Goal: Task Accomplishment & Management: Use online tool/utility

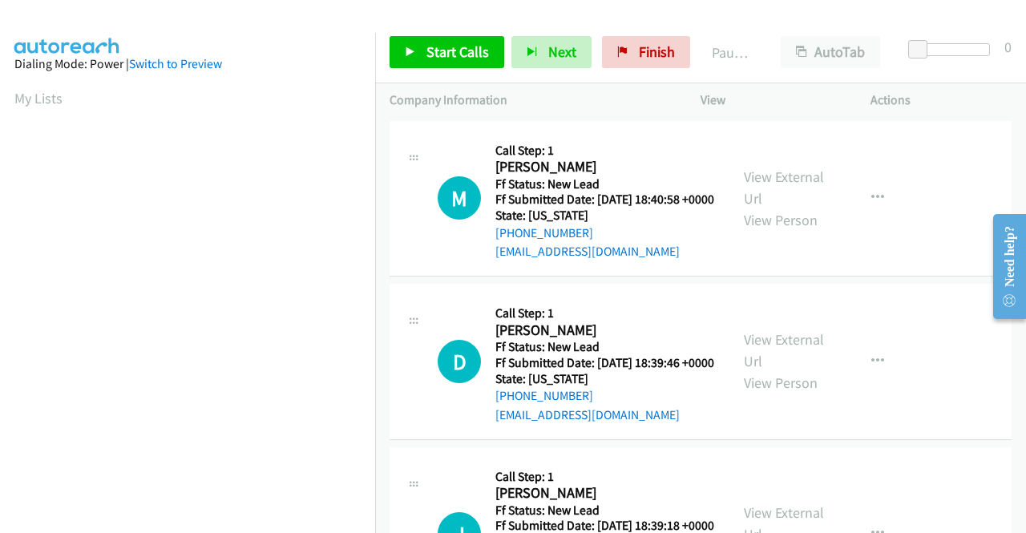
click at [920, 280] on td "M Callback Scheduled Call Step: 1 [PERSON_NAME] America/[GEOGRAPHIC_DATA] Ff St…" at bounding box center [700, 198] width 651 height 163
click at [782, 183] on link "View External Url" at bounding box center [784, 187] width 80 height 40
click at [793, 359] on link "View External Url" at bounding box center [784, 350] width 80 height 40
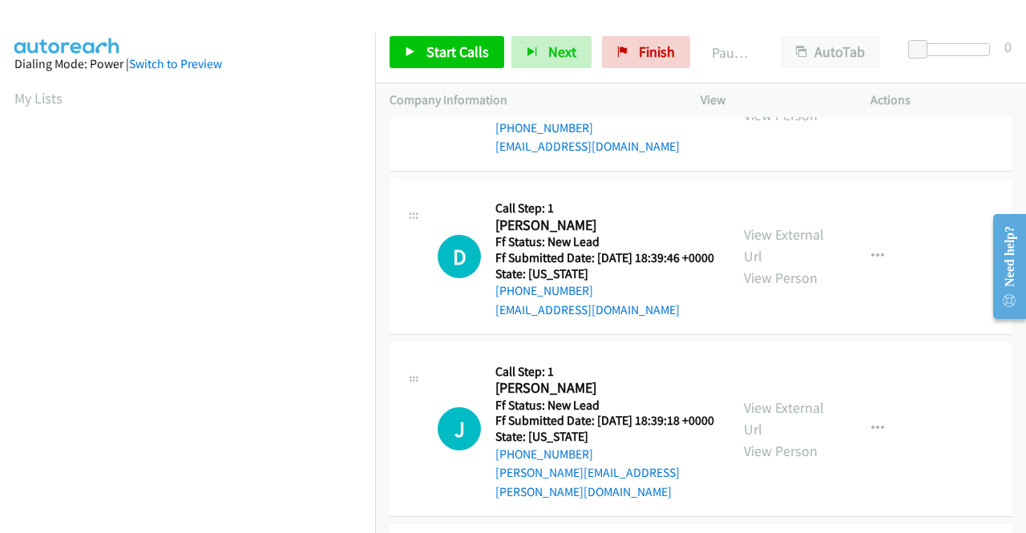
scroll to position [160, 0]
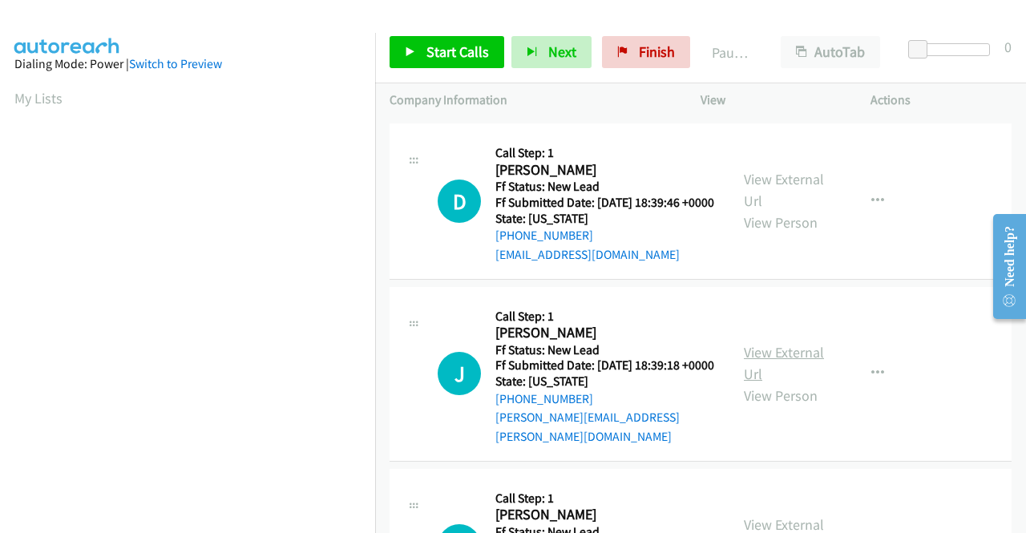
click at [803, 375] on link "View External Url" at bounding box center [784, 363] width 80 height 40
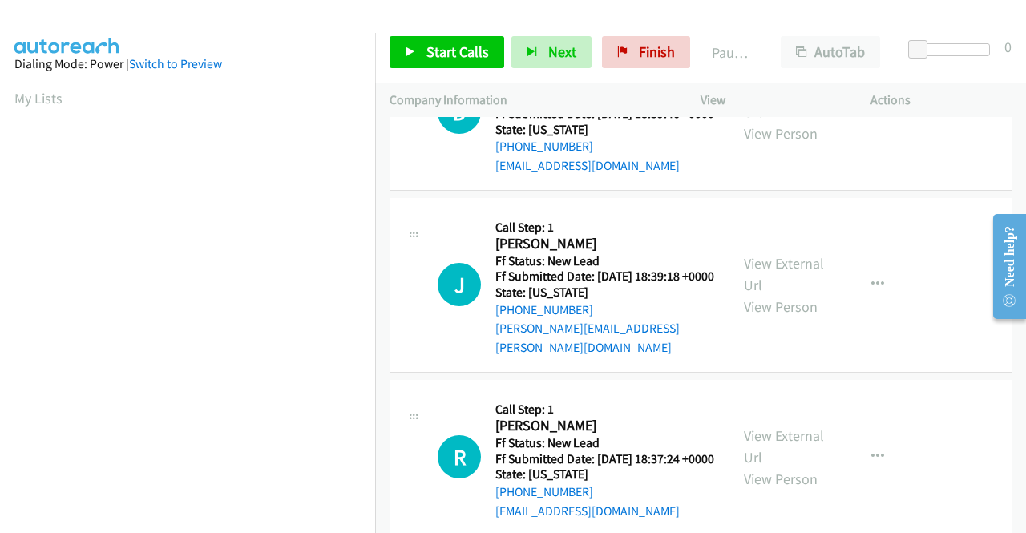
scroll to position [401, 0]
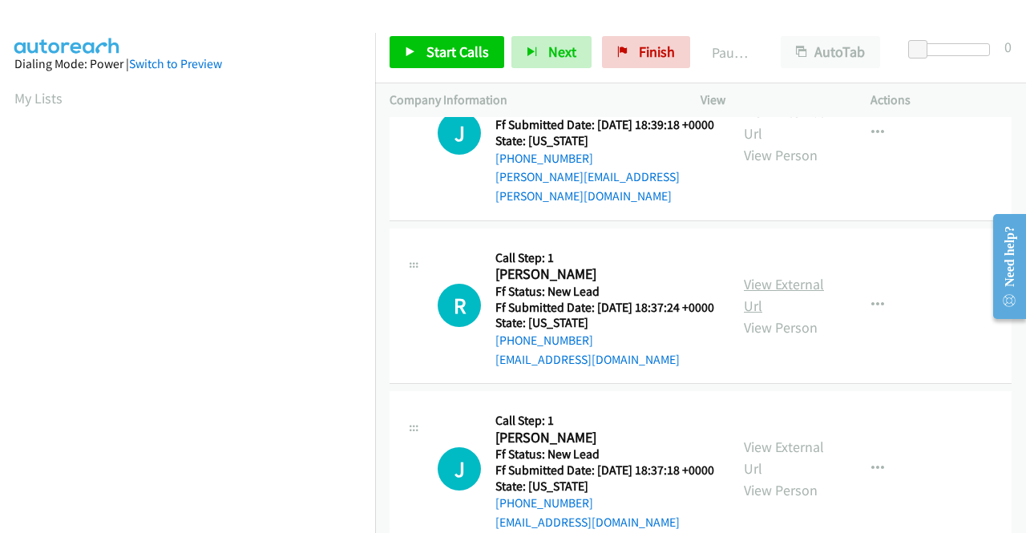
click at [800, 315] on link "View External Url" at bounding box center [784, 295] width 80 height 40
click at [962, 388] on td "R Callback Scheduled Call Step: 1 [PERSON_NAME] America/New_York Ff Status: New…" at bounding box center [700, 305] width 651 height 163
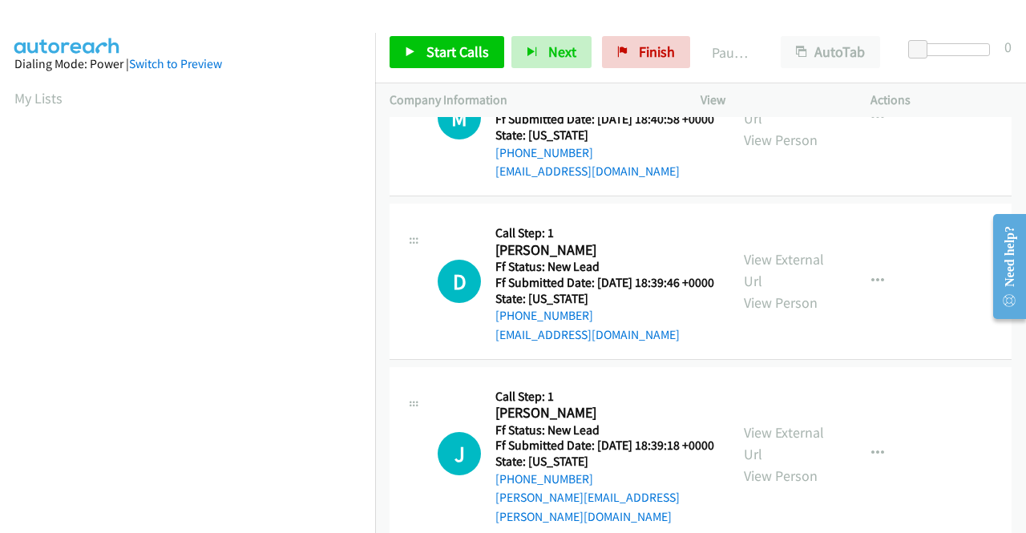
scroll to position [0, 0]
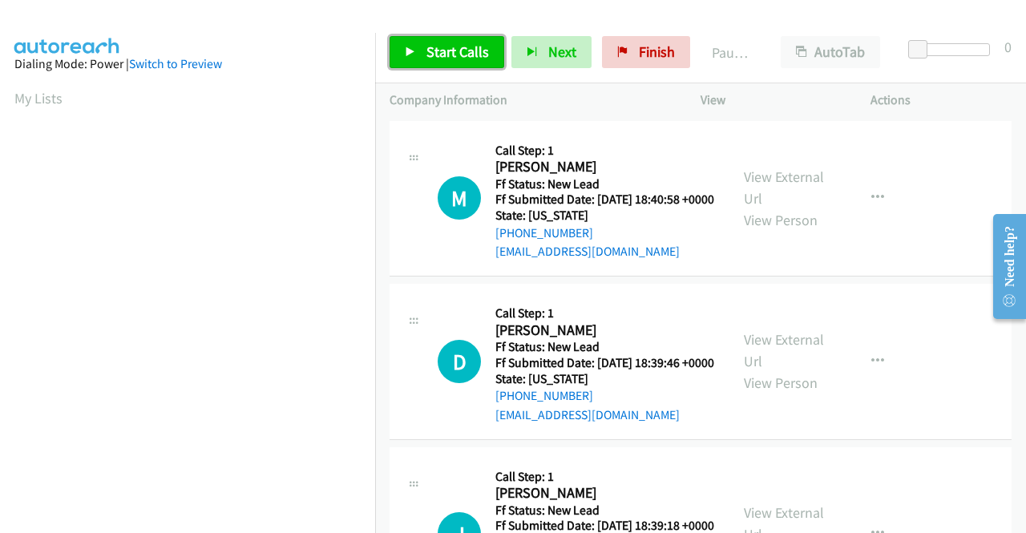
click at [444, 59] on span "Start Calls" at bounding box center [457, 51] width 62 height 18
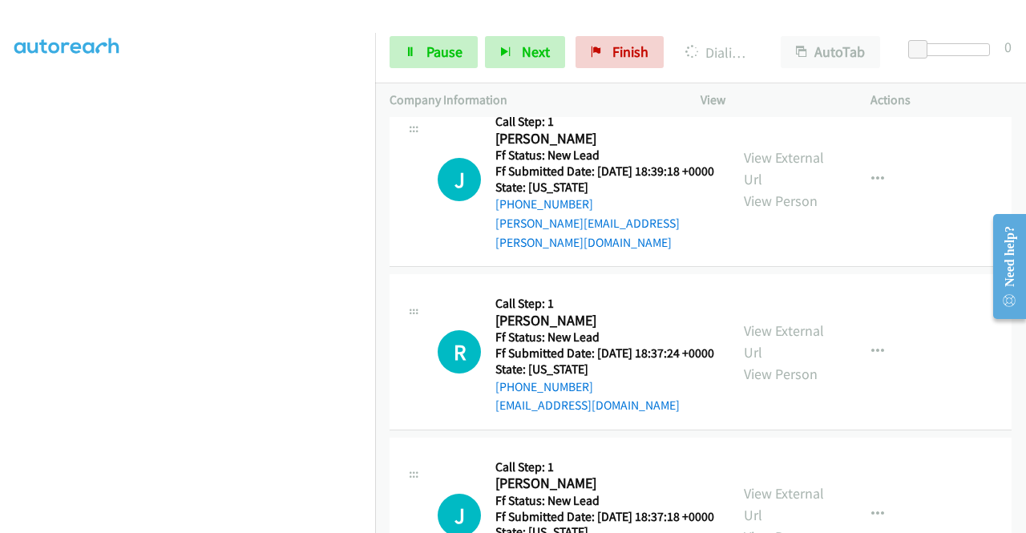
scroll to position [481, 0]
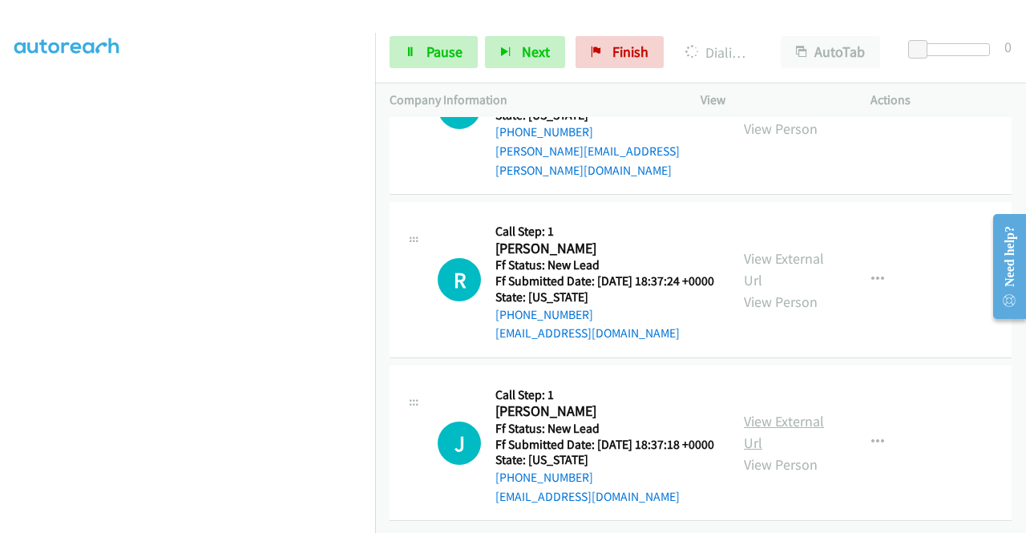
click at [809, 452] on link "View External Url" at bounding box center [784, 432] width 80 height 40
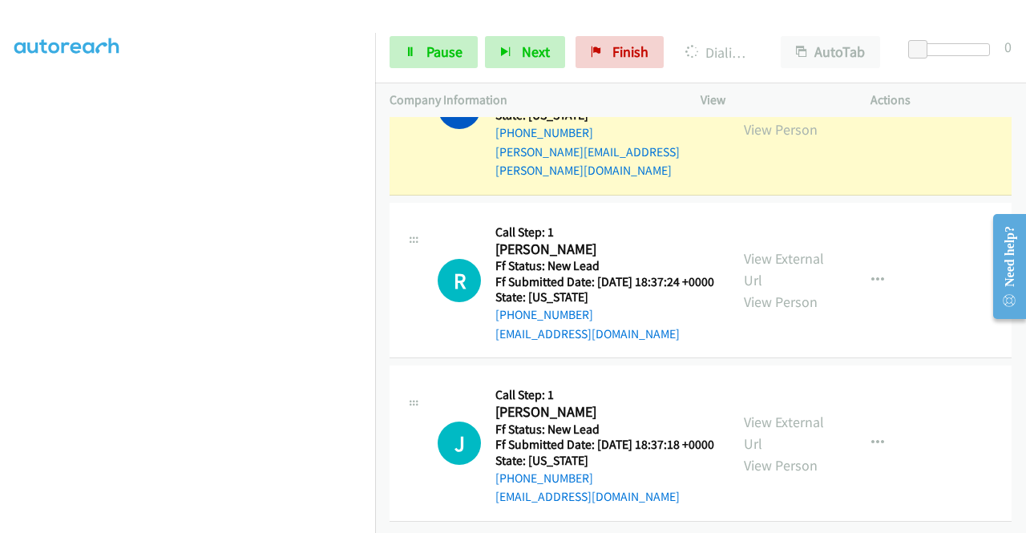
scroll to position [564, 0]
click at [420, 53] on link "Pause" at bounding box center [433, 52] width 88 height 32
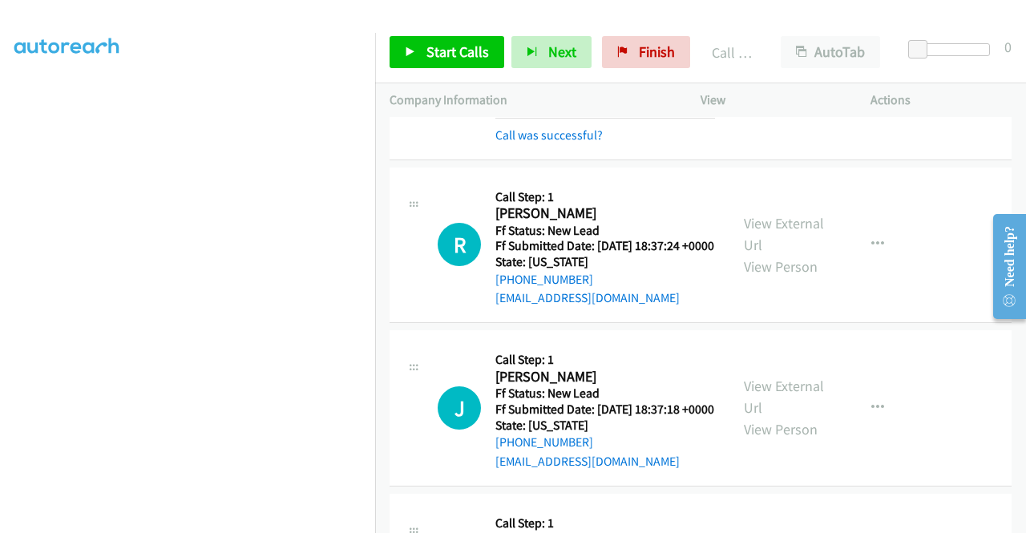
click at [939, 324] on div "R Callback Scheduled Call Step: 1 [PERSON_NAME] America/New_York Ff Status: New…" at bounding box center [700, 245] width 622 height 156
click at [473, 45] on span "Start Calls" at bounding box center [457, 51] width 62 height 18
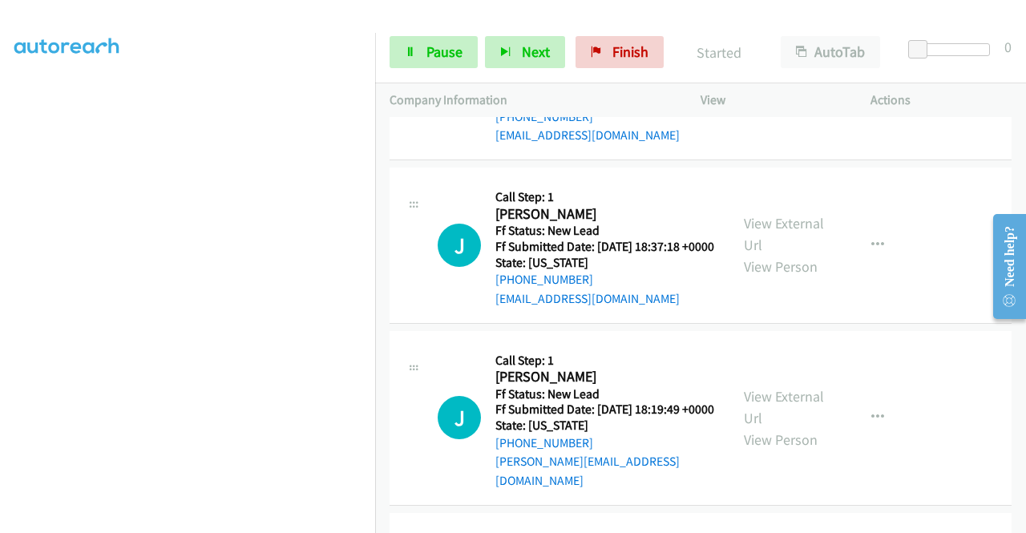
scroll to position [804, 0]
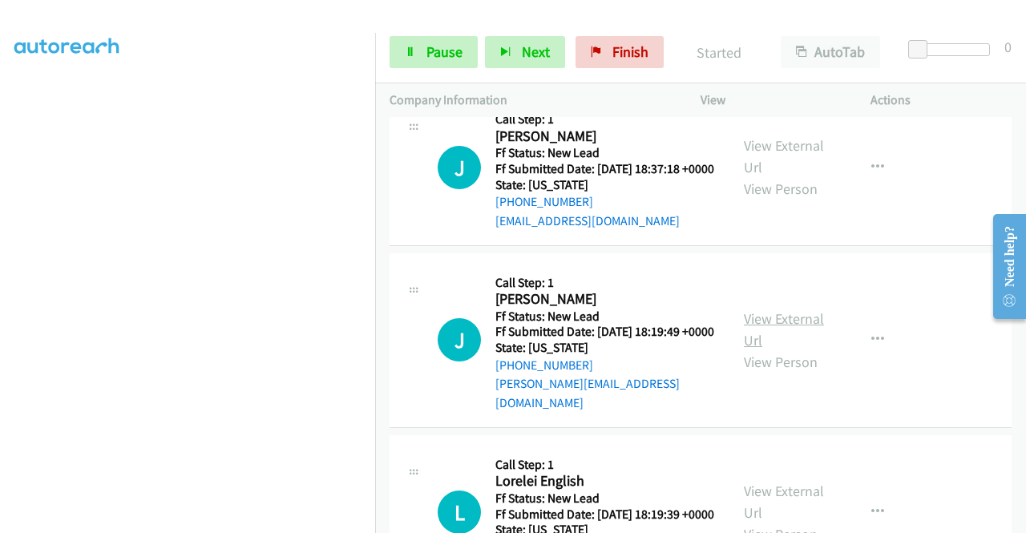
click at [804, 349] on link "View External Url" at bounding box center [784, 329] width 80 height 40
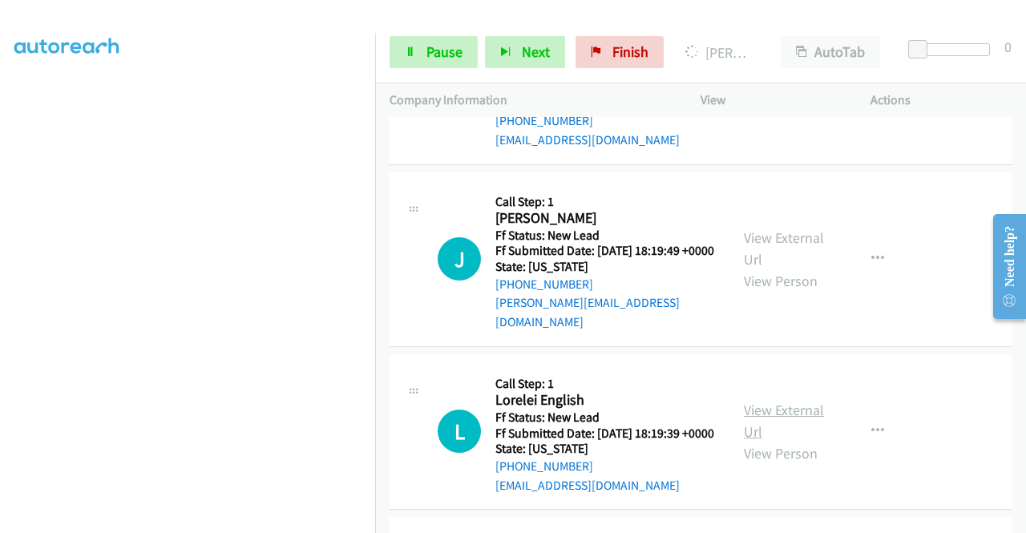
scroll to position [965, 0]
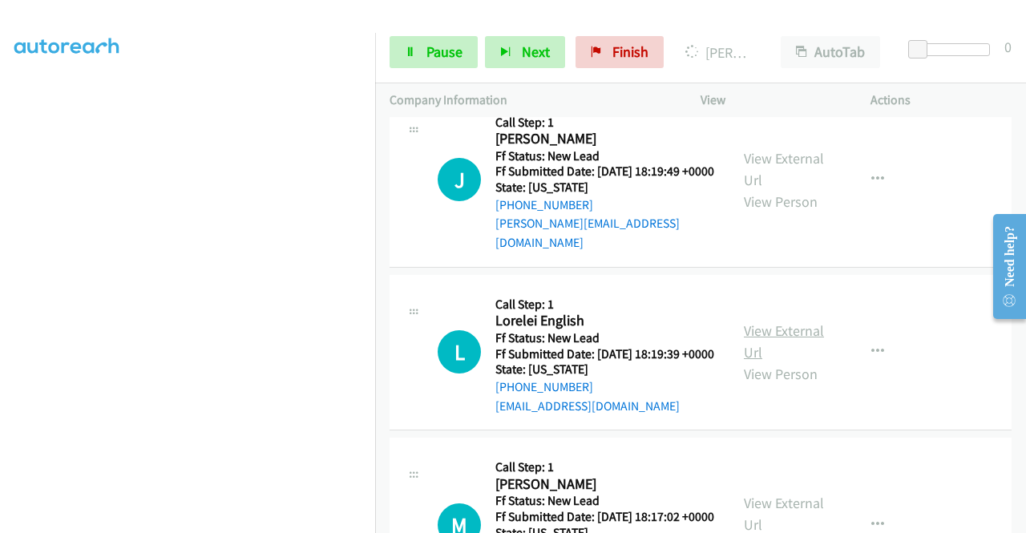
click at [789, 361] on link "View External Url" at bounding box center [784, 341] width 80 height 40
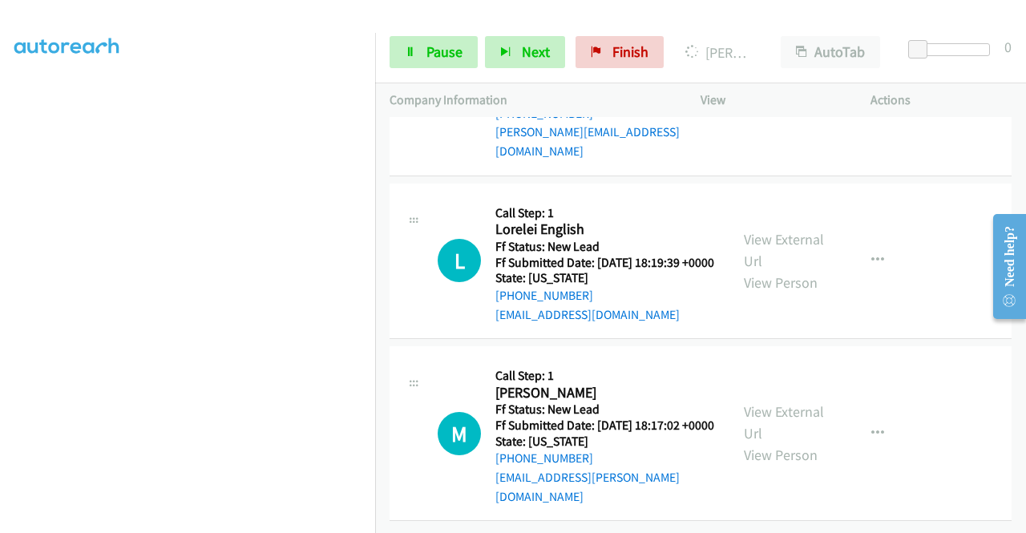
scroll to position [1135, 0]
click at [780, 408] on link "View External Url" at bounding box center [784, 422] width 80 height 40
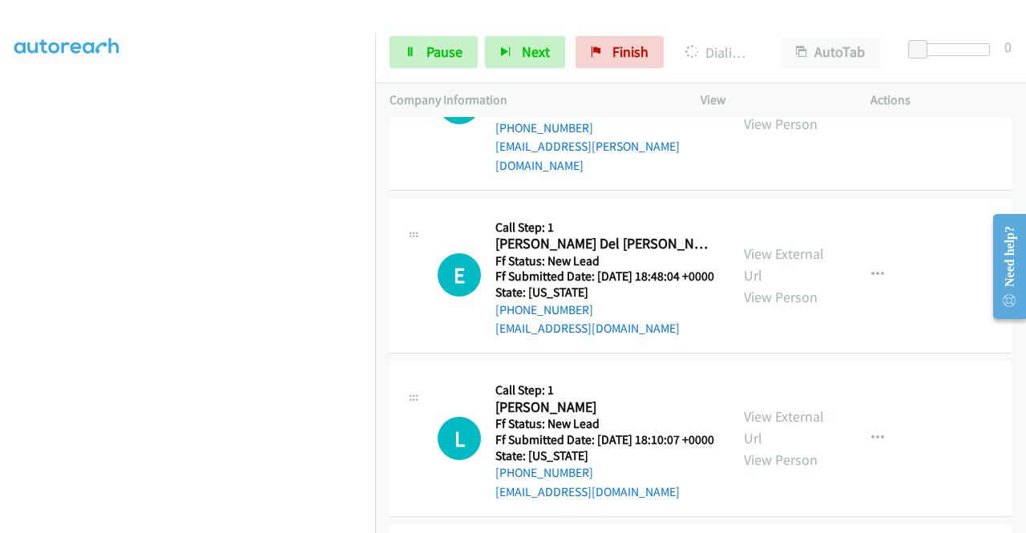
scroll to position [1489, 0]
click at [447, 54] on span "Pause" at bounding box center [444, 51] width 36 height 18
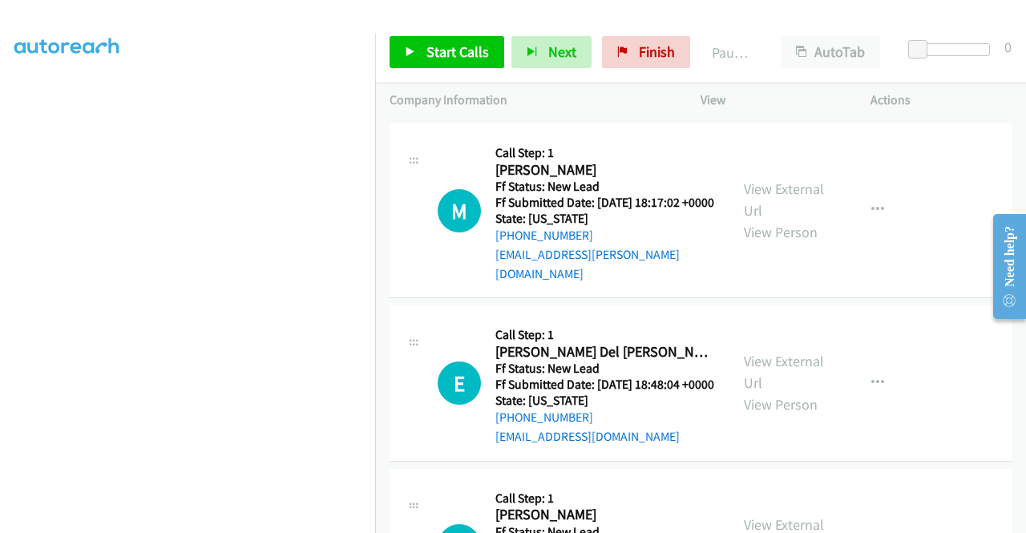
scroll to position [1409, 0]
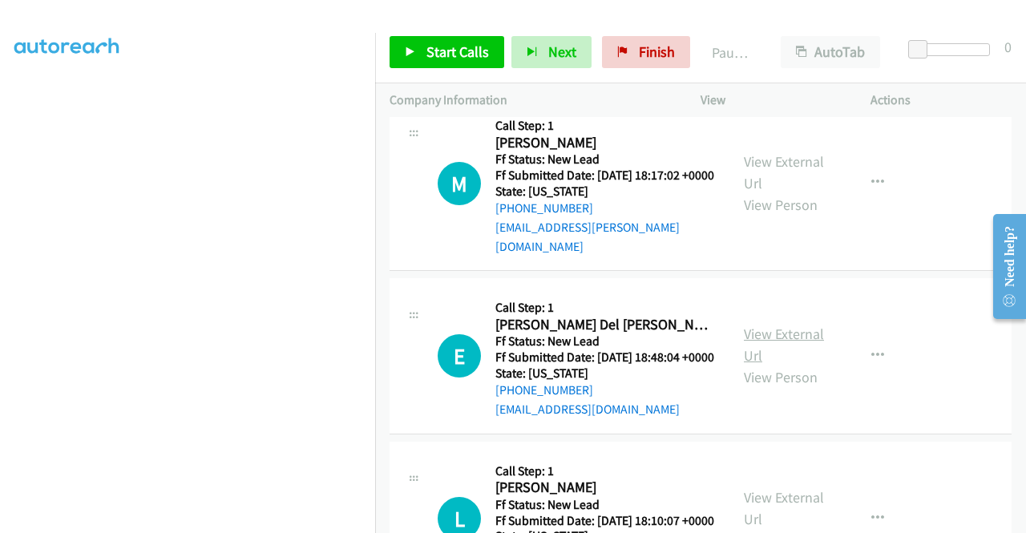
click at [798, 365] on link "View External Url" at bounding box center [784, 345] width 80 height 40
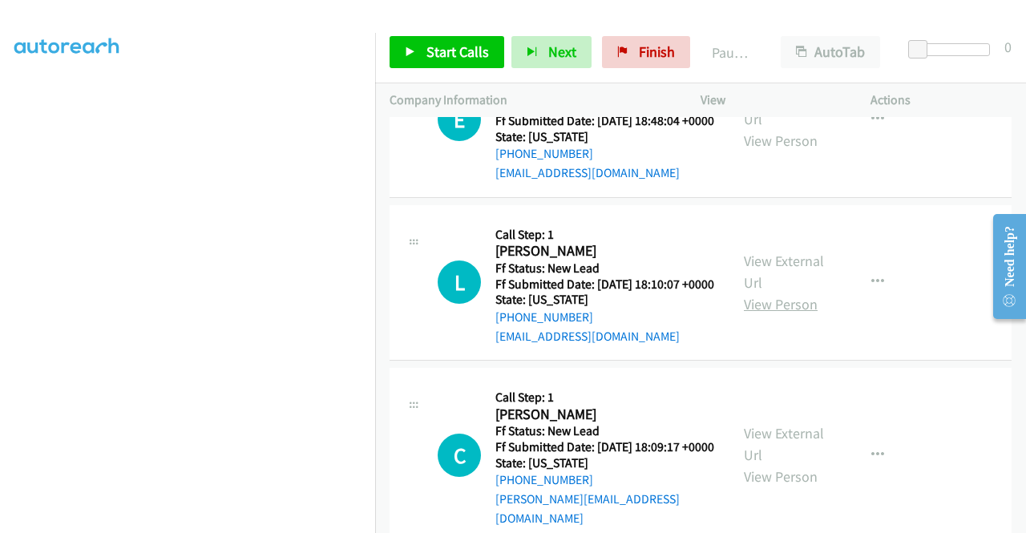
scroll to position [1649, 0]
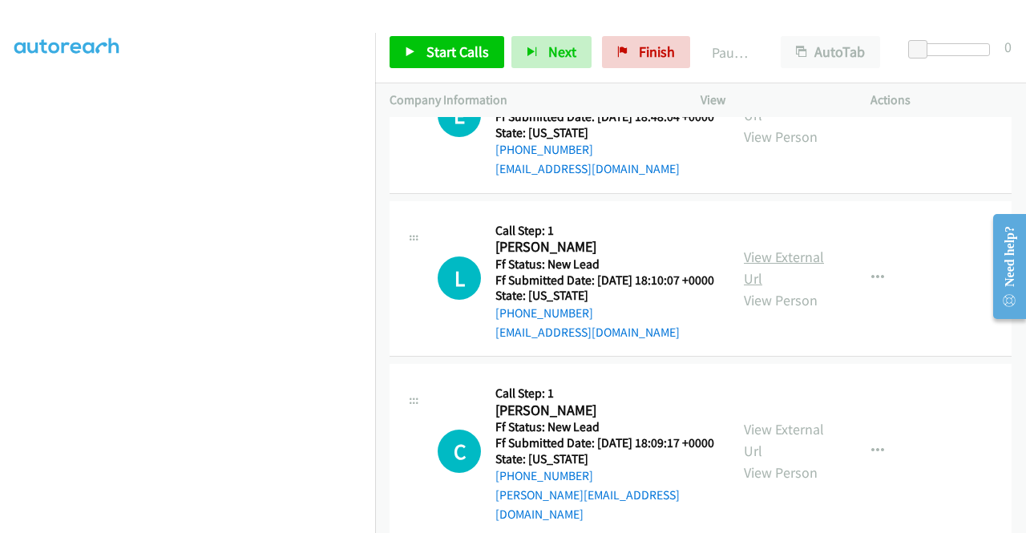
click at [785, 288] on link "View External Url" at bounding box center [784, 268] width 80 height 40
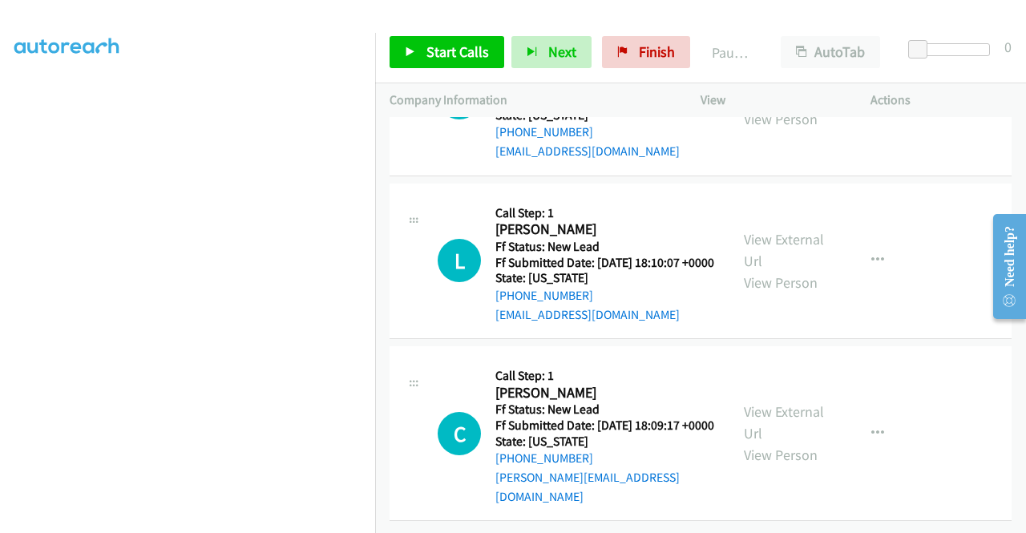
scroll to position [1772, 0]
click at [801, 402] on link "View External Url" at bounding box center [784, 422] width 80 height 40
click at [431, 57] on span "Start Calls" at bounding box center [457, 51] width 62 height 18
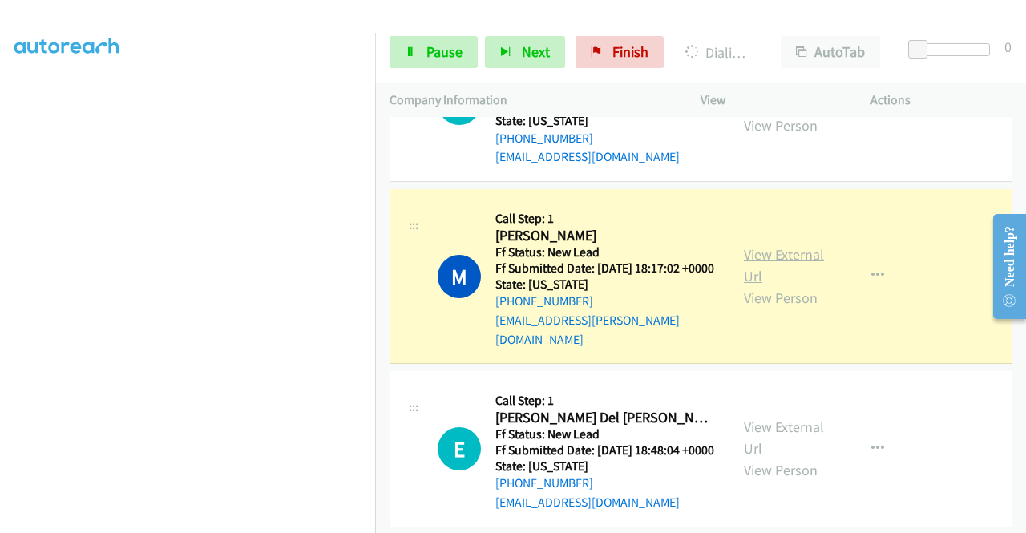
scroll to position [1291, 0]
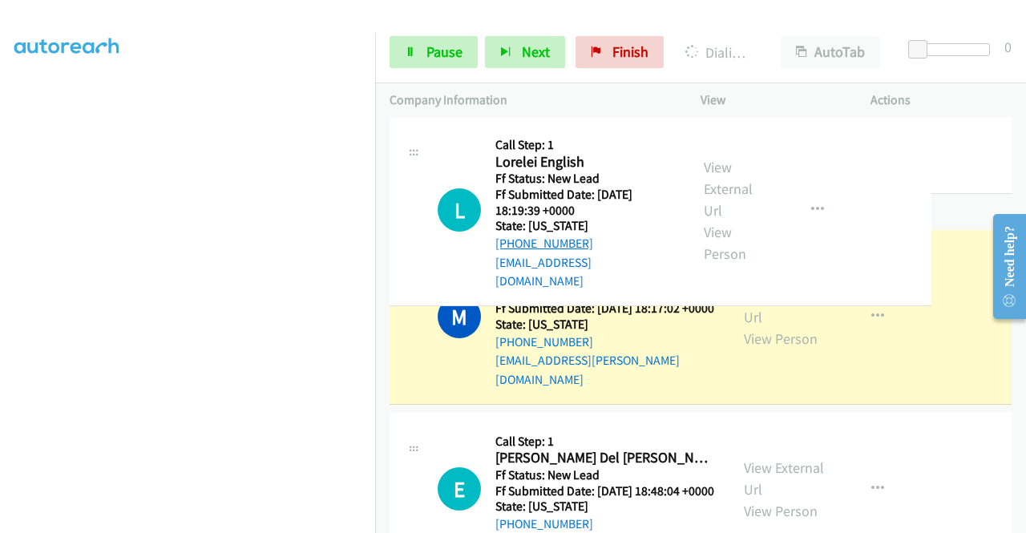
drag, startPoint x: 611, startPoint y: 227, endPoint x: 532, endPoint y: 228, distance: 79.3
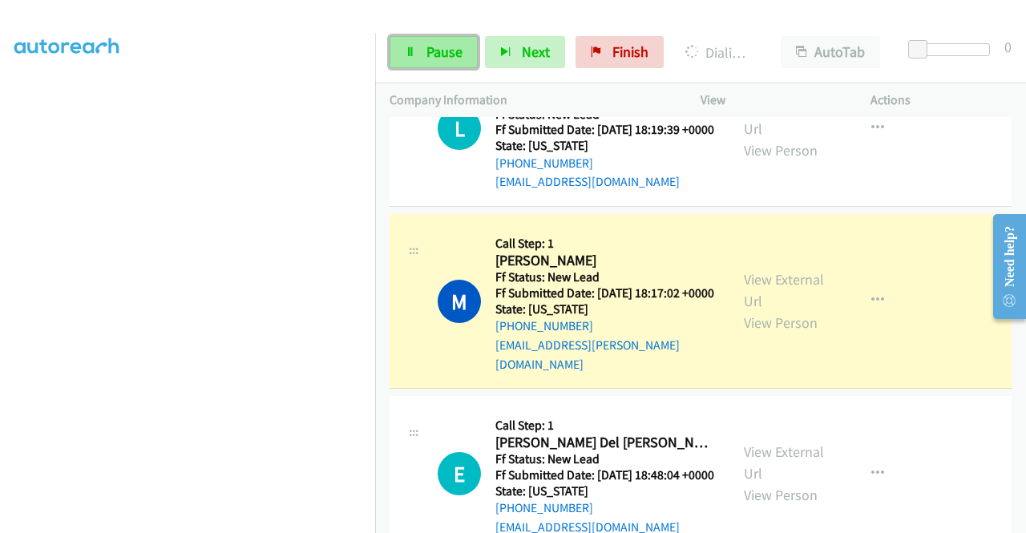
click at [426, 59] on span "Pause" at bounding box center [444, 51] width 36 height 18
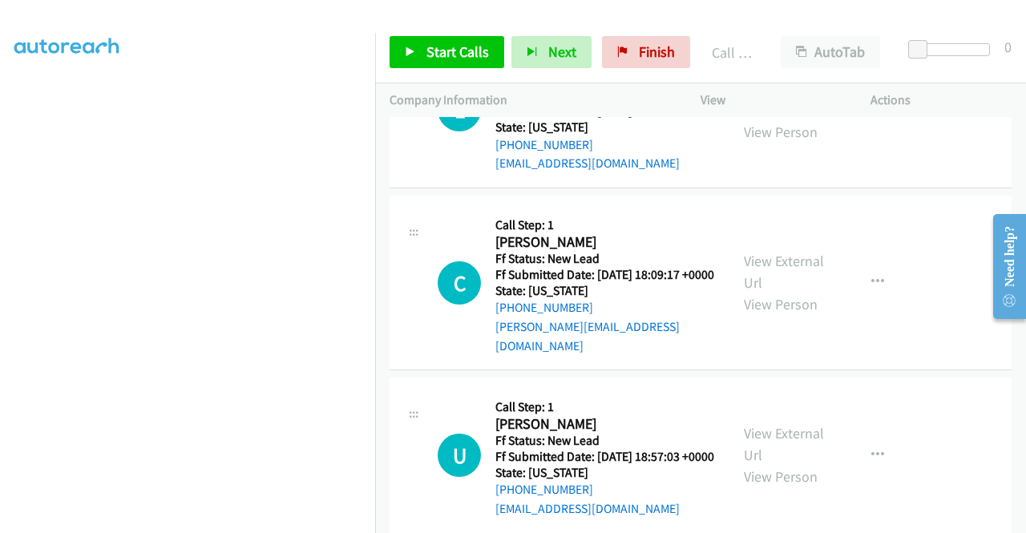
scroll to position [2000, 0]
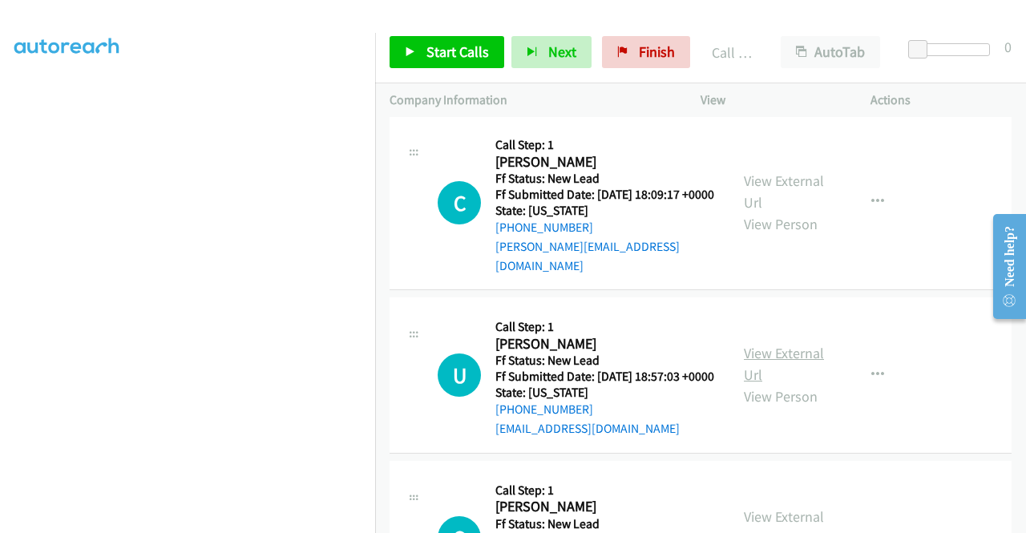
click at [766, 384] on link "View External Url" at bounding box center [784, 364] width 80 height 40
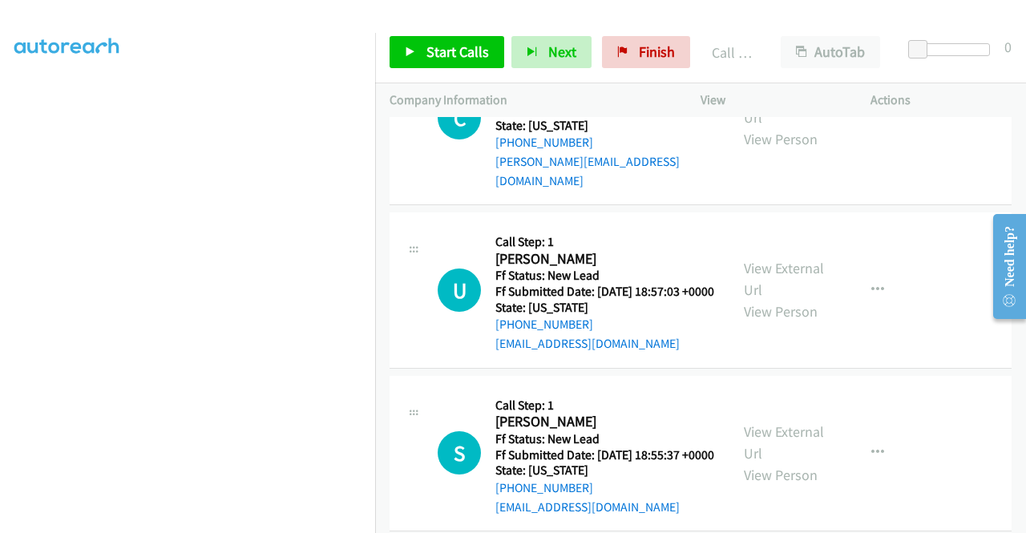
scroll to position [2160, 0]
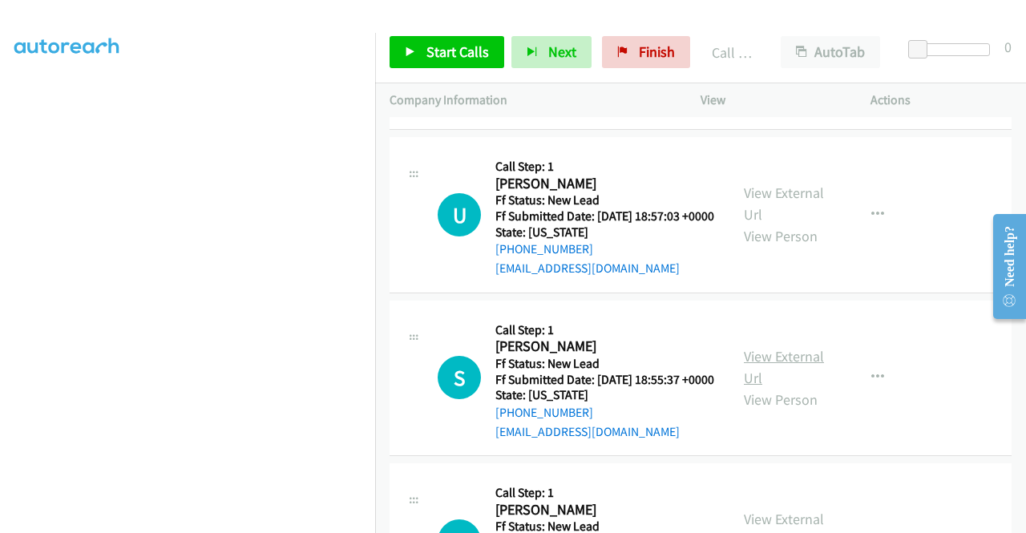
click at [785, 387] on link "View External Url" at bounding box center [784, 367] width 80 height 40
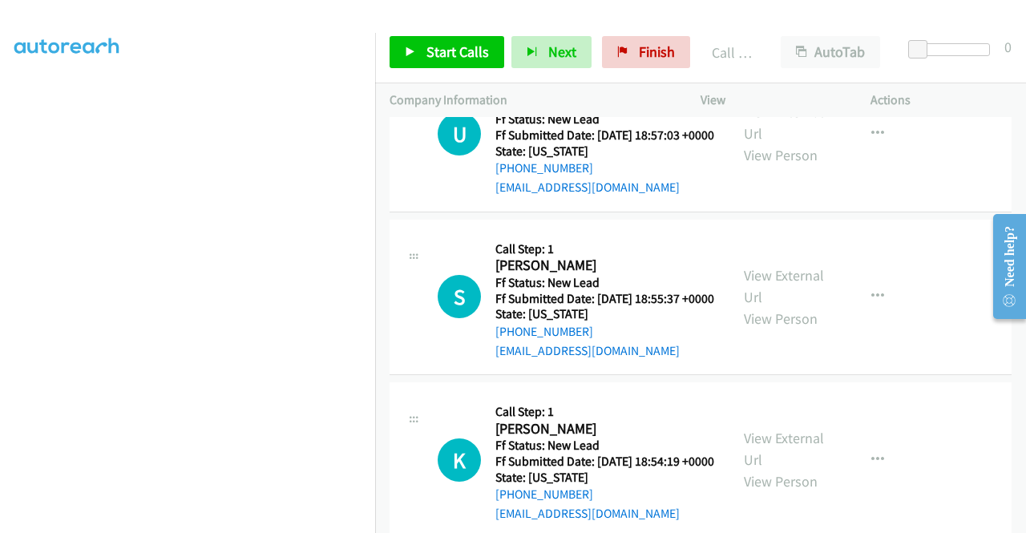
scroll to position [2401, 0]
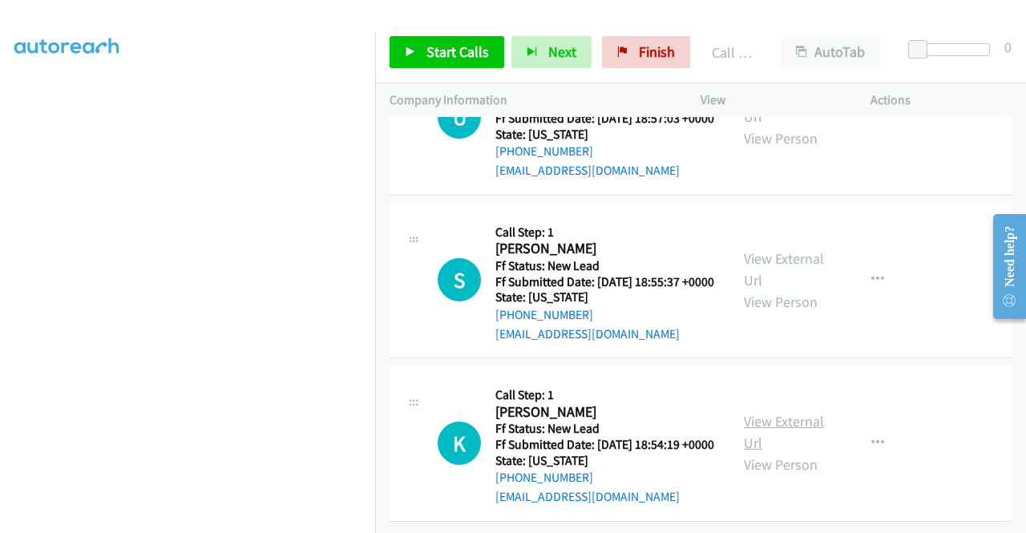
click at [768, 412] on link "View External Url" at bounding box center [784, 432] width 80 height 40
click at [441, 37] on link "Start Calls" at bounding box center [446, 52] width 115 height 32
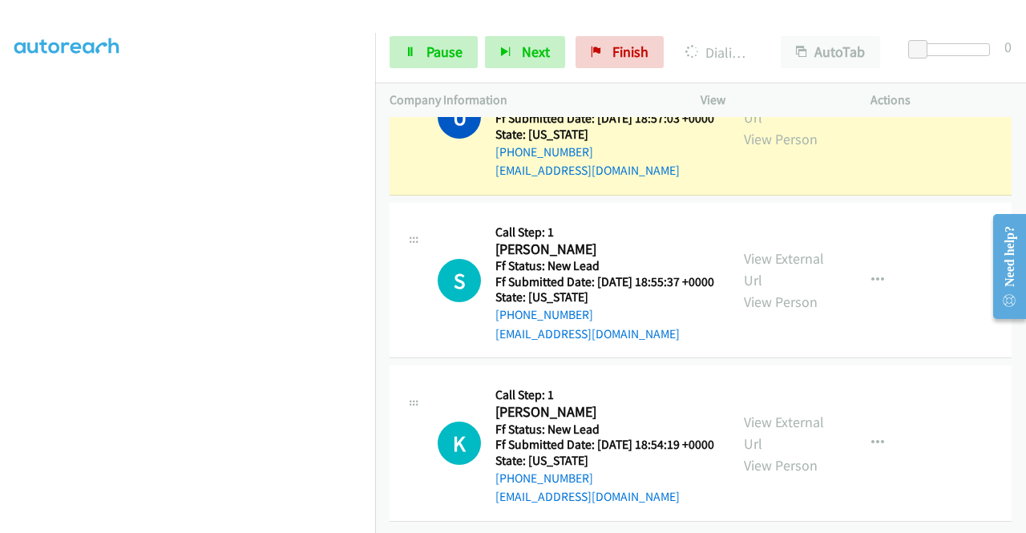
scroll to position [2477, 0]
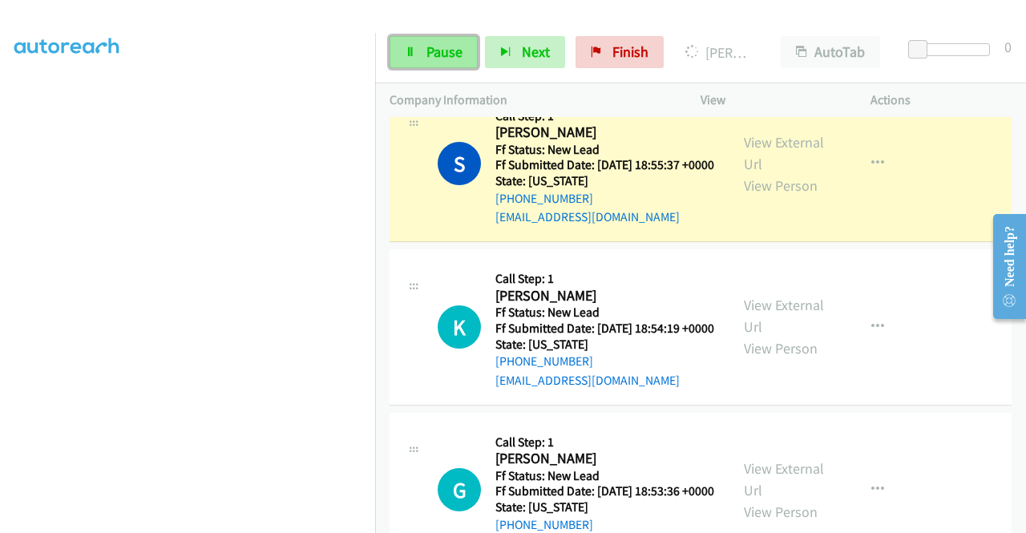
click at [459, 52] on span "Pause" at bounding box center [444, 51] width 36 height 18
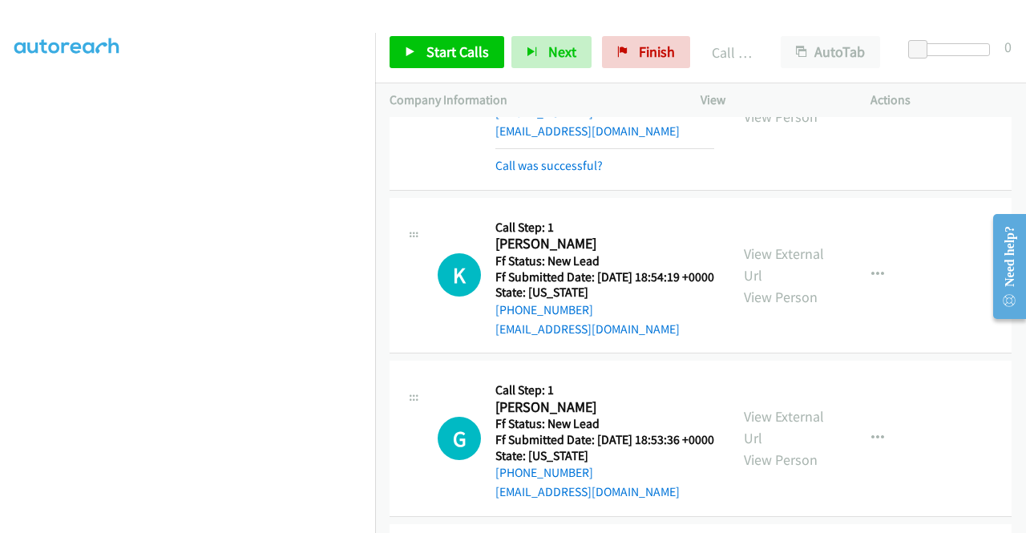
scroll to position [2637, 0]
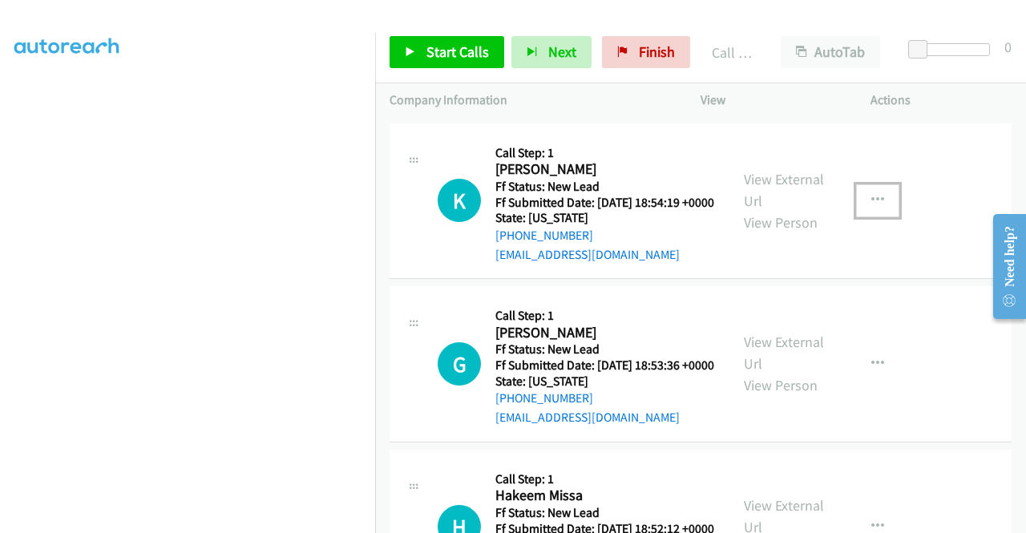
click at [871, 207] on icon "button" at bounding box center [877, 200] width 13 height 13
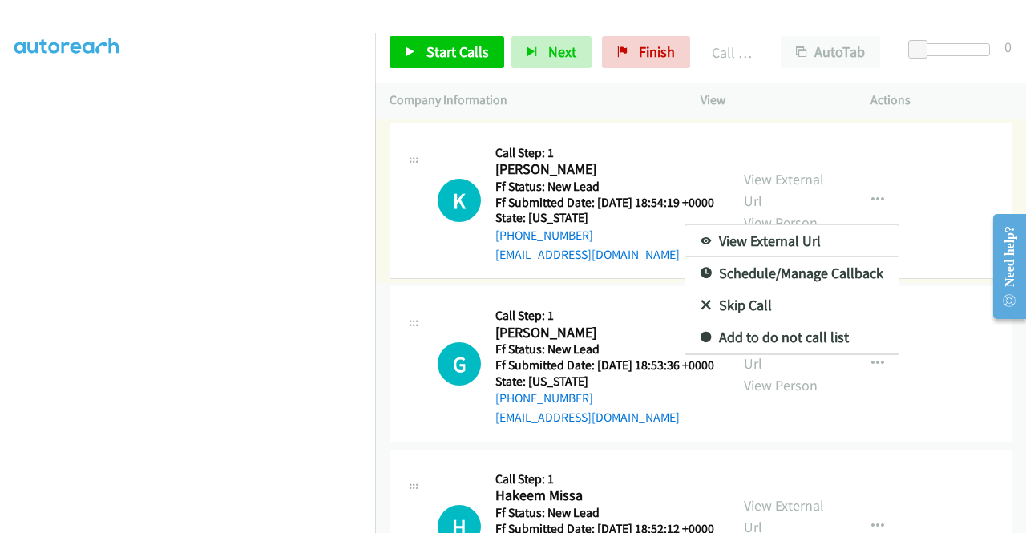
drag, startPoint x: 650, startPoint y: 49, endPoint x: 595, endPoint y: 89, distance: 68.3
click at [650, 49] on div at bounding box center [513, 266] width 1026 height 533
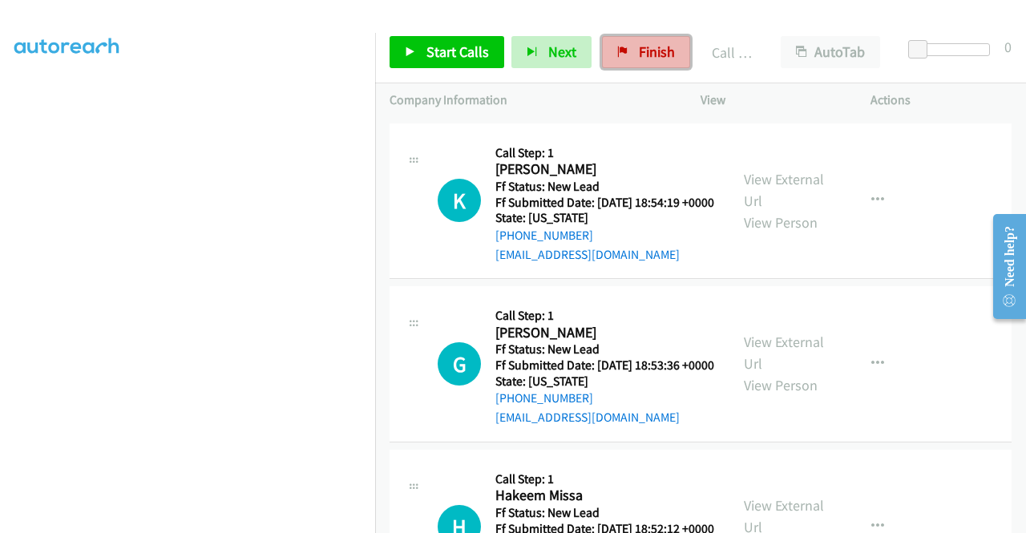
click at [653, 49] on span "Finish" at bounding box center [657, 51] width 36 height 18
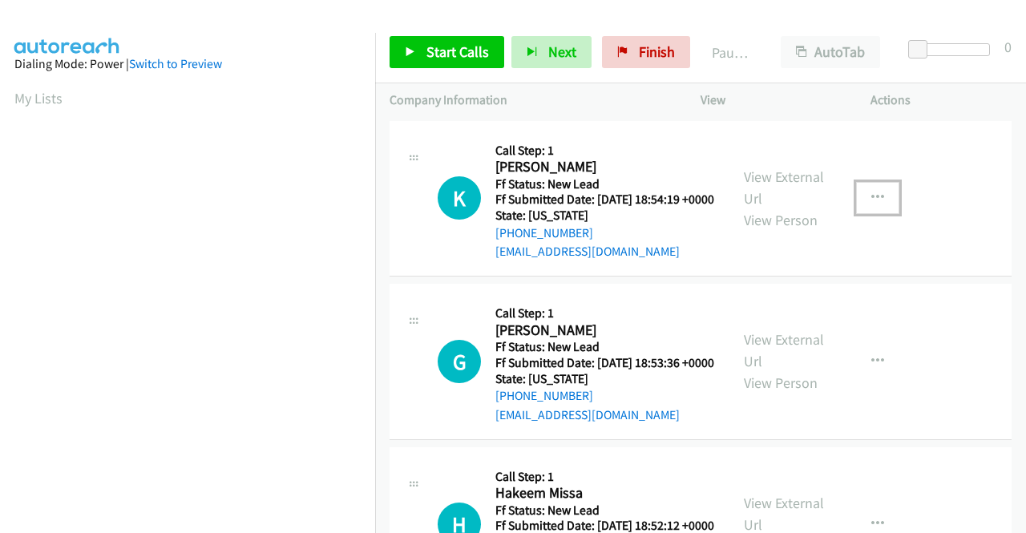
click at [857, 201] on button "button" at bounding box center [877, 198] width 43 height 32
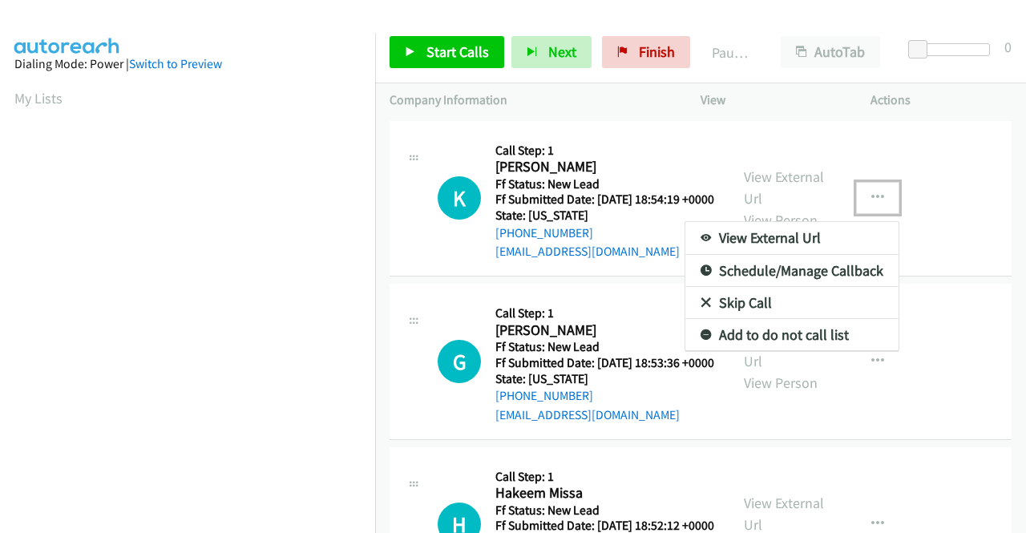
click at [788, 316] on link "Skip Call" at bounding box center [791, 303] width 213 height 32
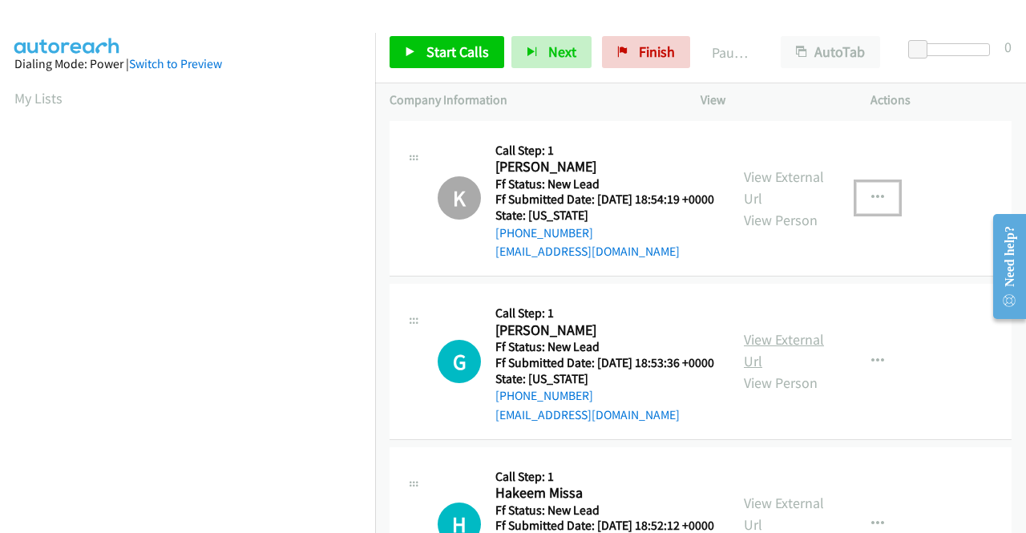
click at [796, 360] on link "View External Url" at bounding box center [784, 350] width 80 height 40
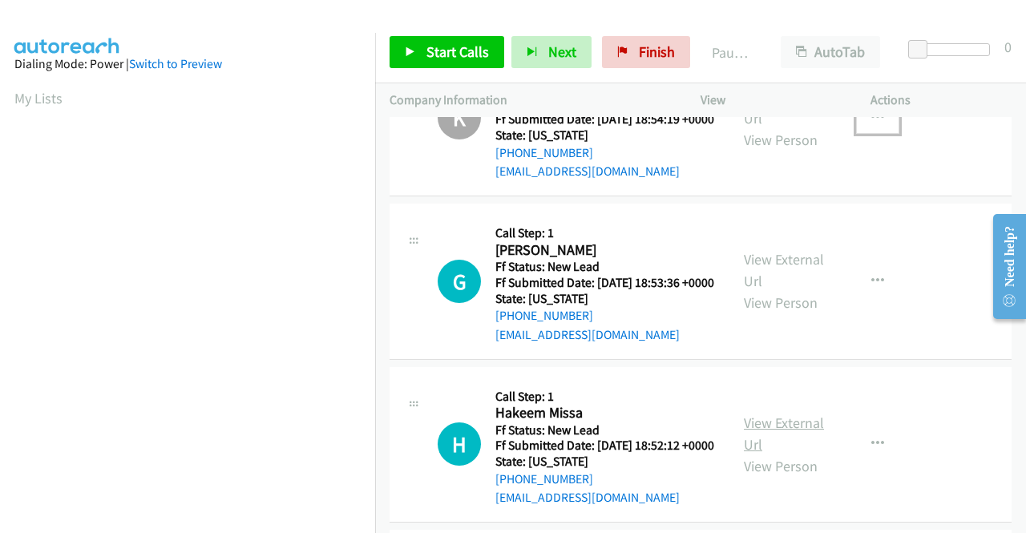
scroll to position [160, 0]
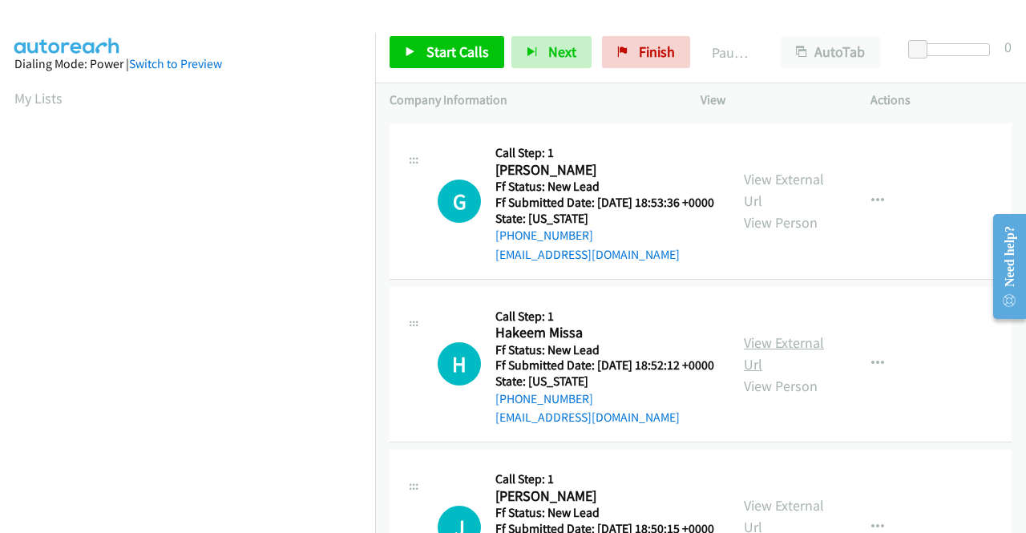
click at [806, 373] on link "View External Url" at bounding box center [784, 353] width 80 height 40
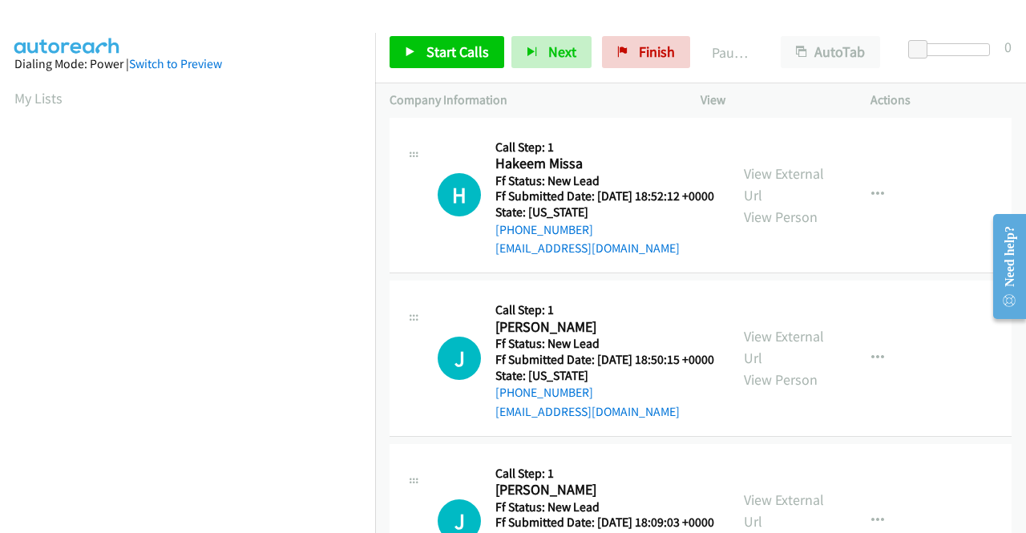
scroll to position [401, 0]
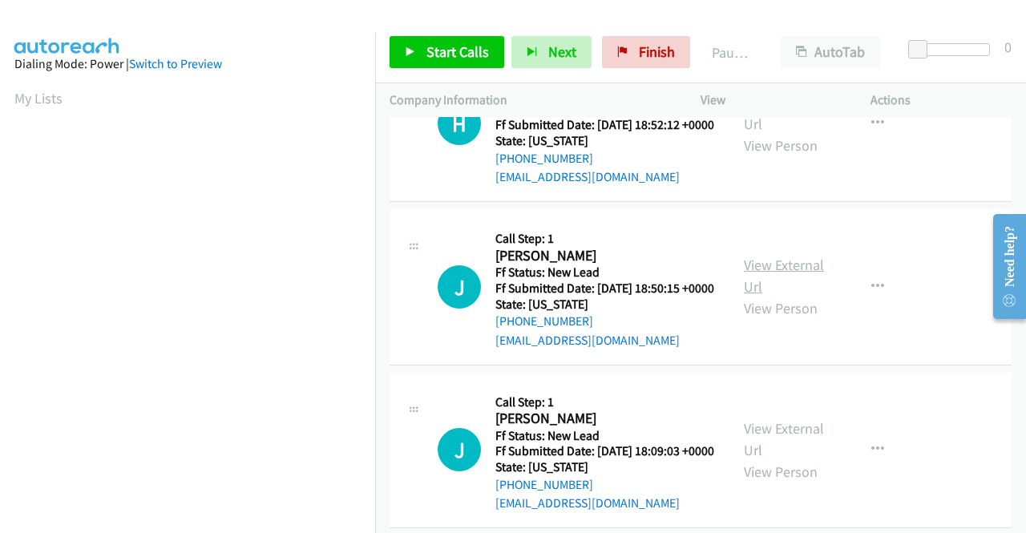
click at [802, 296] on link "View External Url" at bounding box center [784, 276] width 80 height 40
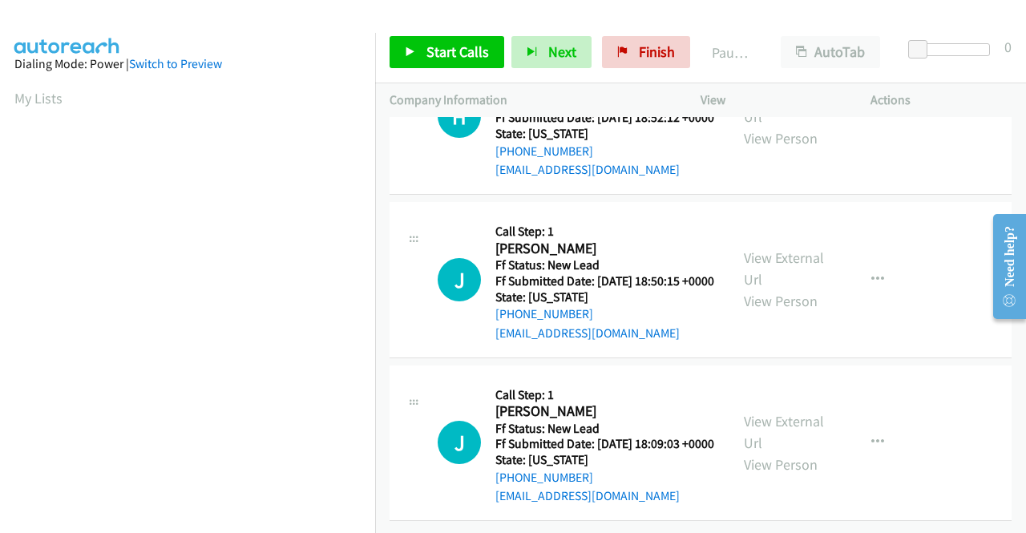
scroll to position [497, 0]
click at [789, 412] on link "View External Url" at bounding box center [784, 432] width 80 height 40
click at [462, 44] on span "Start Calls" at bounding box center [457, 51] width 62 height 18
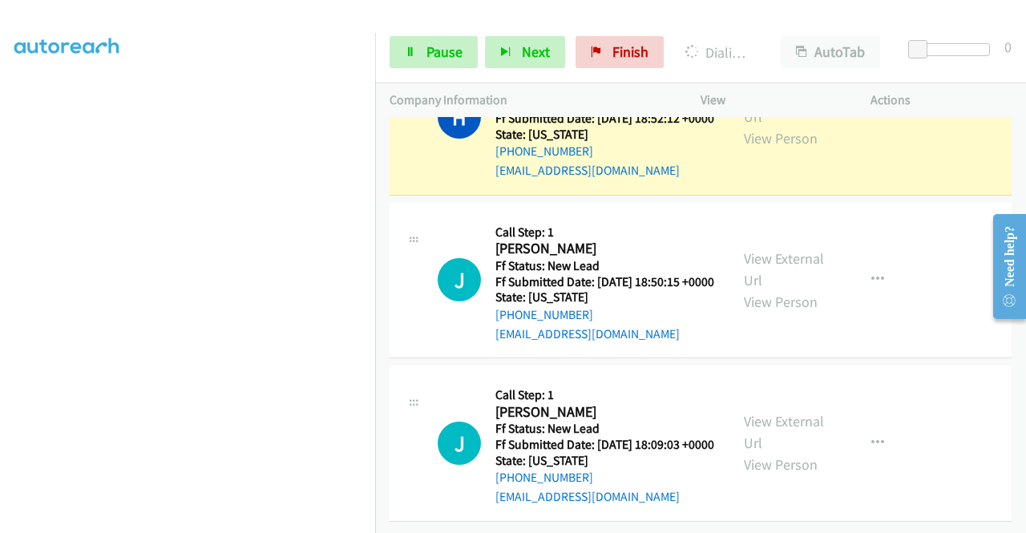
scroll to position [0, 0]
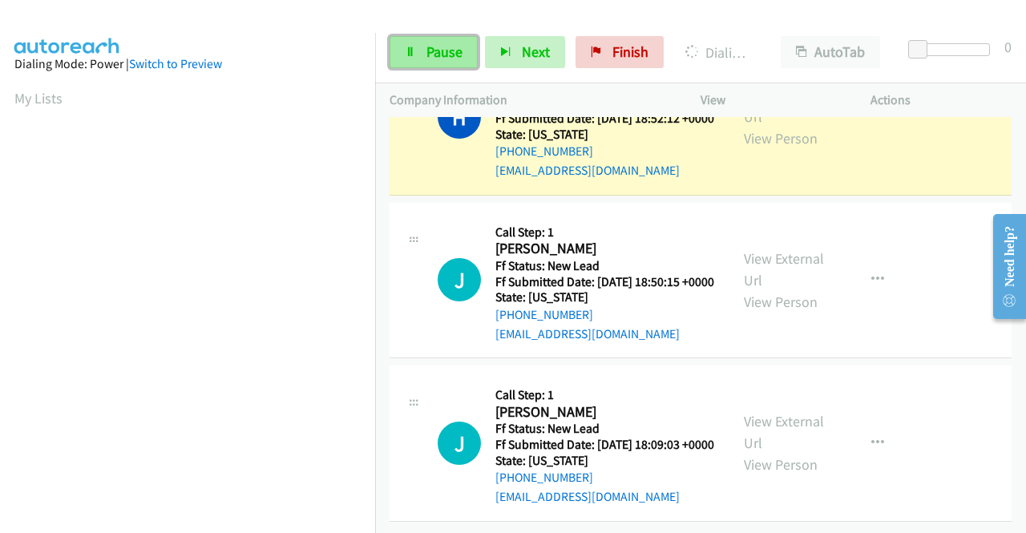
click at [423, 54] on link "Pause" at bounding box center [433, 52] width 88 height 32
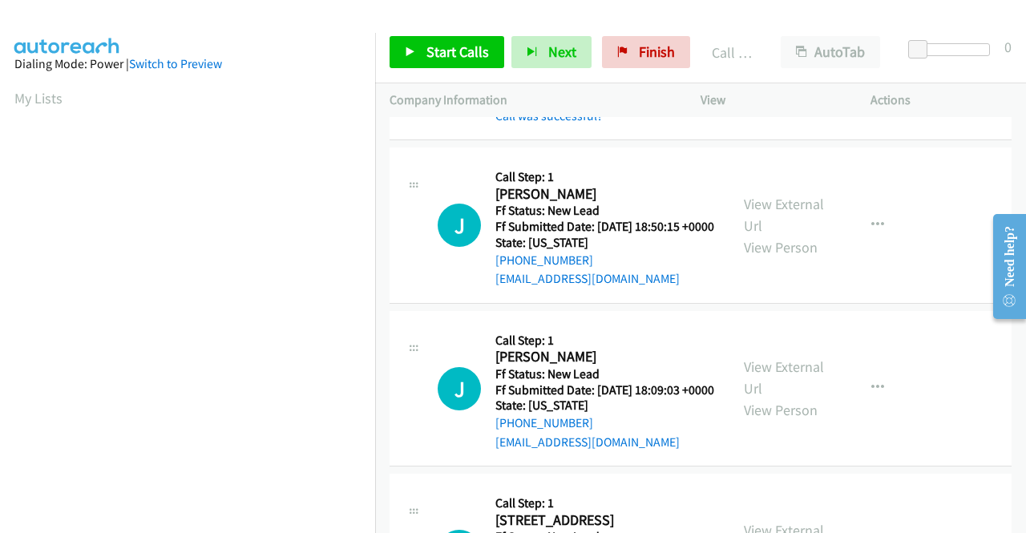
scroll to position [365, 0]
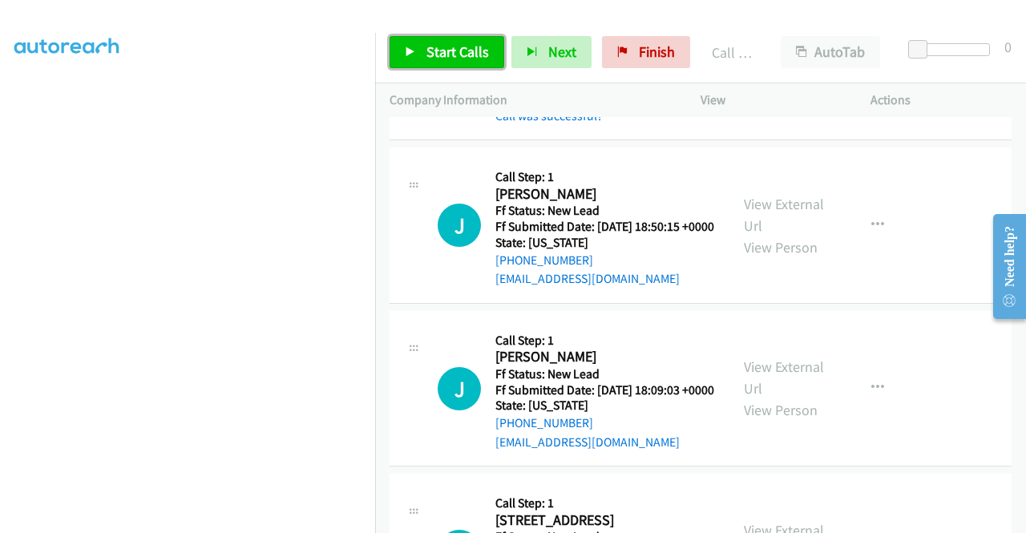
click at [453, 54] on span "Start Calls" at bounding box center [457, 51] width 62 height 18
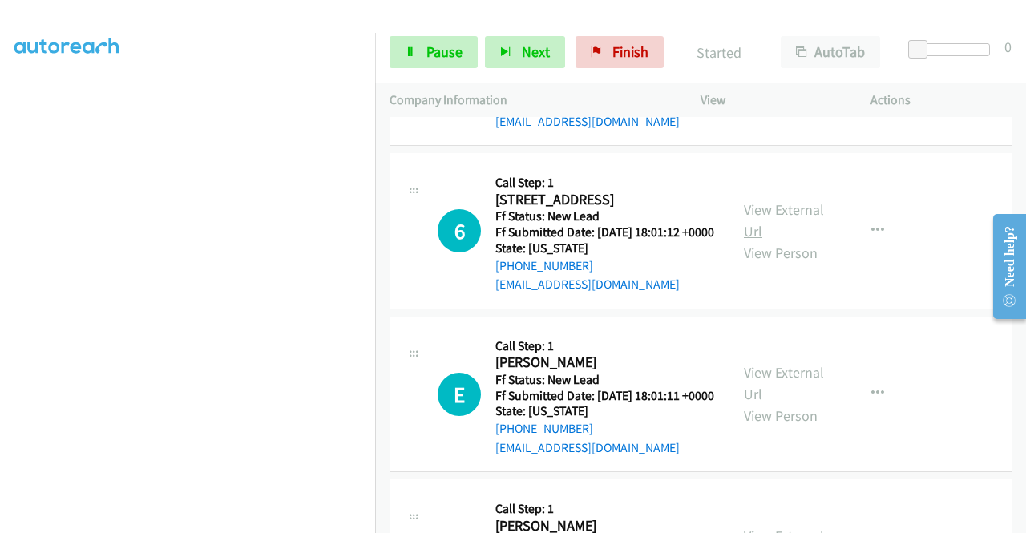
scroll to position [851, 0]
click at [769, 240] on link "View External Url" at bounding box center [784, 220] width 80 height 40
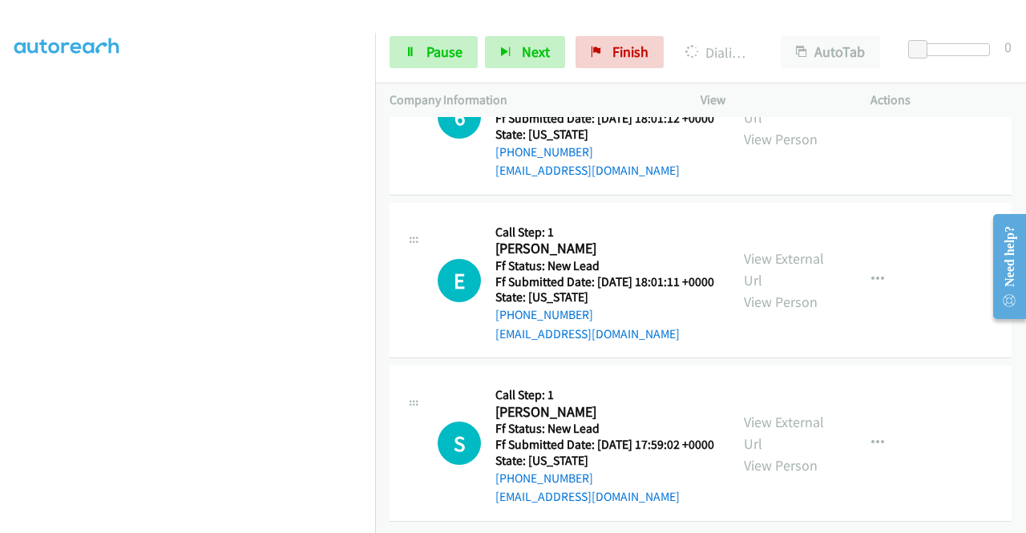
scroll to position [1091, 0]
click at [748, 249] on link "View External Url" at bounding box center [784, 269] width 80 height 40
click at [796, 415] on link "View External Url" at bounding box center [784, 433] width 80 height 40
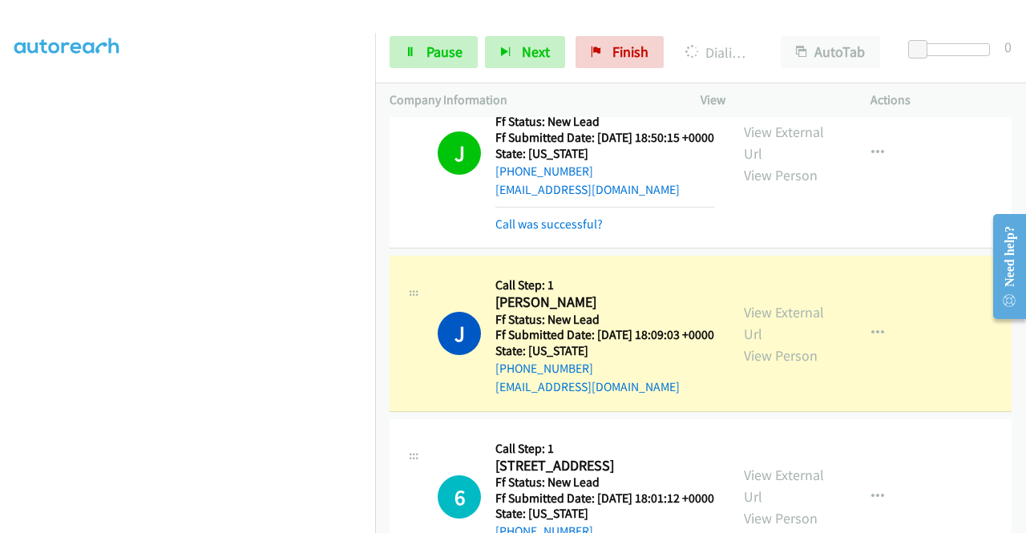
scroll to position [699, 0]
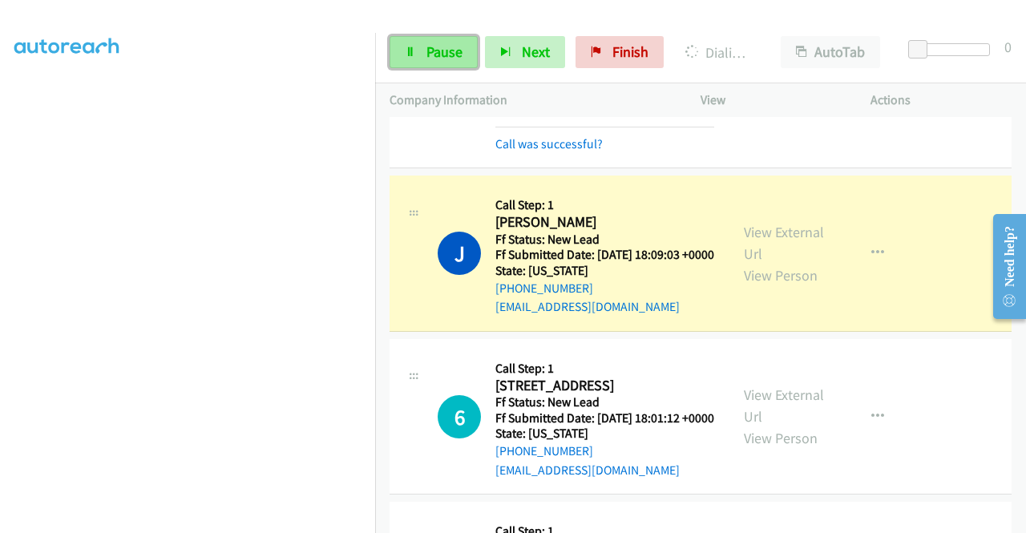
click at [430, 55] on span "Pause" at bounding box center [444, 51] width 36 height 18
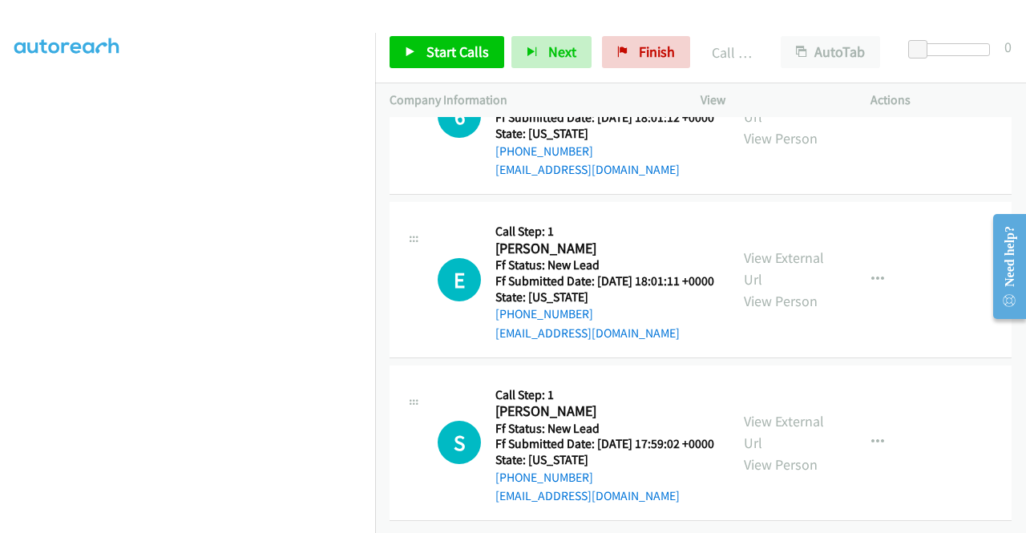
scroll to position [1168, 0]
click at [443, 41] on link "Start Calls" at bounding box center [446, 52] width 115 height 32
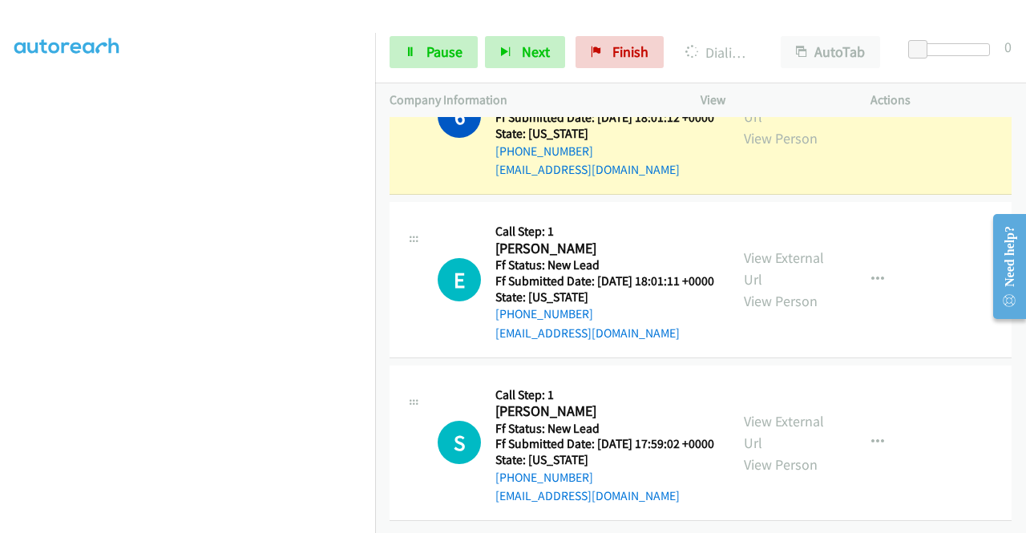
scroll to position [0, 0]
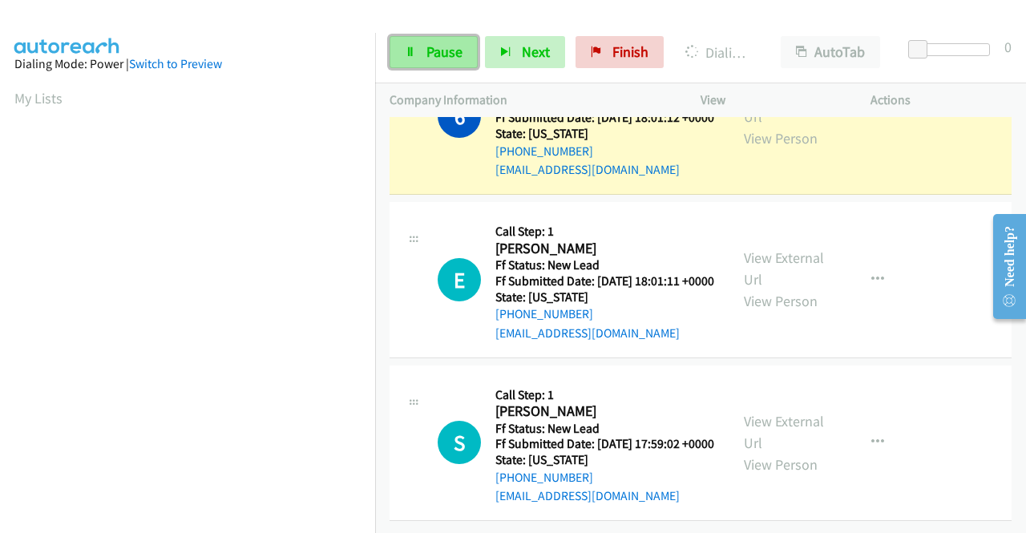
click at [427, 67] on link "Pause" at bounding box center [433, 52] width 88 height 32
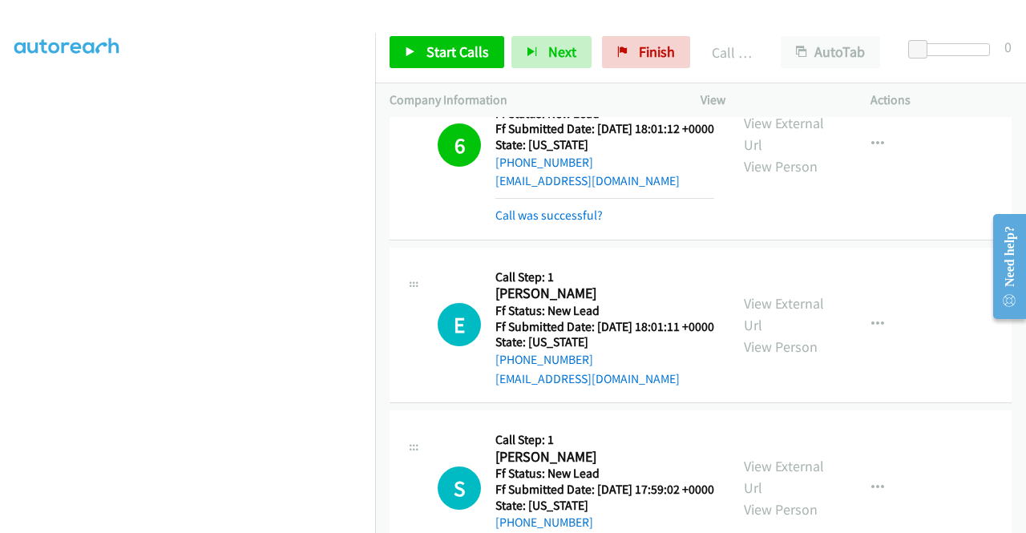
scroll to position [1008, 0]
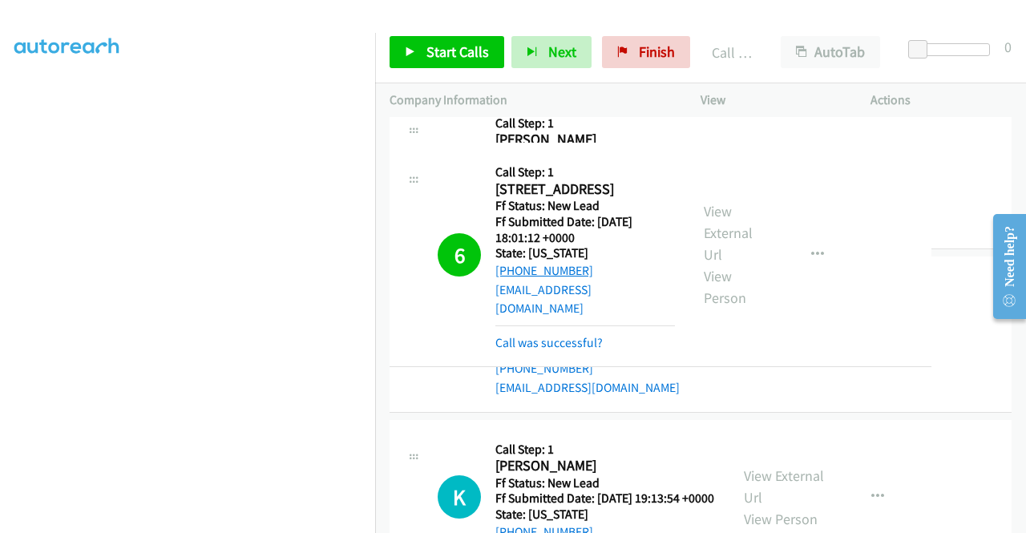
drag, startPoint x: 622, startPoint y: 263, endPoint x: 527, endPoint y: 265, distance: 94.6
drag, startPoint x: 587, startPoint y: 268, endPoint x: 511, endPoint y: 269, distance: 75.3
drag, startPoint x: 511, startPoint y: 267, endPoint x: 573, endPoint y: 269, distance: 61.7
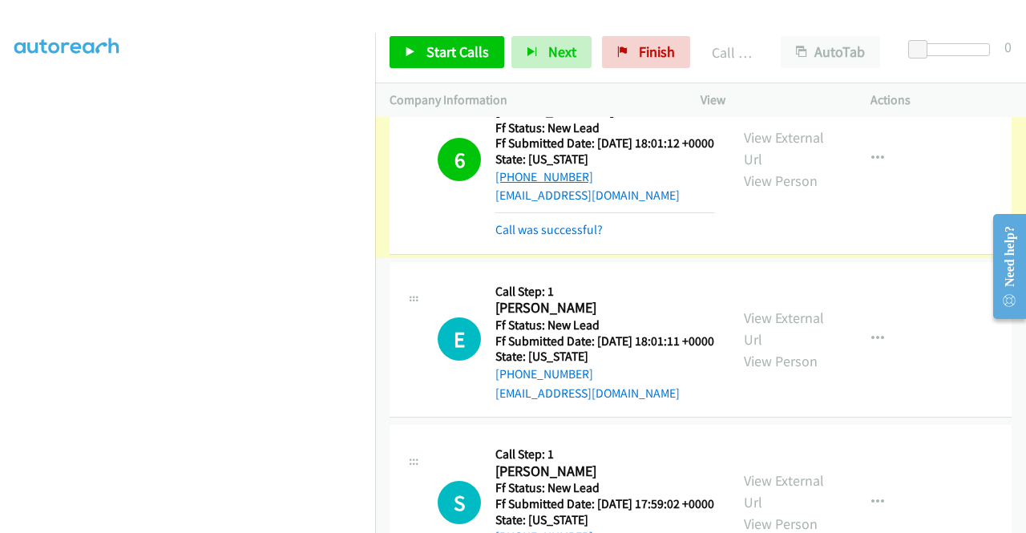
click at [571, 184] on link "+1 732-737-5005" at bounding box center [544, 176] width 98 height 15
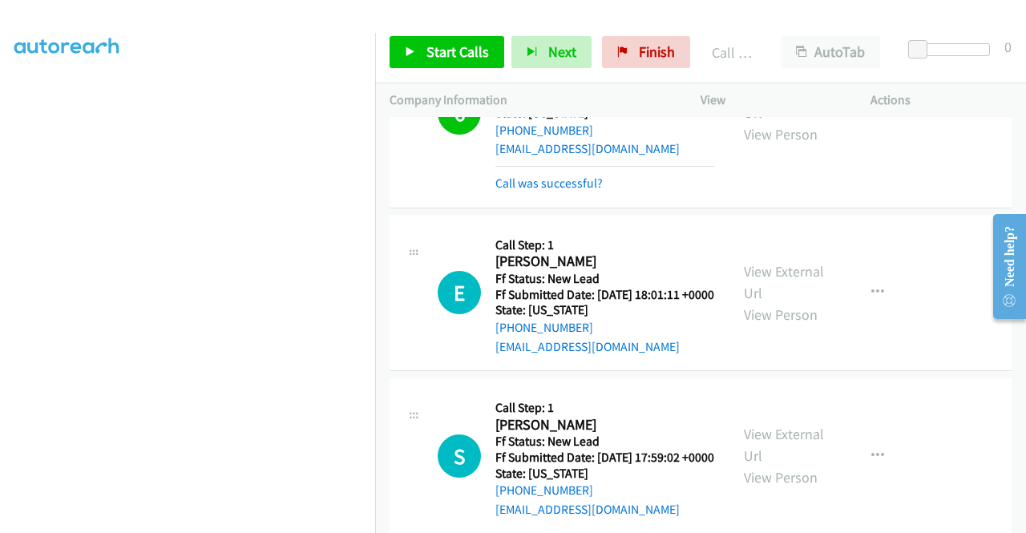
scroll to position [1088, 0]
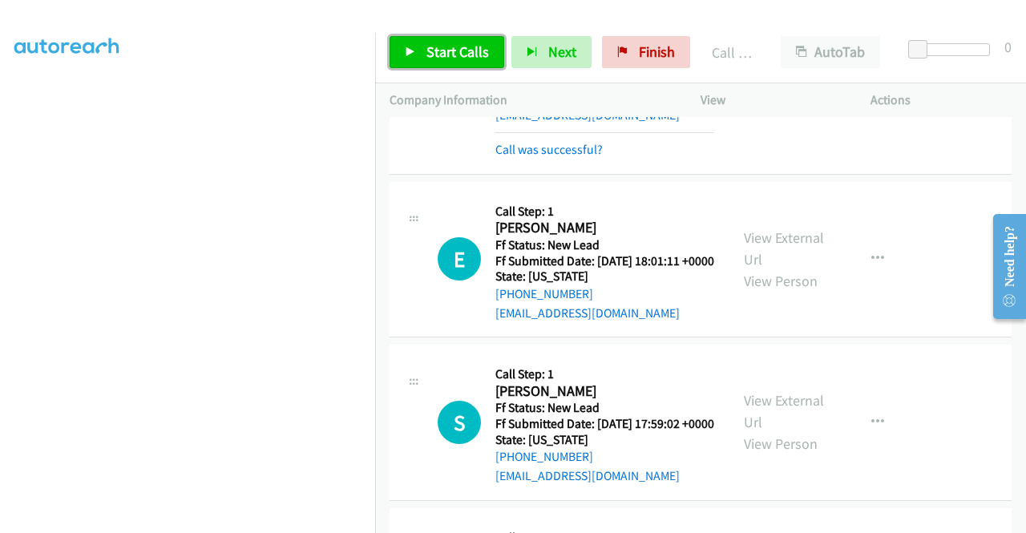
drag, startPoint x: 466, startPoint y: 47, endPoint x: 474, endPoint y: 54, distance: 10.8
click at [466, 47] on span "Start Calls" at bounding box center [457, 51] width 62 height 18
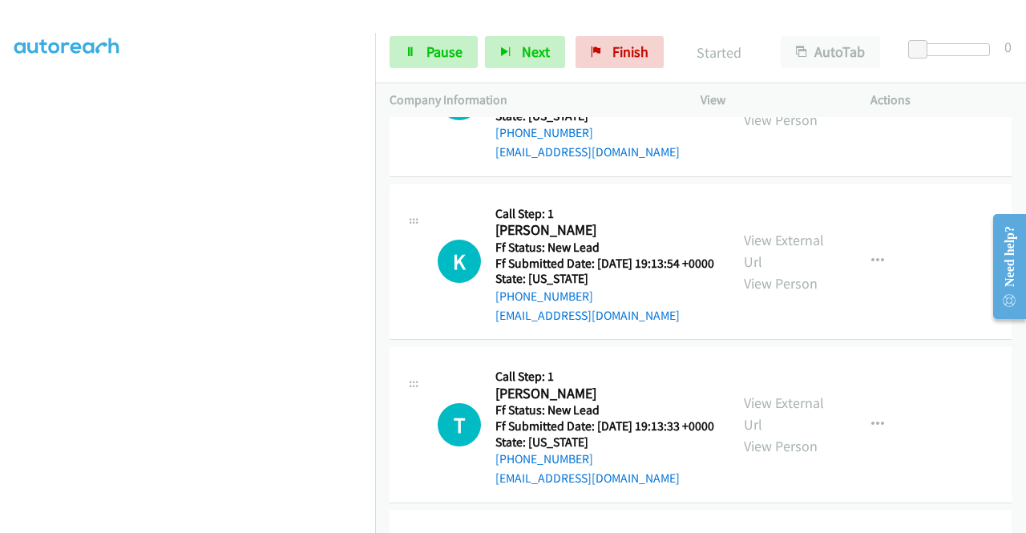
scroll to position [1489, 0]
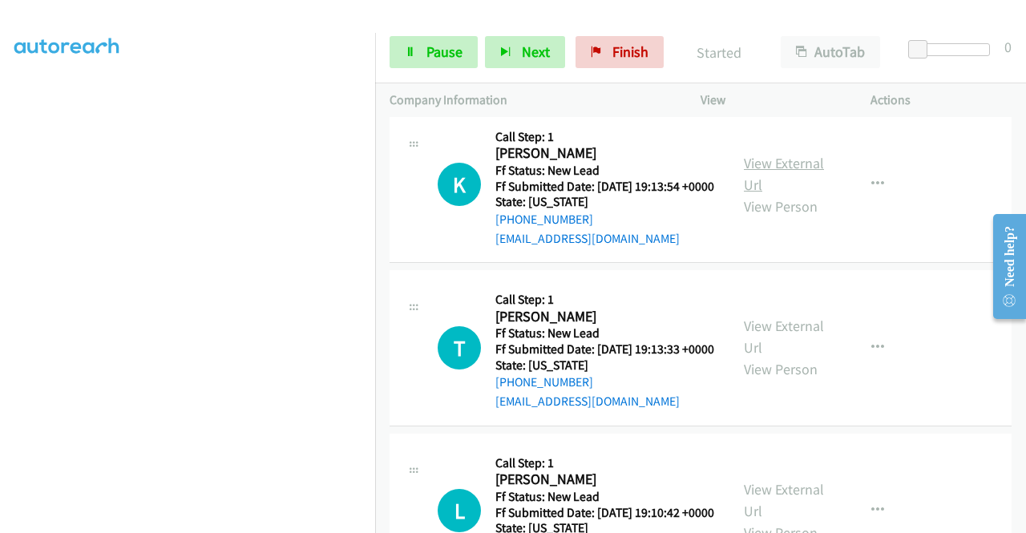
click at [798, 194] on link "View External Url" at bounding box center [784, 174] width 80 height 40
click at [802, 357] on link "View External Url" at bounding box center [784, 336] width 80 height 40
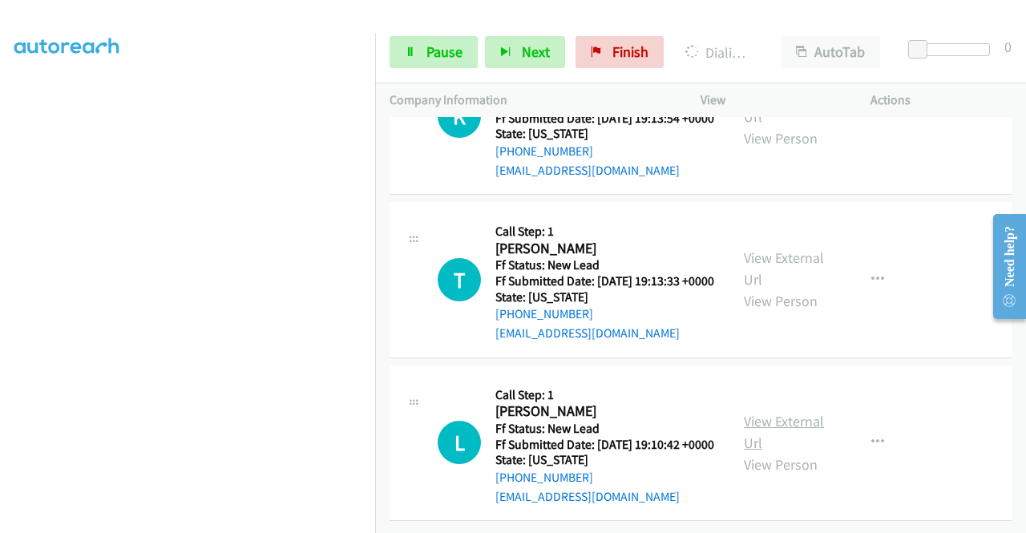
scroll to position [1729, 0]
click at [780, 412] on link "View External Url" at bounding box center [784, 432] width 80 height 40
drag, startPoint x: 699, startPoint y: 14, endPoint x: 534, endPoint y: 42, distance: 167.6
click at [697, 14] on div at bounding box center [505, 31] width 1011 height 62
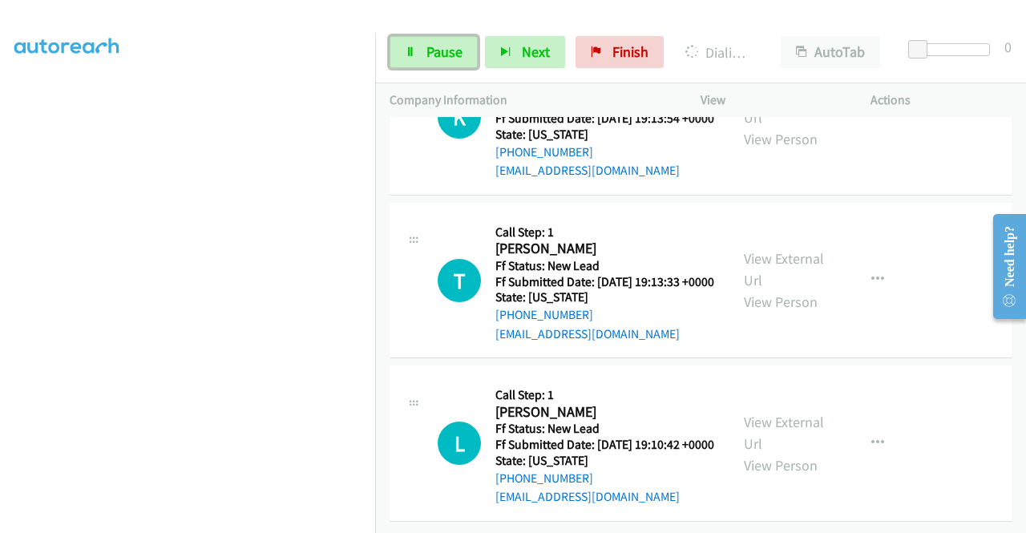
click at [460, 45] on span "Pause" at bounding box center [444, 51] width 36 height 18
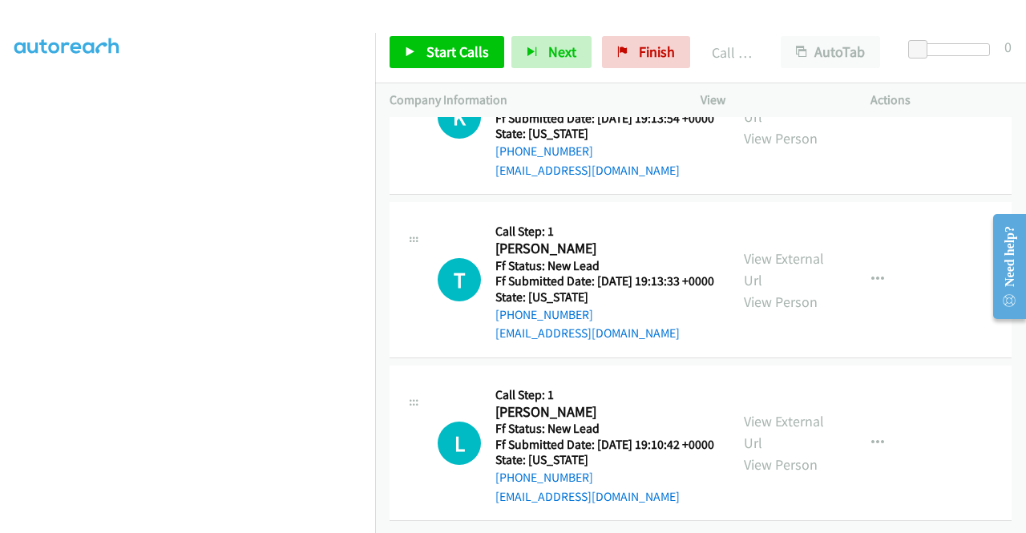
scroll to position [1805, 0]
click at [760, 18] on div at bounding box center [505, 31] width 1011 height 62
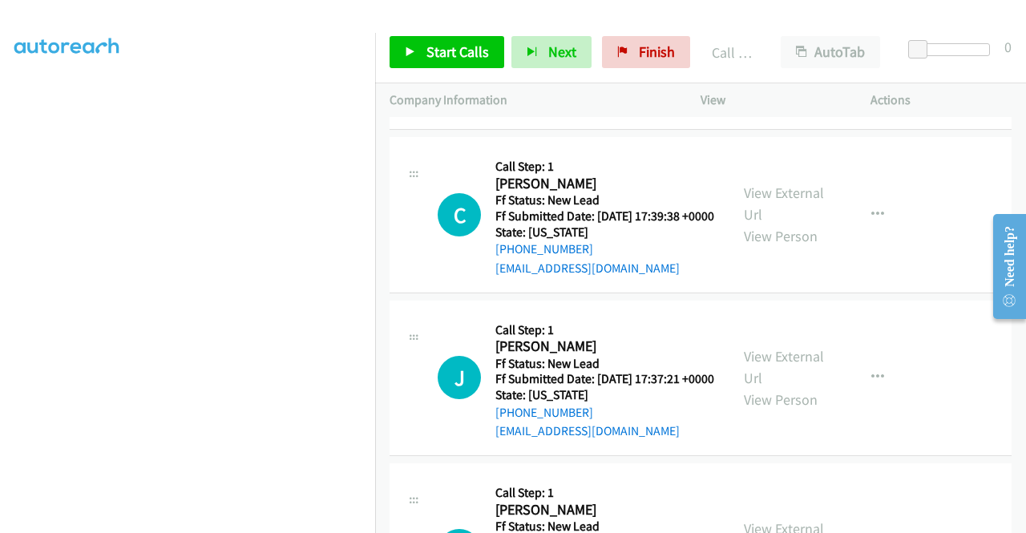
scroll to position [2206, 0]
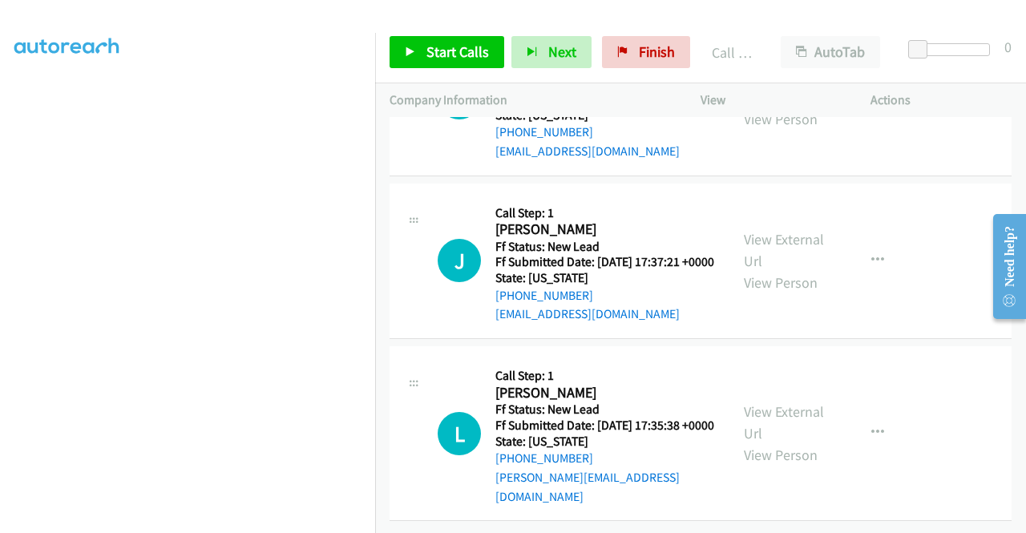
click at [806, 107] on link "View External Url" at bounding box center [784, 87] width 80 height 40
click at [776, 270] on link "View External Url" at bounding box center [784, 250] width 80 height 40
click at [772, 408] on link "View External Url" at bounding box center [784, 422] width 80 height 40
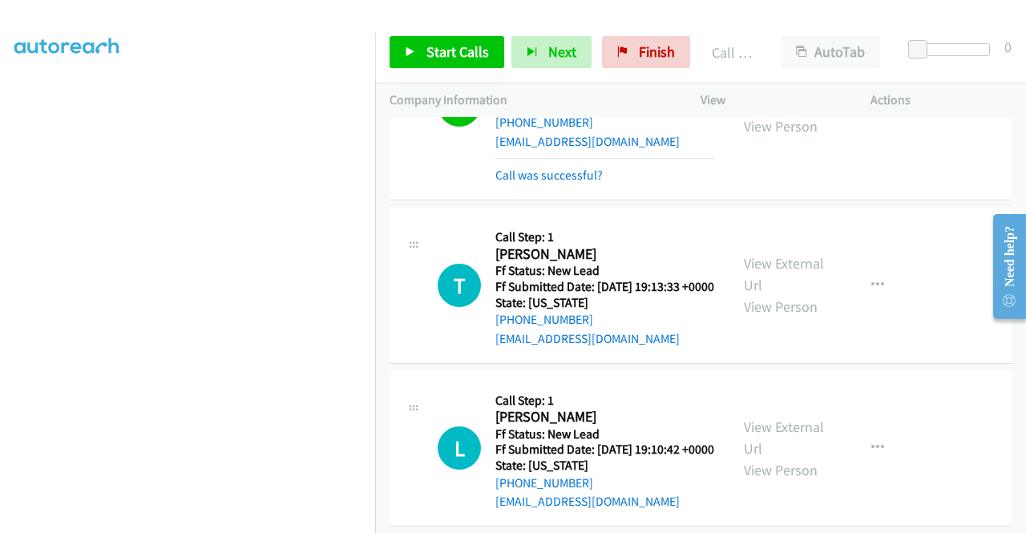
scroll to position [1734, 0]
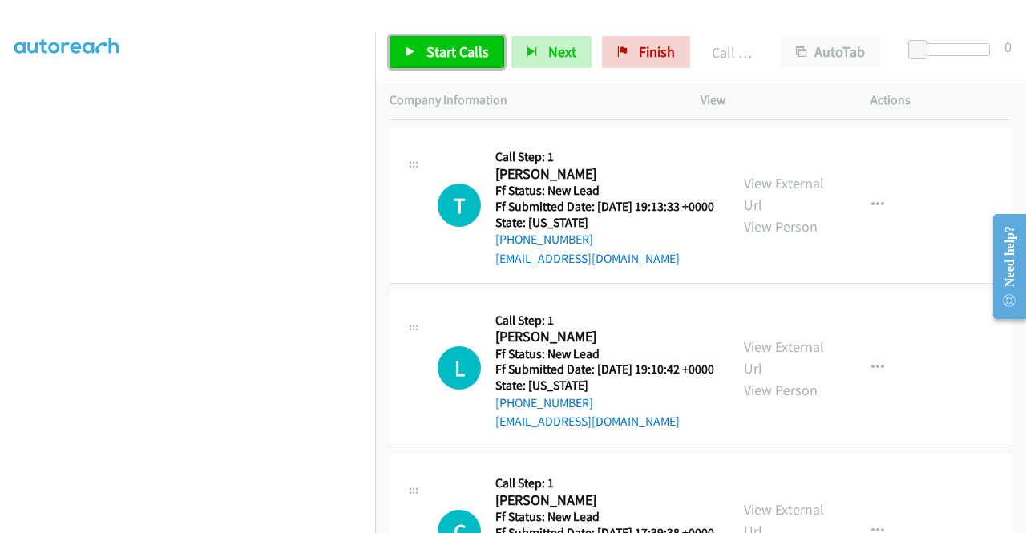
click at [441, 58] on span "Start Calls" at bounding box center [457, 51] width 62 height 18
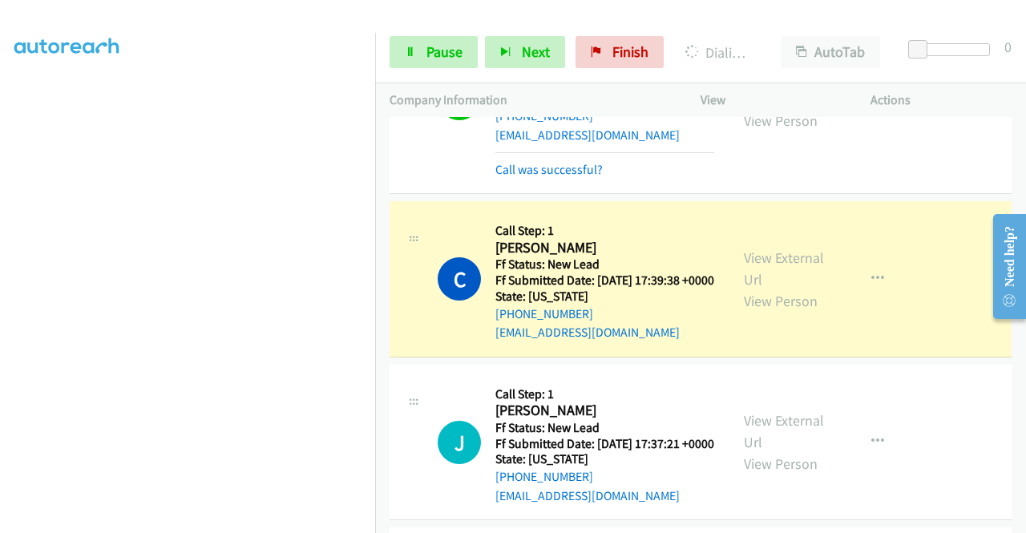
scroll to position [2135, 0]
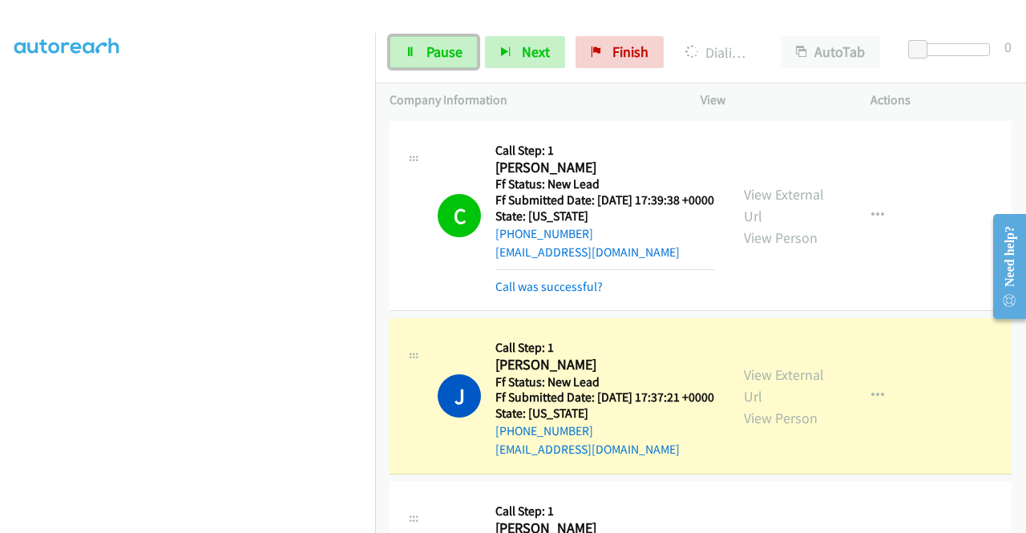
drag, startPoint x: 453, startPoint y: 58, endPoint x: 476, endPoint y: 92, distance: 41.6
click at [453, 58] on span "Pause" at bounding box center [444, 51] width 36 height 18
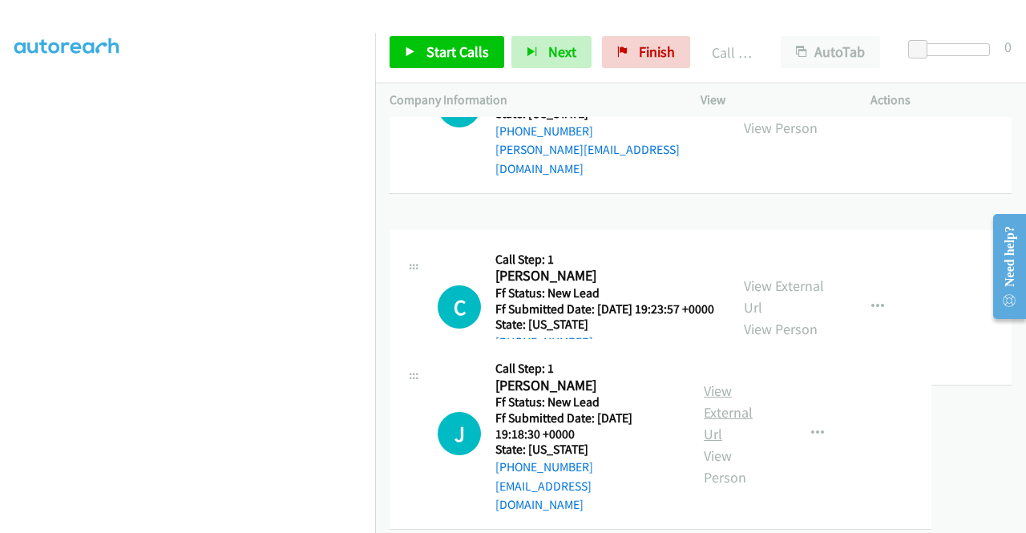
scroll to position [2776, 0]
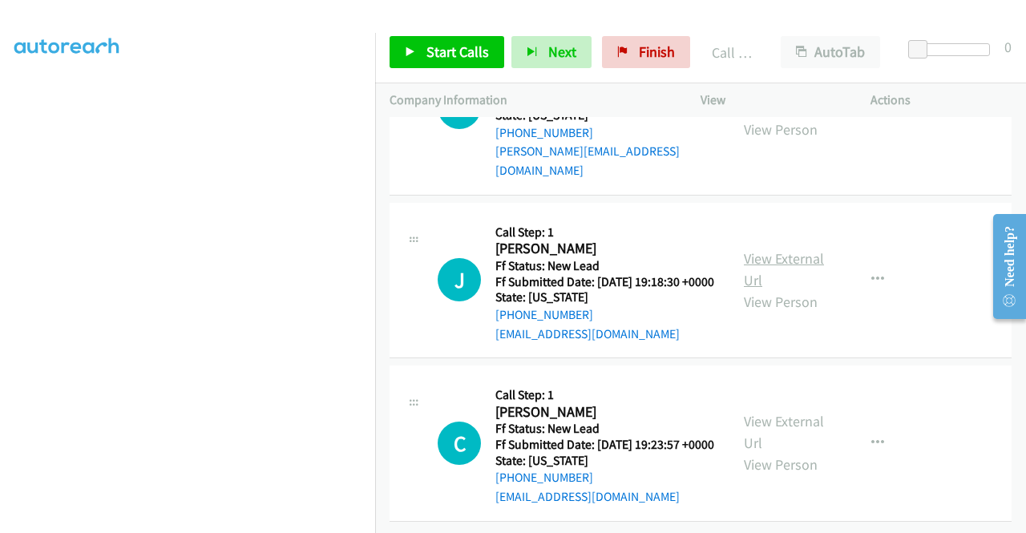
click at [792, 289] on link "View External Url" at bounding box center [784, 269] width 80 height 40
click at [805, 412] on link "View External Url" at bounding box center [784, 432] width 80 height 40
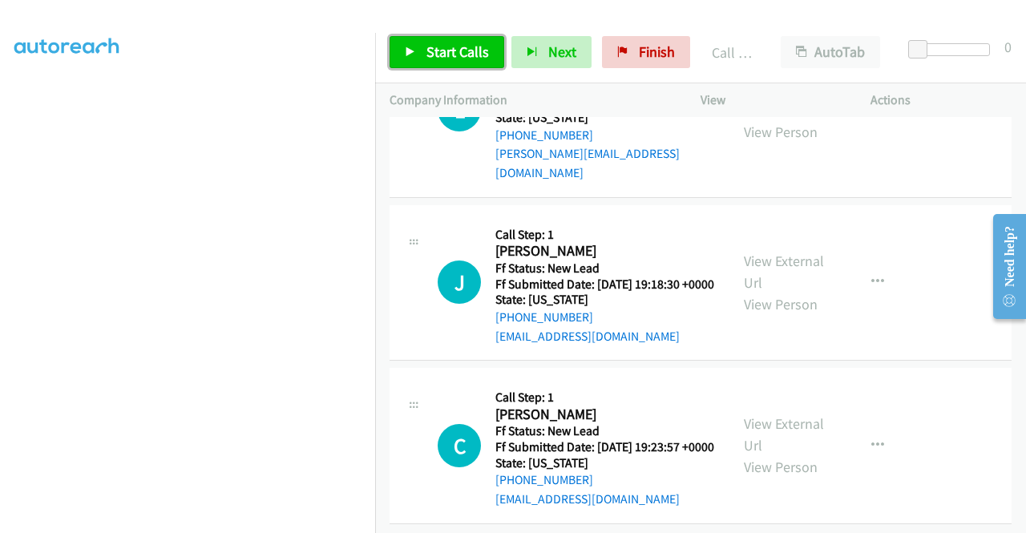
click at [452, 60] on span "Start Calls" at bounding box center [457, 51] width 62 height 18
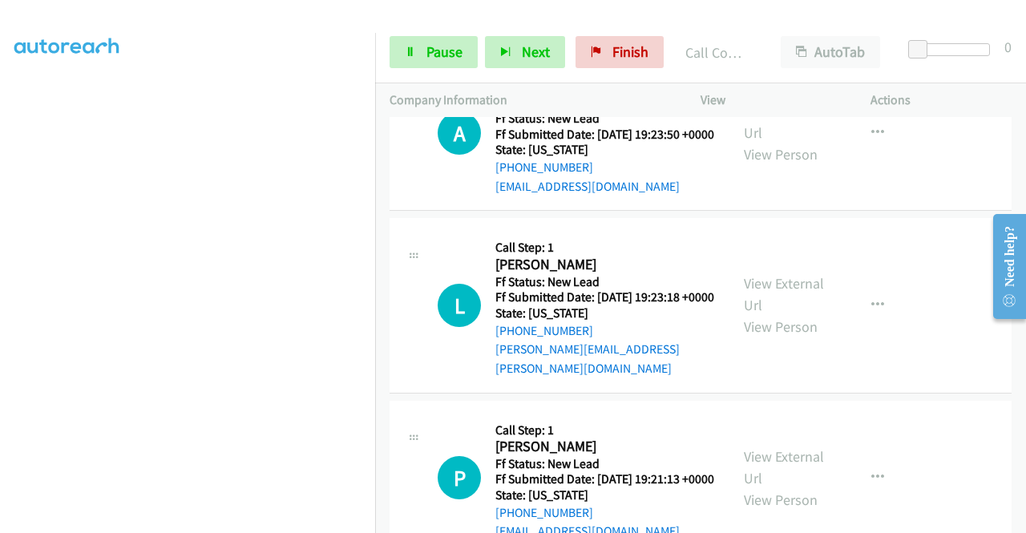
scroll to position [3188, 0]
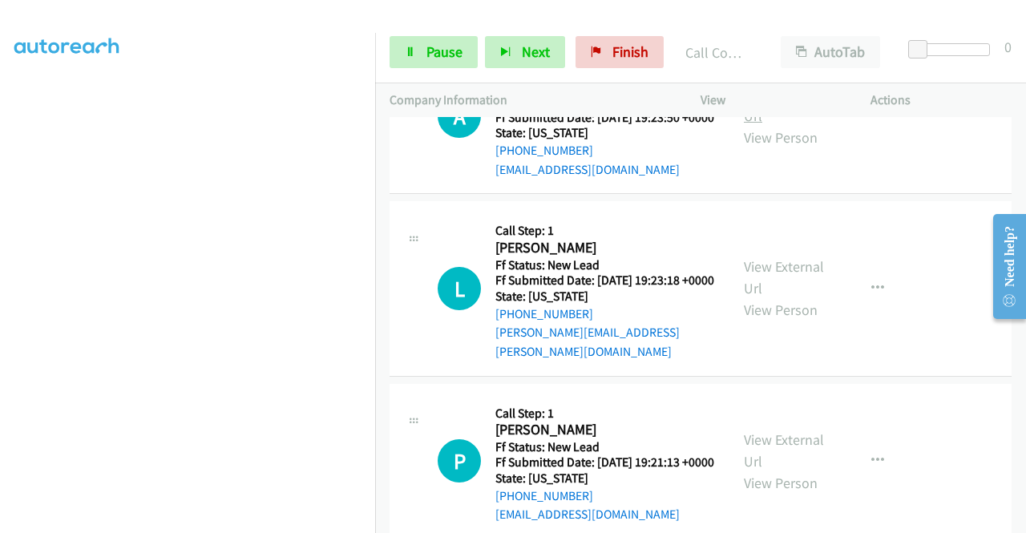
click at [780, 125] on link "View External Url" at bounding box center [784, 105] width 80 height 40
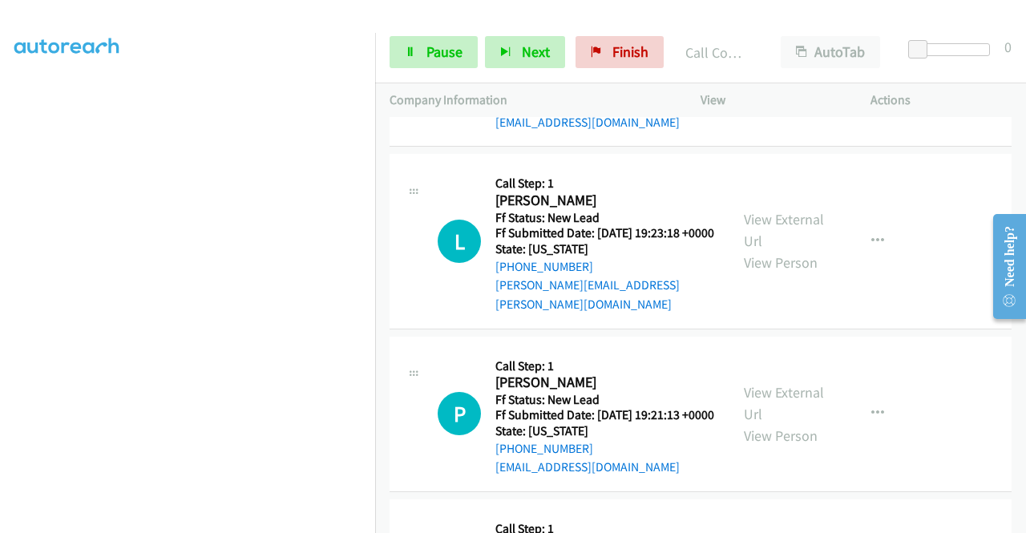
scroll to position [3268, 0]
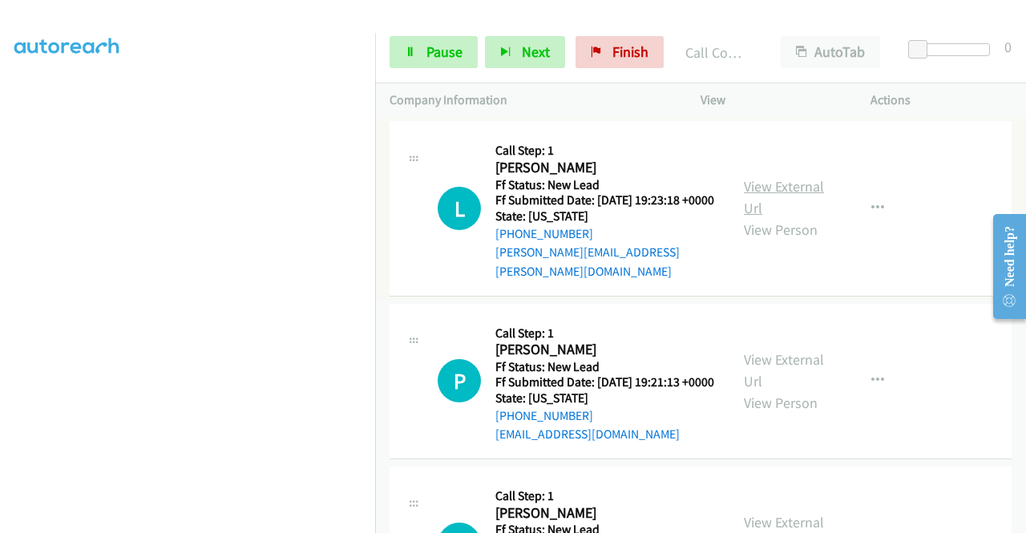
click at [804, 217] on link "View External Url" at bounding box center [784, 197] width 80 height 40
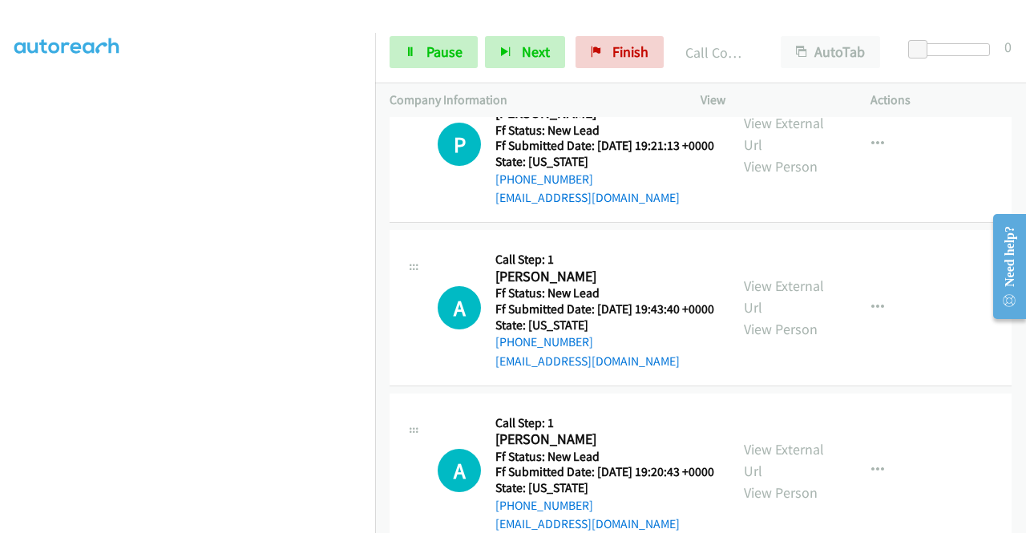
scroll to position [3509, 0]
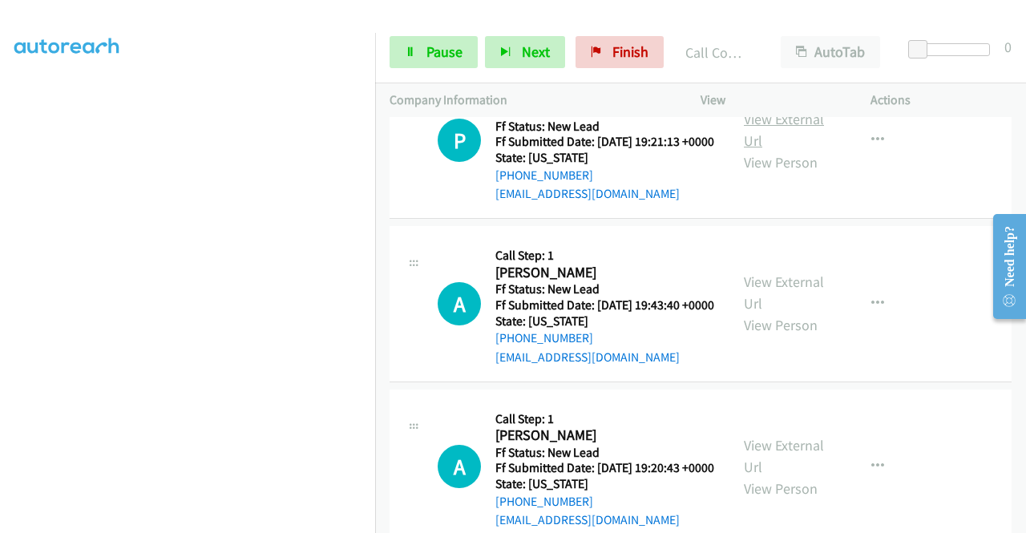
click at [796, 150] on link "View External Url" at bounding box center [784, 130] width 80 height 40
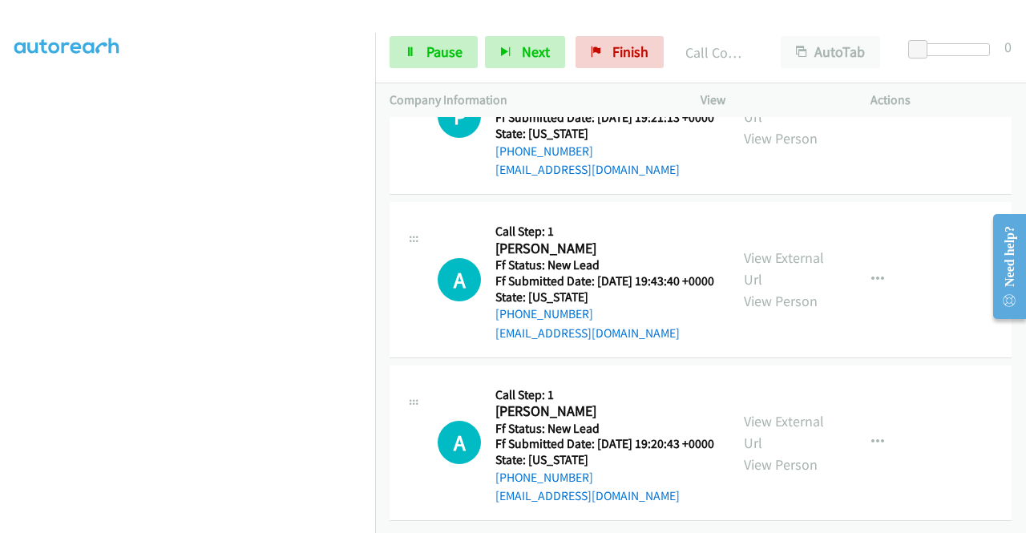
scroll to position [3669, 0]
click at [802, 288] on link "View External Url" at bounding box center [784, 268] width 80 height 40
click at [439, 47] on span "Pause" at bounding box center [444, 51] width 36 height 18
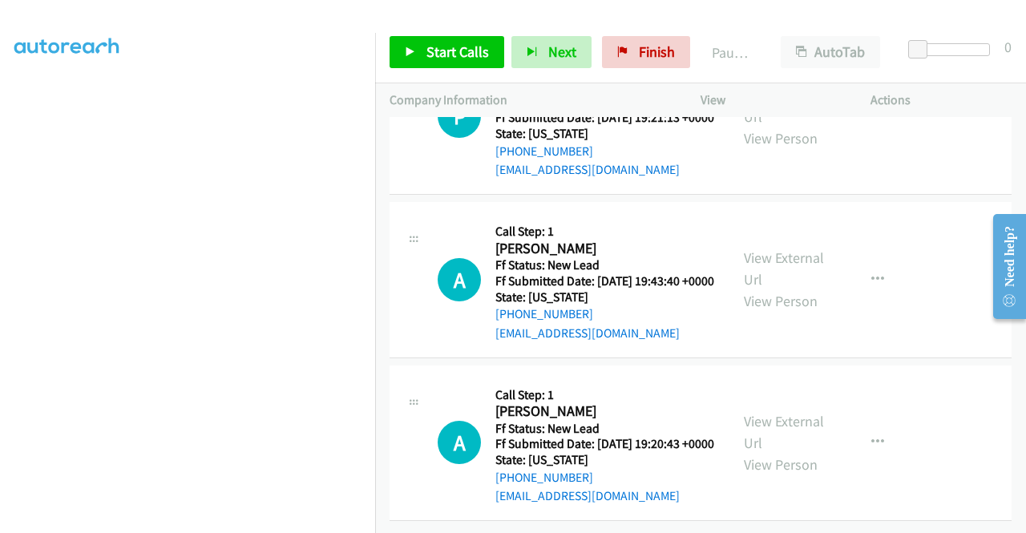
scroll to position [3828, 0]
click at [772, 412] on link "View External Url" at bounding box center [784, 432] width 80 height 40
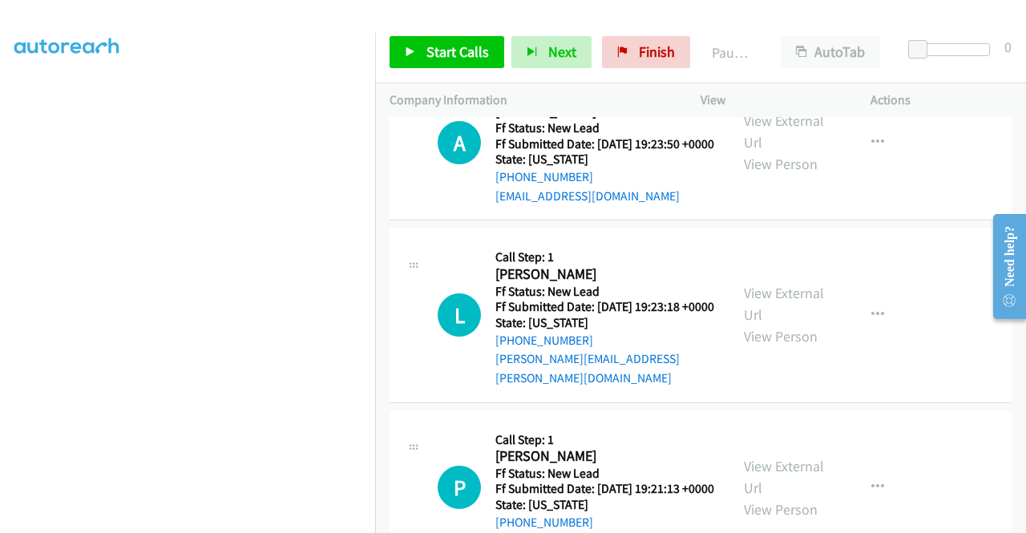
scroll to position [3187, 0]
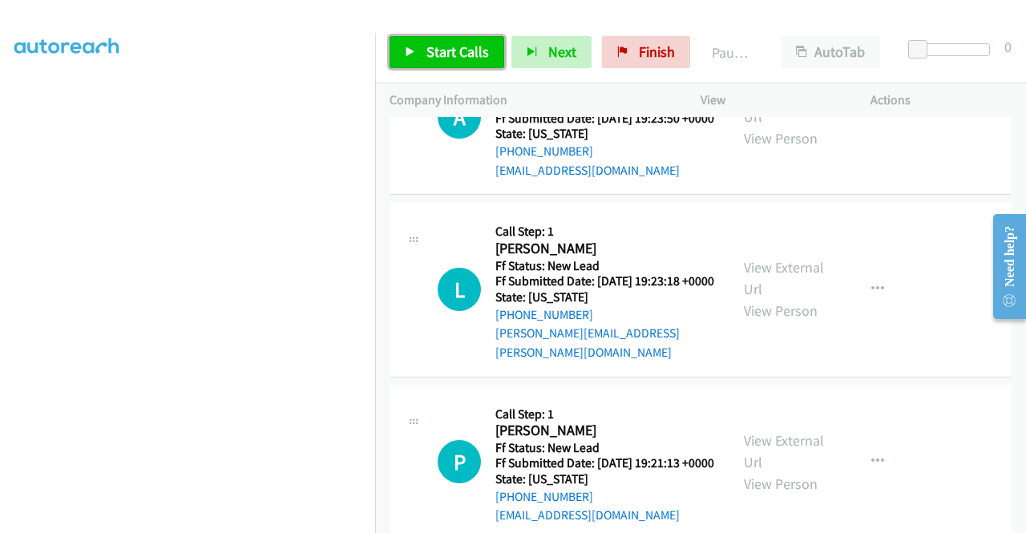
click at [471, 38] on link "Start Calls" at bounding box center [446, 52] width 115 height 32
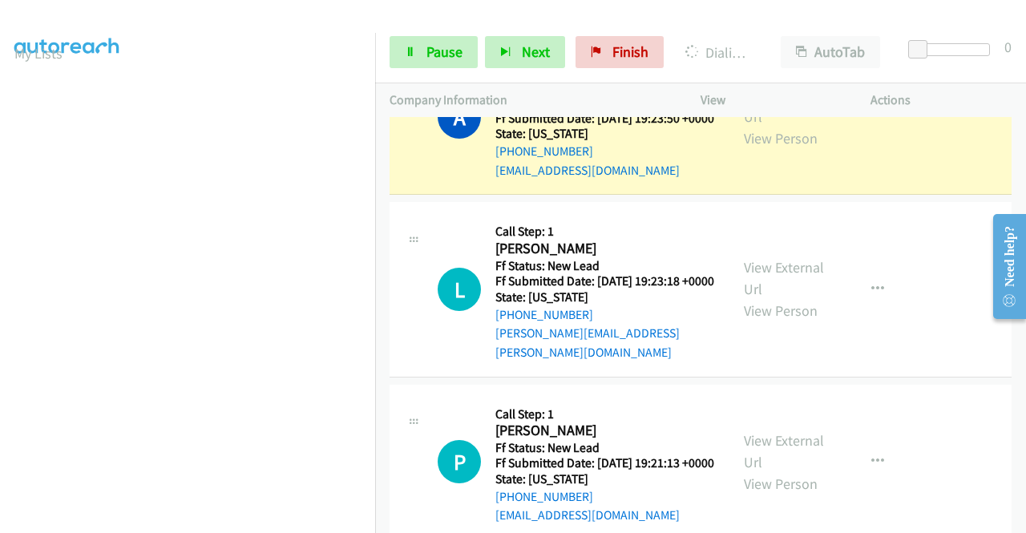
scroll to position [3107, 0]
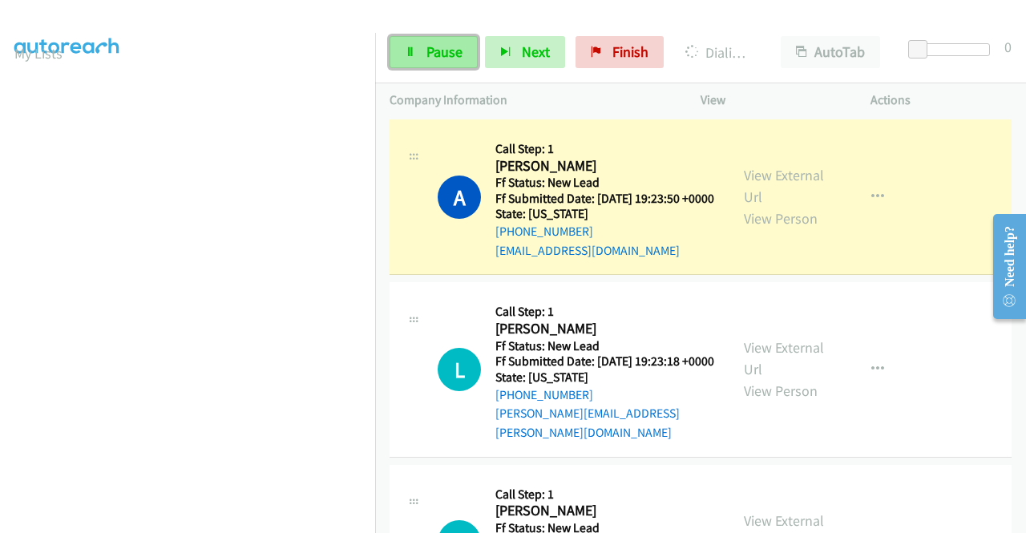
click at [401, 50] on link "Pause" at bounding box center [433, 52] width 88 height 32
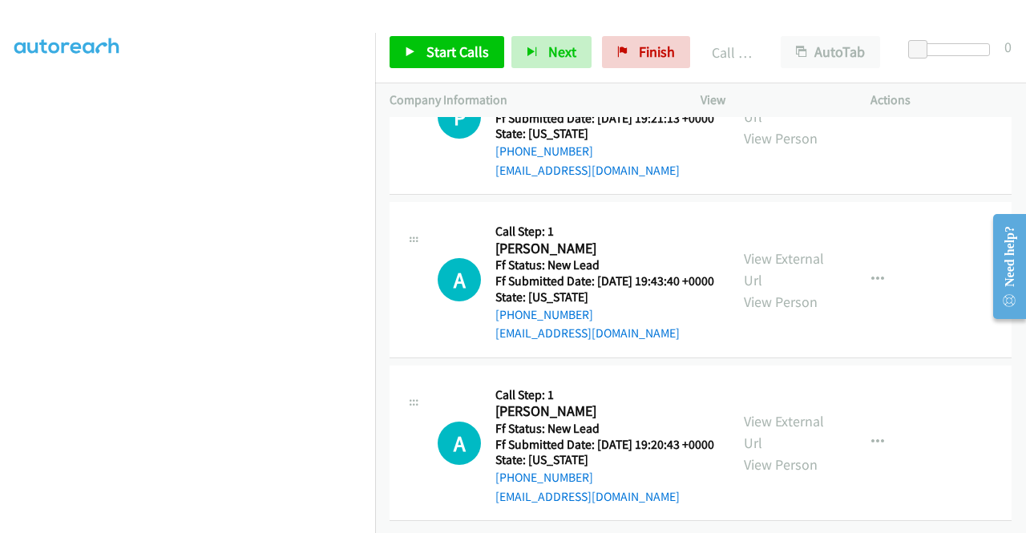
scroll to position [3896, 0]
click at [452, 52] on span "Start Calls" at bounding box center [457, 51] width 62 height 18
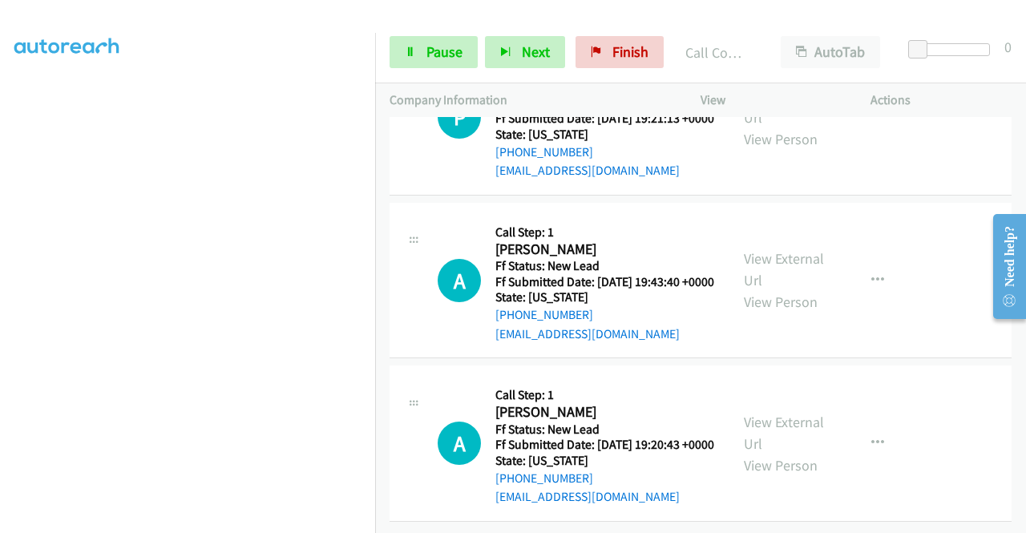
scroll to position [3929, 0]
click at [414, 61] on link "Pause" at bounding box center [433, 52] width 88 height 32
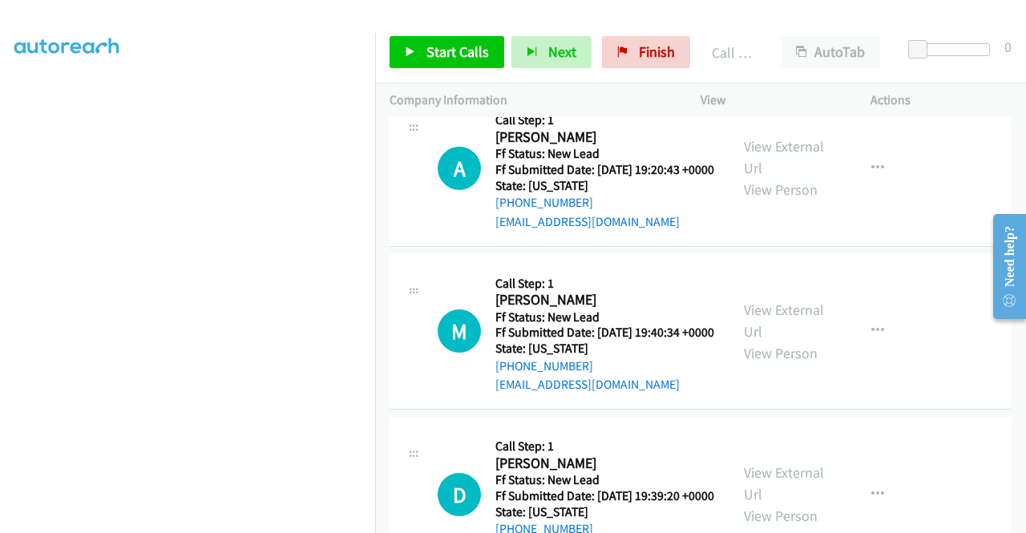
scroll to position [4009, 0]
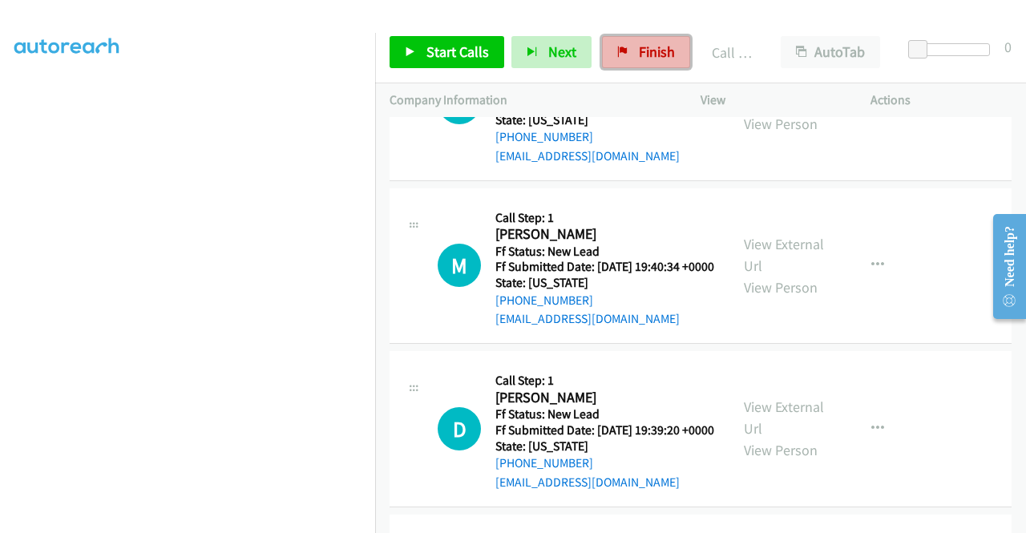
click at [644, 44] on span "Finish" at bounding box center [657, 51] width 36 height 18
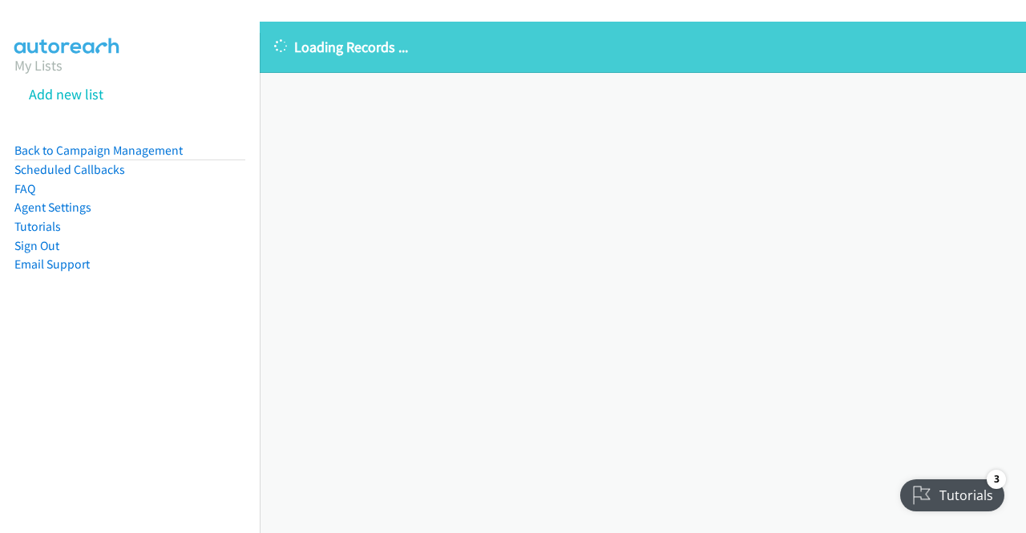
click at [807, 155] on div "Loading Records ... Sorry, something went wrong please try again." at bounding box center [643, 277] width 766 height 511
click at [889, 252] on div "Loading Records ... Sorry, something went wrong please try again." at bounding box center [643, 277] width 766 height 511
click at [947, 339] on div "Loading Records ... Sorry, something went wrong please try again." at bounding box center [643, 277] width 766 height 511
drag, startPoint x: 38, startPoint y: 70, endPoint x: 220, endPoint y: 73, distance: 181.9
click at [38, 70] on link "My Lists" at bounding box center [38, 65] width 48 height 18
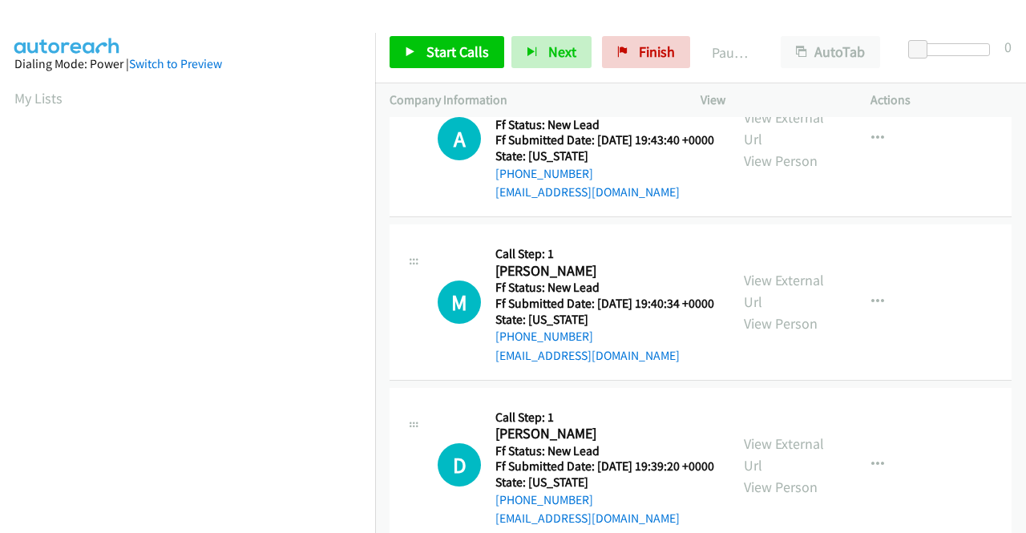
scroll to position [80, 0]
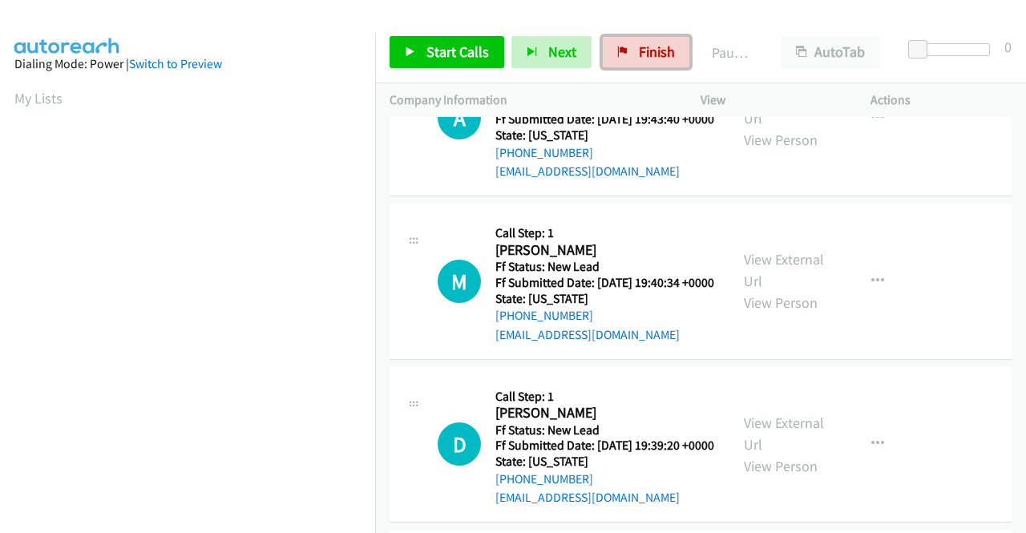
drag, startPoint x: 616, startPoint y: 53, endPoint x: 575, endPoint y: 83, distance: 50.5
click at [617, 53] on icon at bounding box center [622, 52] width 11 height 11
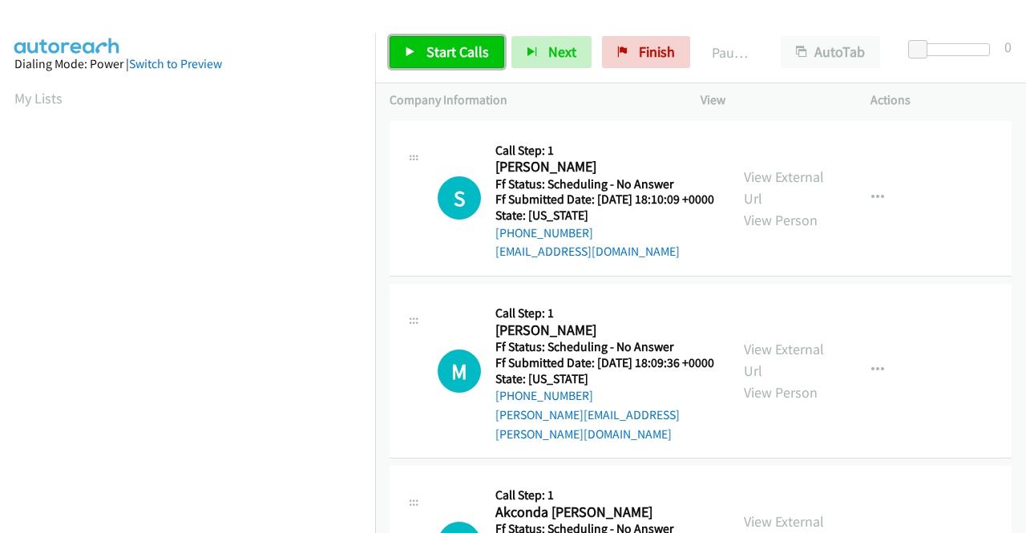
click at [426, 50] on span "Start Calls" at bounding box center [457, 51] width 62 height 18
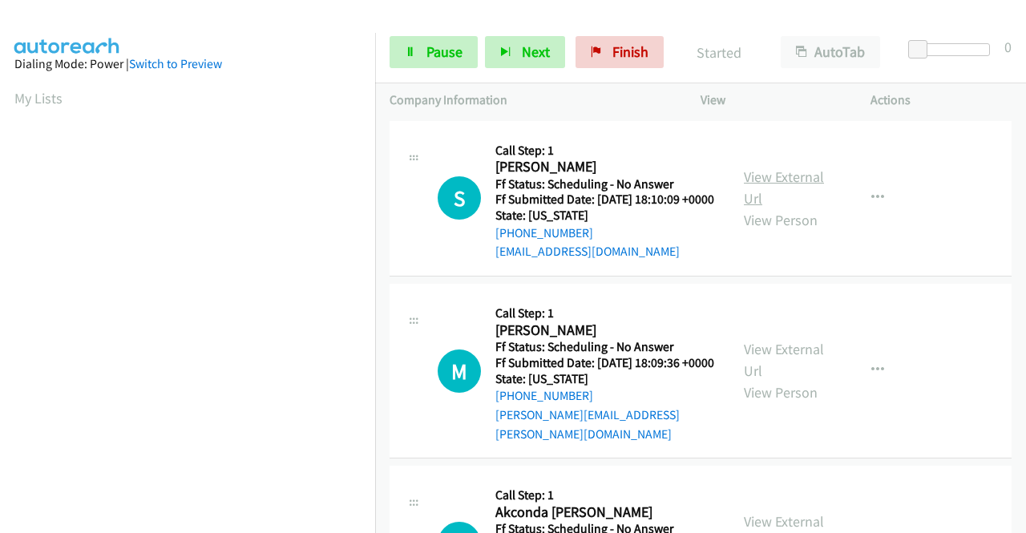
click at [814, 179] on link "View External Url" at bounding box center [784, 187] width 80 height 40
click at [802, 365] on link "View External Url" at bounding box center [784, 360] width 80 height 40
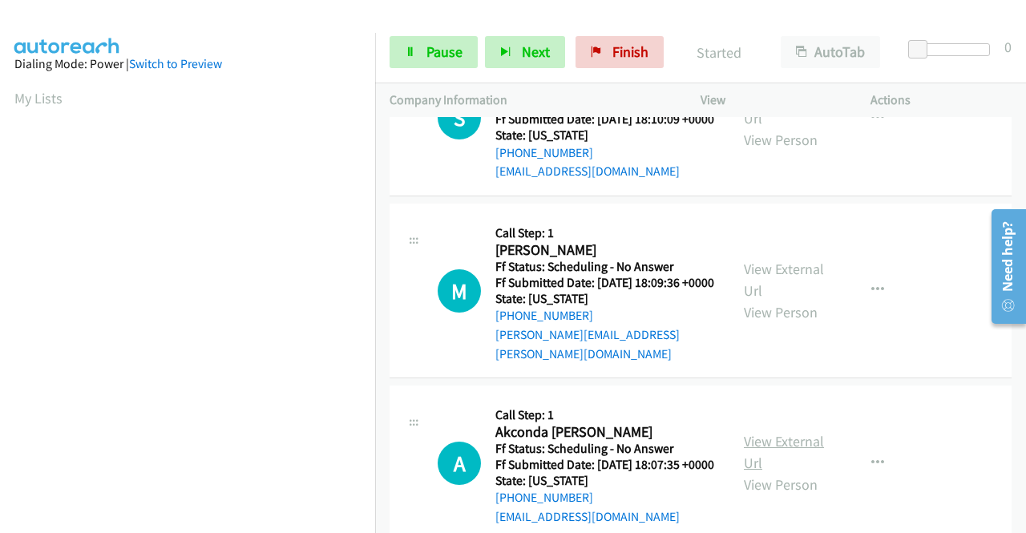
click at [814, 464] on link "View External Url" at bounding box center [784, 452] width 80 height 40
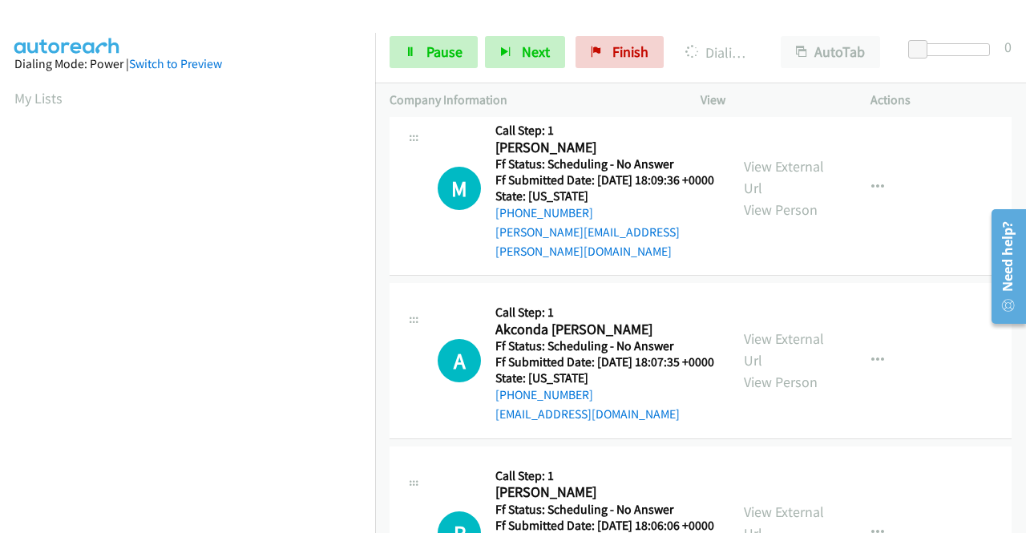
scroll to position [240, 0]
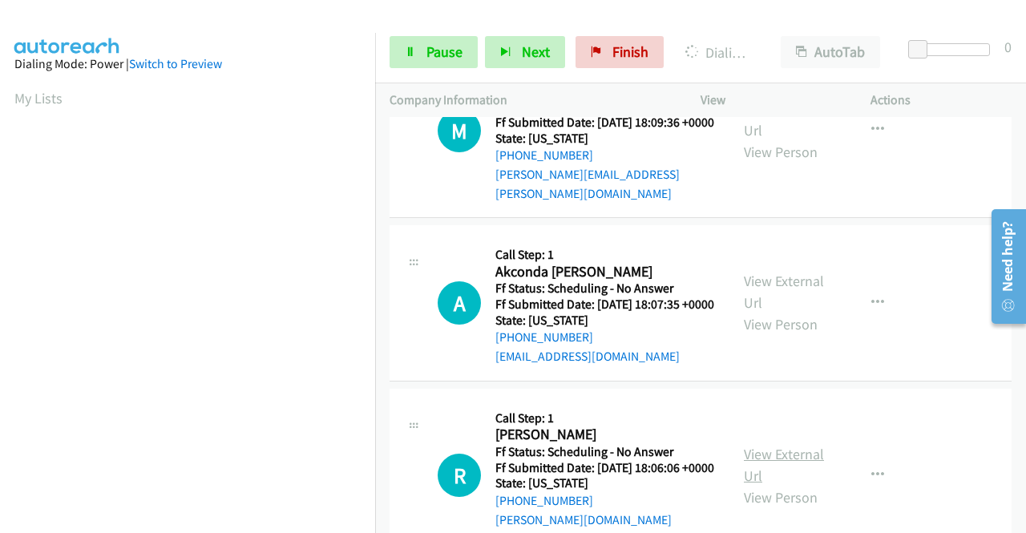
click at [804, 483] on link "View External Url" at bounding box center [784, 465] width 80 height 40
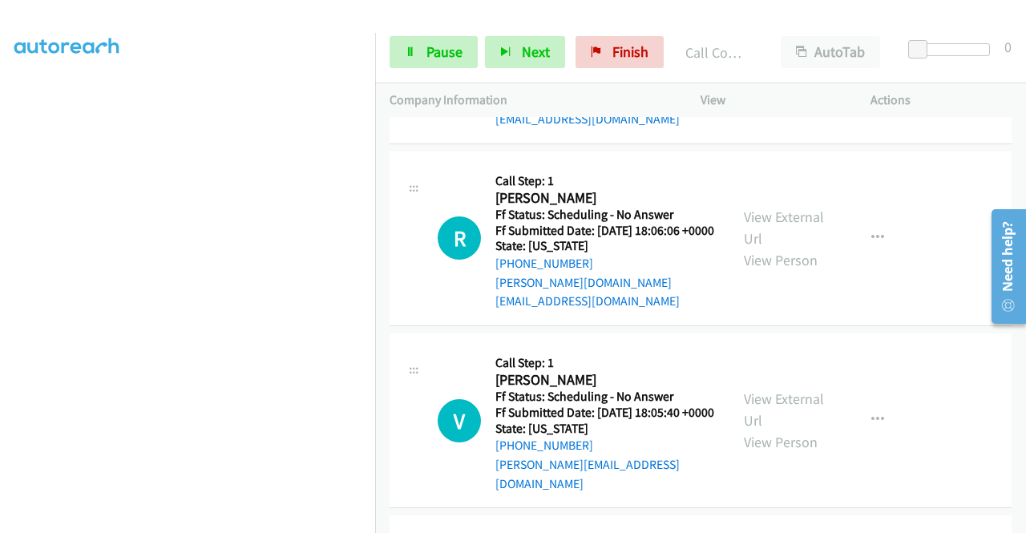
scroll to position [595, 0]
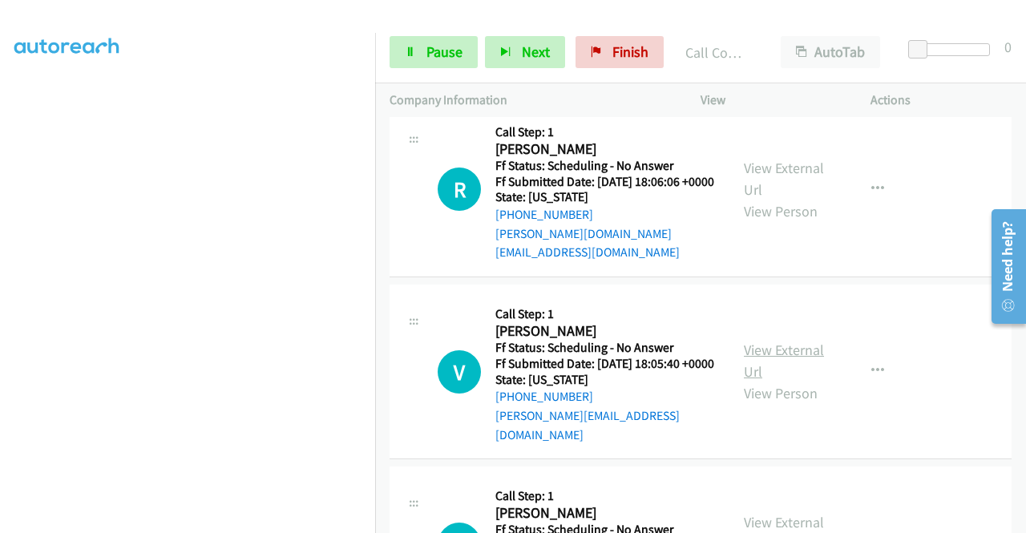
click at [785, 373] on link "View External Url" at bounding box center [784, 361] width 80 height 40
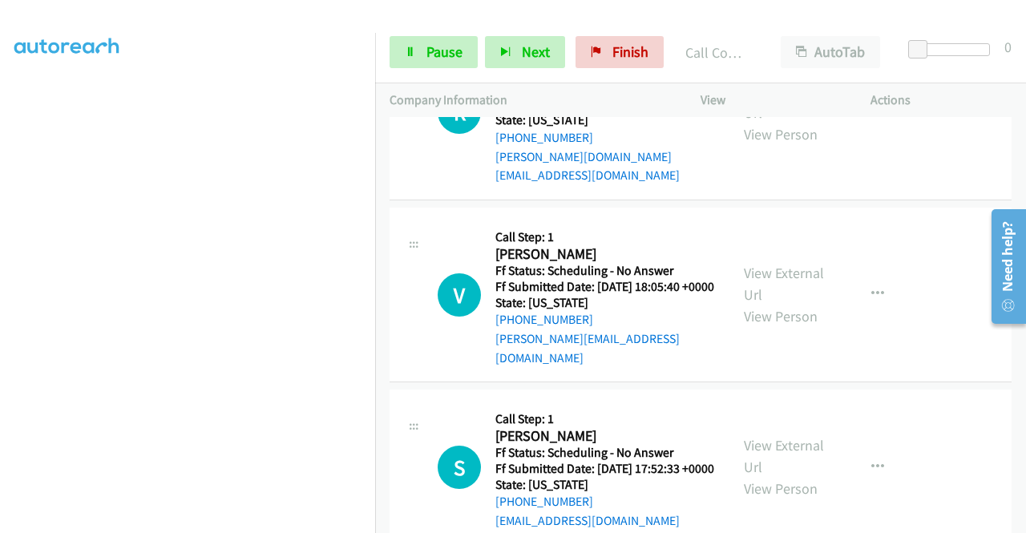
scroll to position [755, 0]
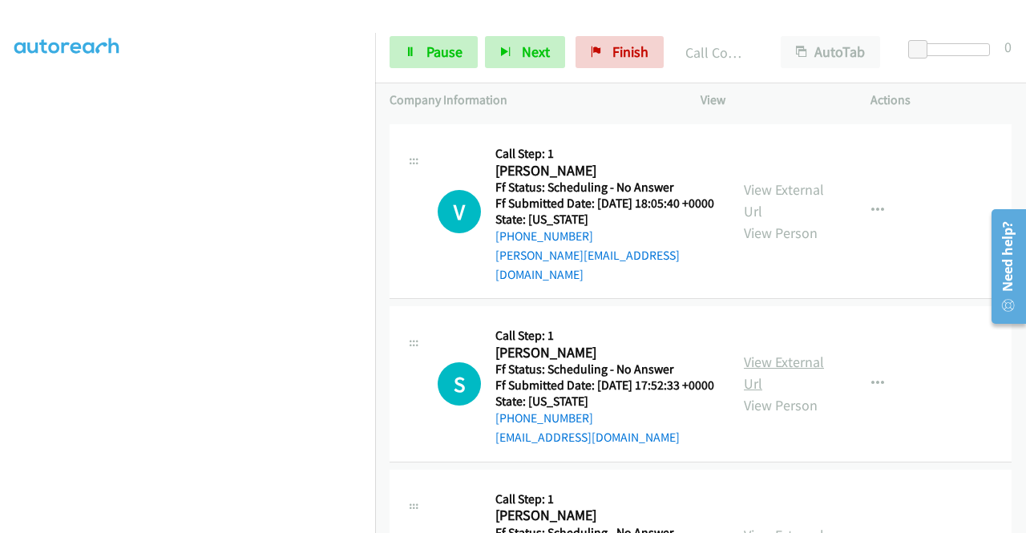
click at [771, 385] on link "View External Url" at bounding box center [784, 373] width 80 height 40
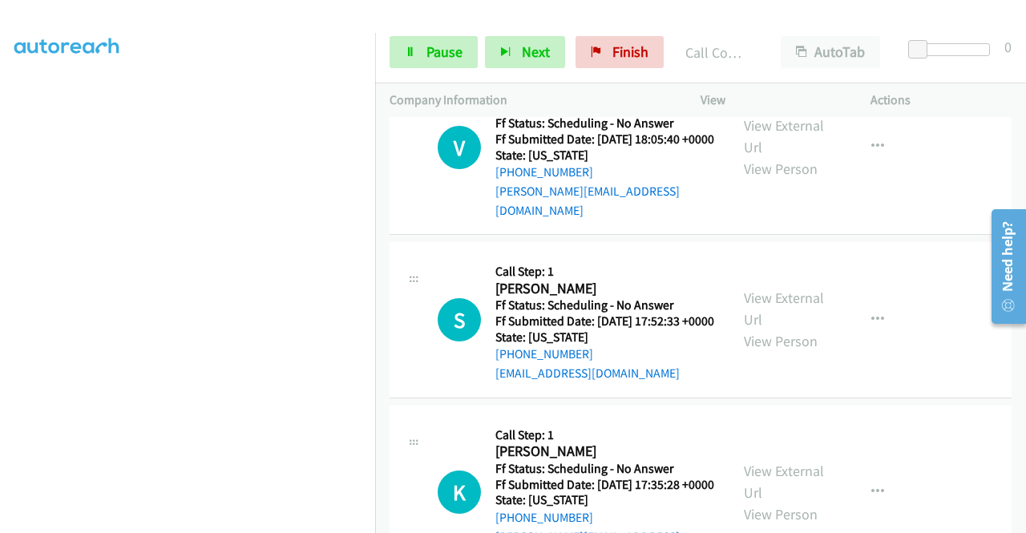
scroll to position [915, 0]
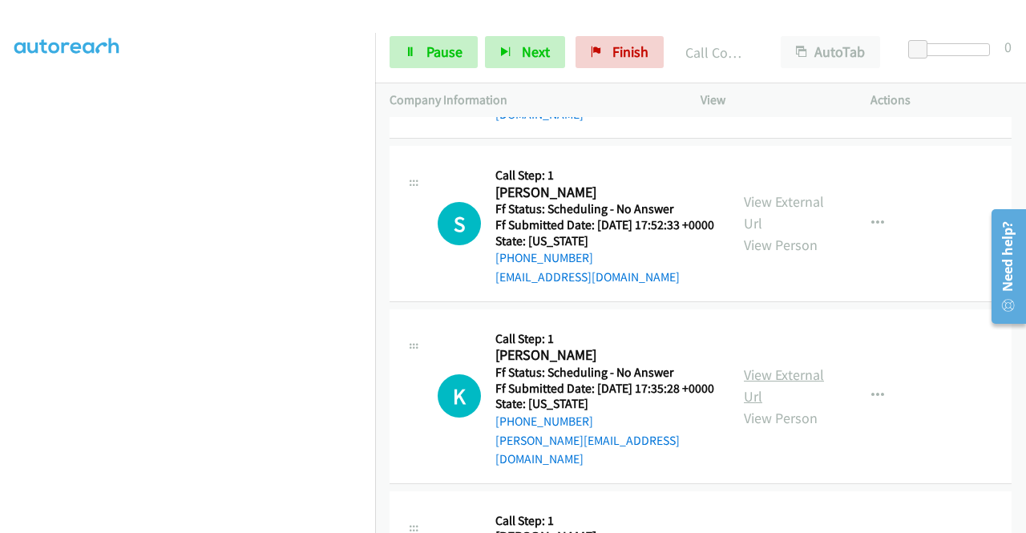
click at [782, 403] on link "View External Url" at bounding box center [784, 385] width 80 height 40
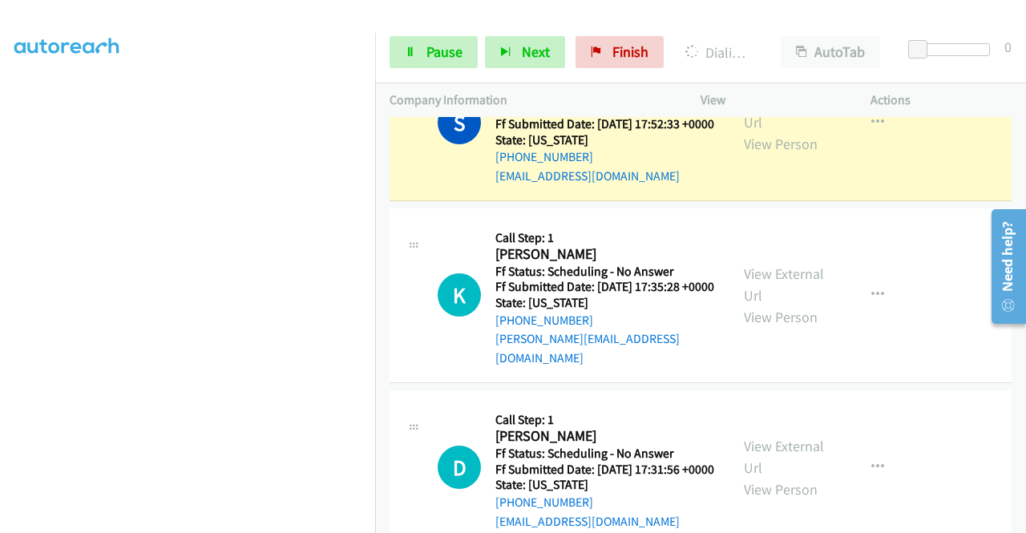
scroll to position [1143, 0]
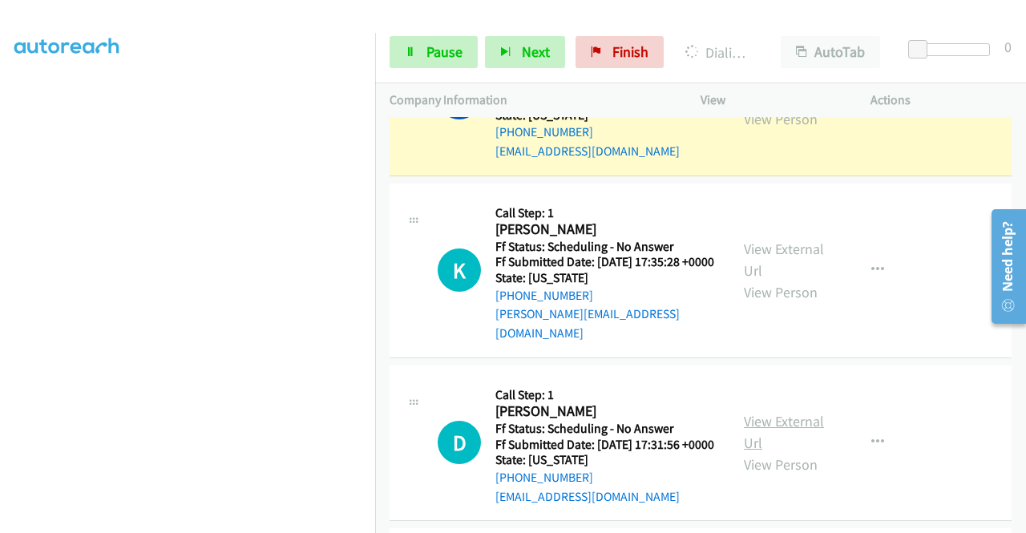
click at [784, 452] on link "View External Url" at bounding box center [784, 432] width 80 height 40
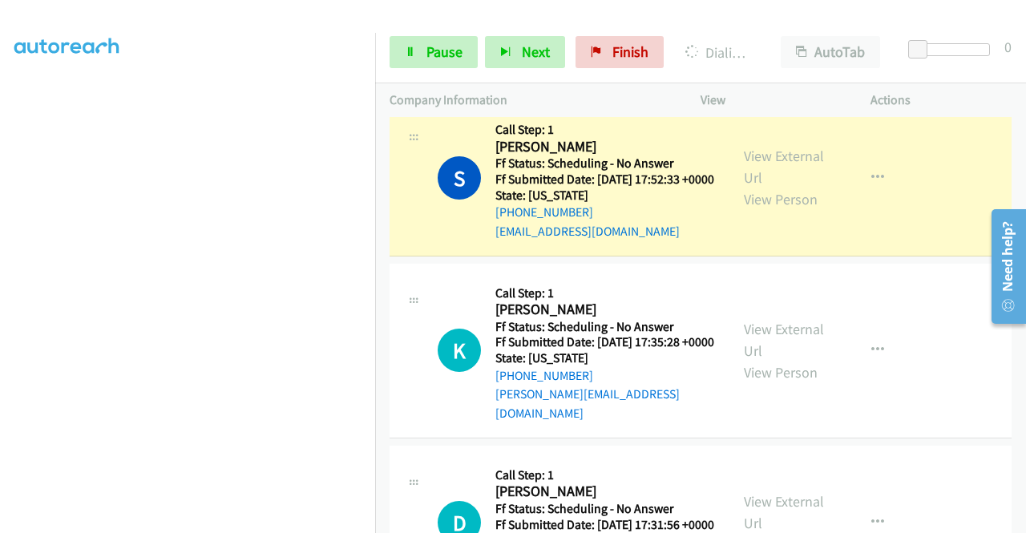
scroll to position [983, 0]
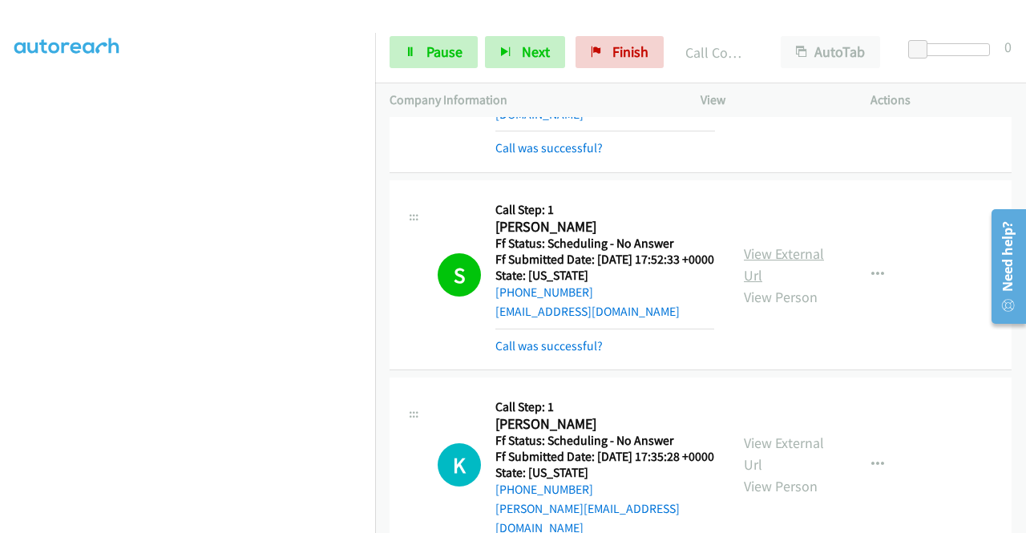
click at [780, 274] on link "View External Url" at bounding box center [784, 264] width 80 height 40
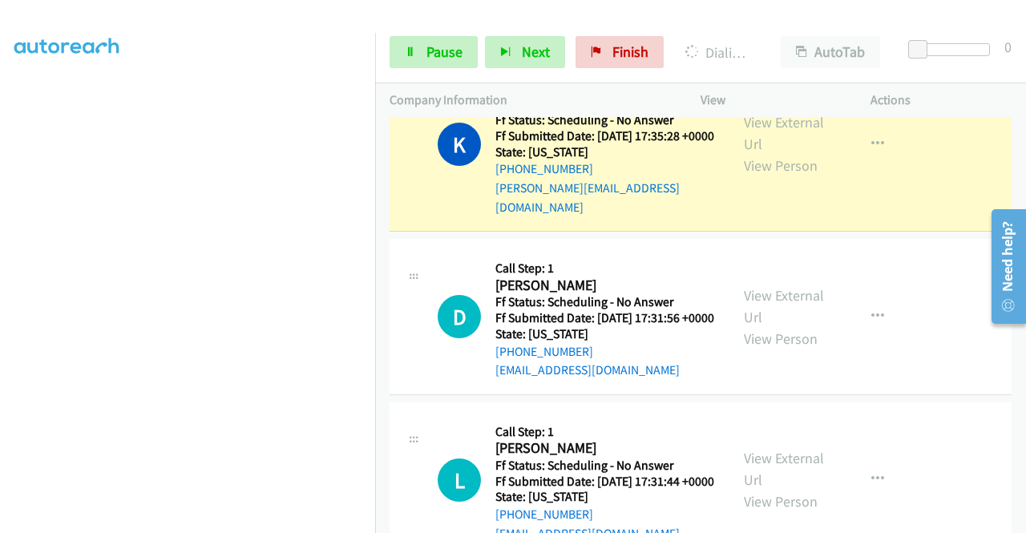
scroll to position [1384, 0]
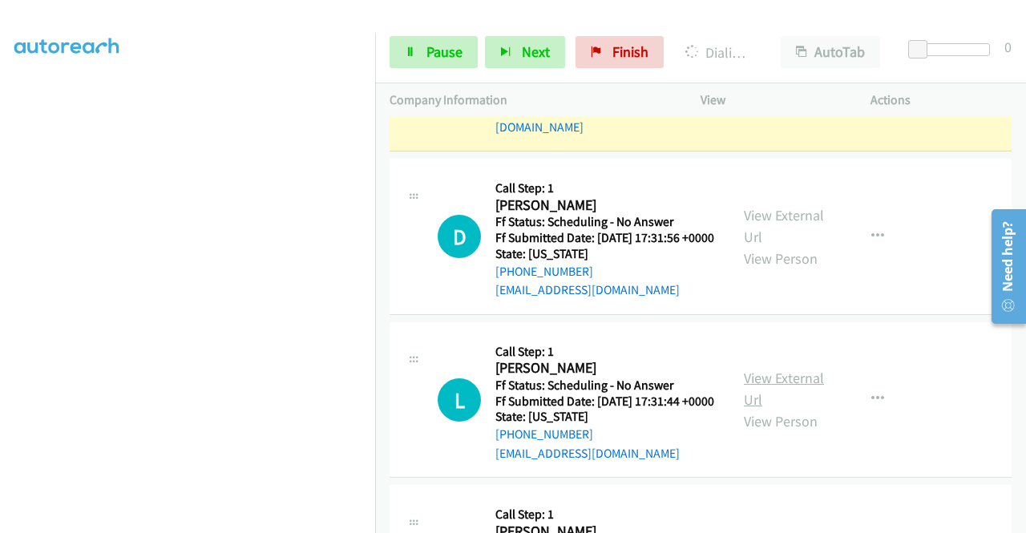
click at [787, 409] on link "View External Url" at bounding box center [784, 389] width 80 height 40
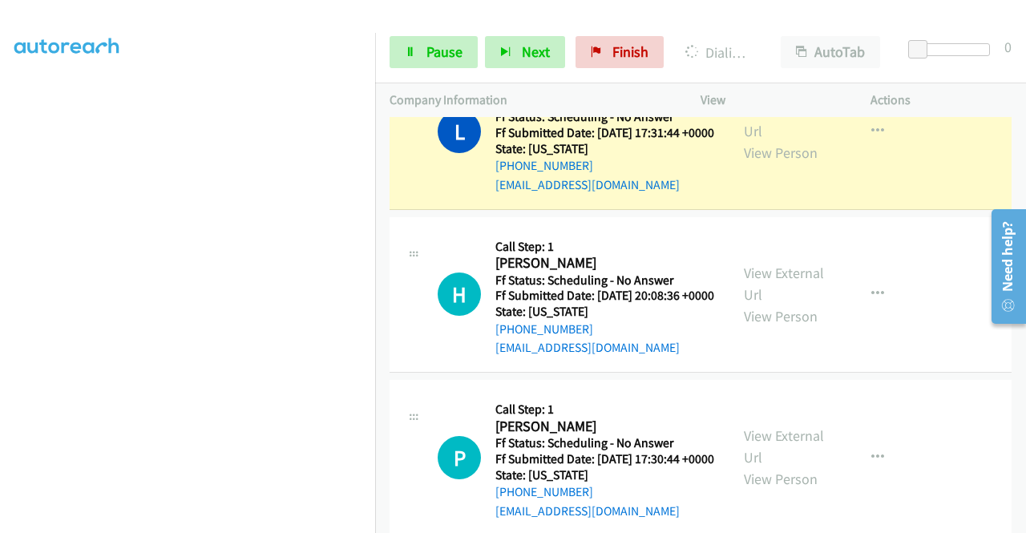
scroll to position [1721, 0]
click at [780, 303] on link "View External Url" at bounding box center [784, 283] width 80 height 40
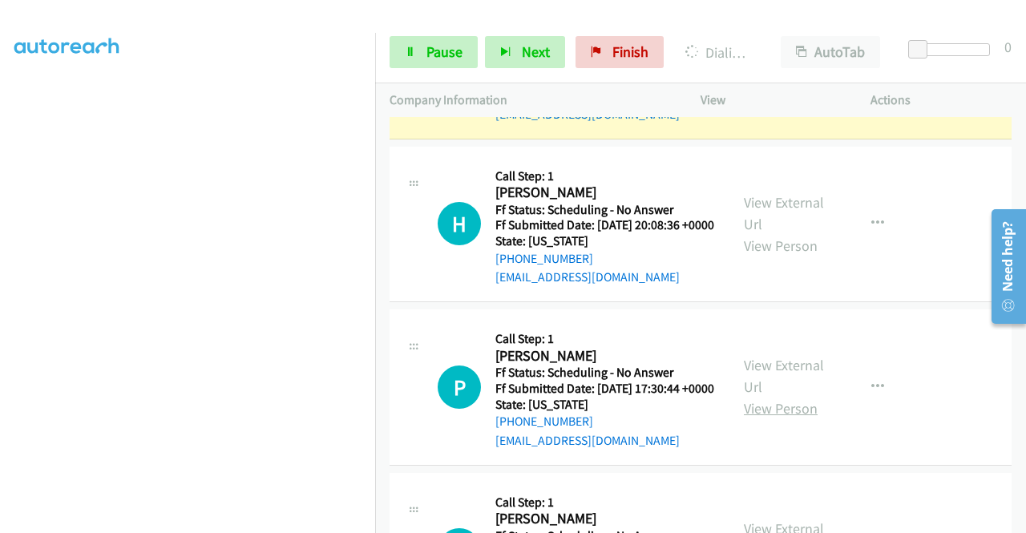
scroll to position [1881, 0]
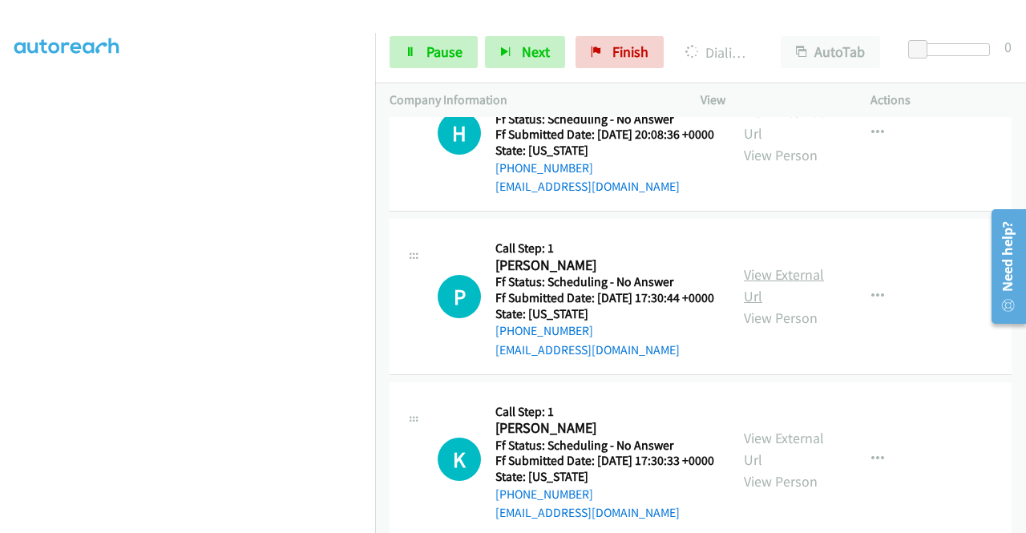
click at [779, 305] on link "View External Url" at bounding box center [784, 285] width 80 height 40
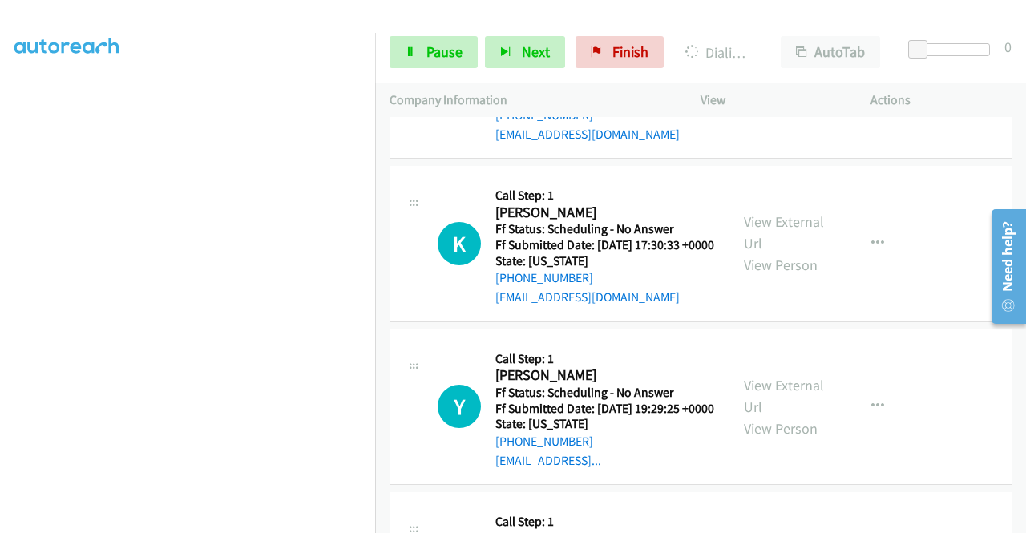
scroll to position [2155, 0]
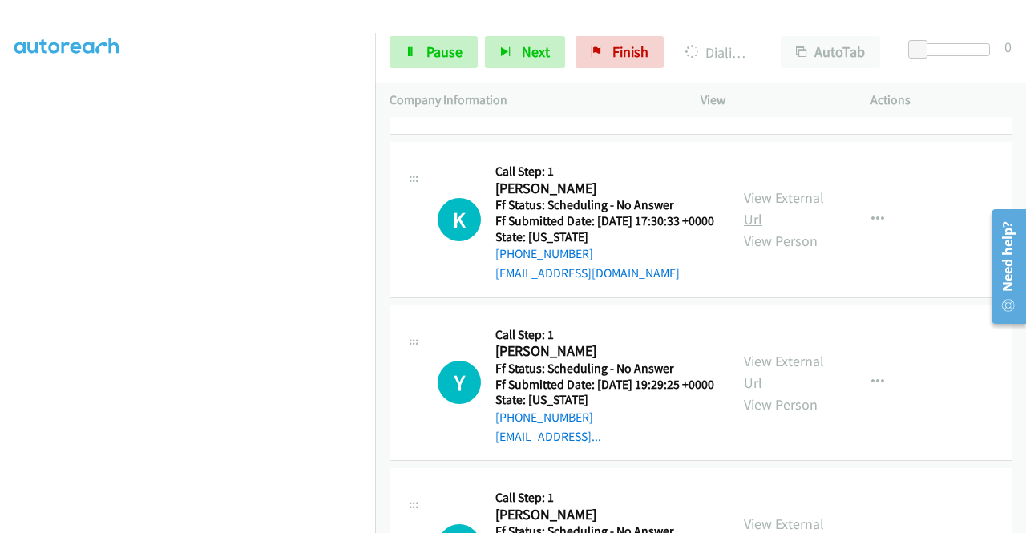
click at [784, 228] on link "View External Url" at bounding box center [784, 208] width 80 height 40
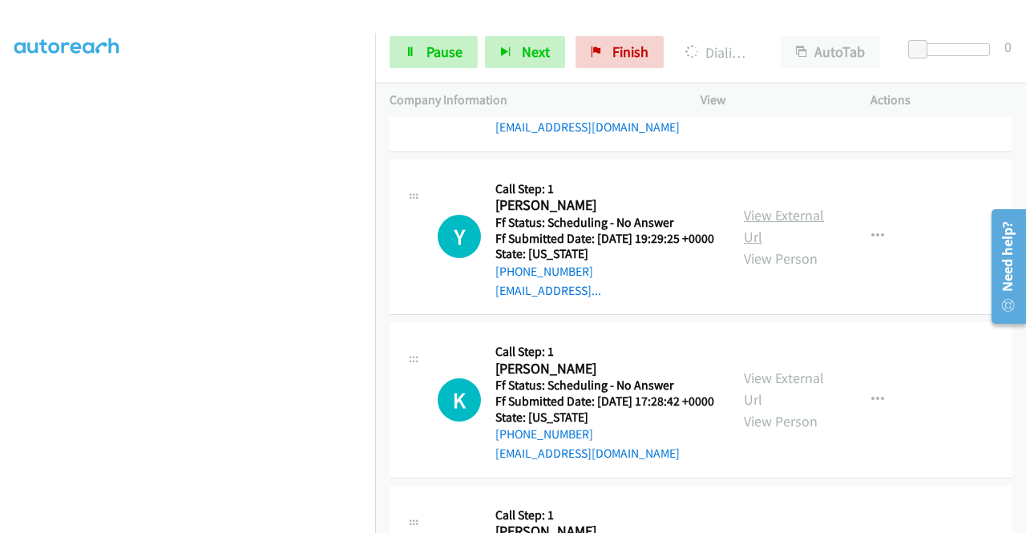
scroll to position [2316, 0]
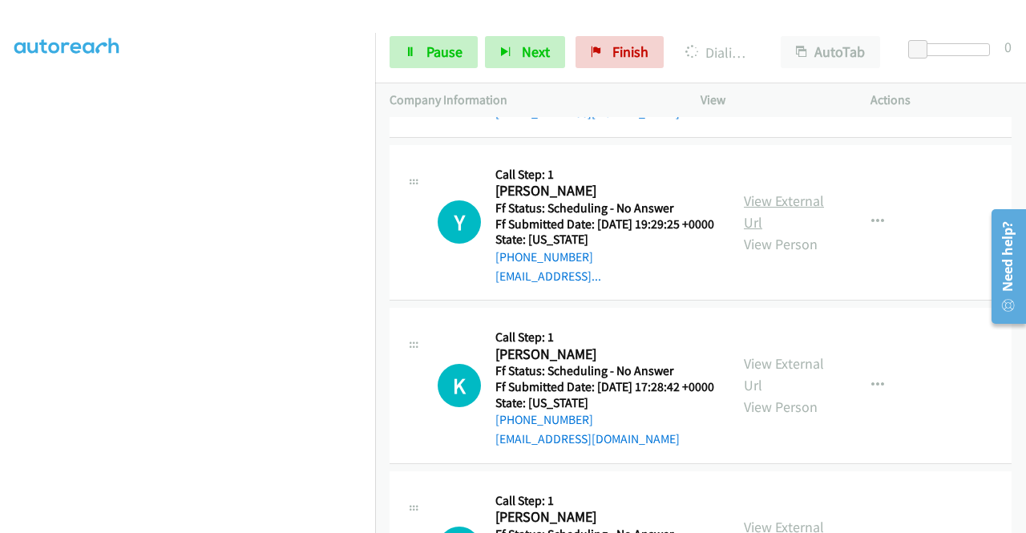
click at [776, 232] on link "View External Url" at bounding box center [784, 212] width 80 height 40
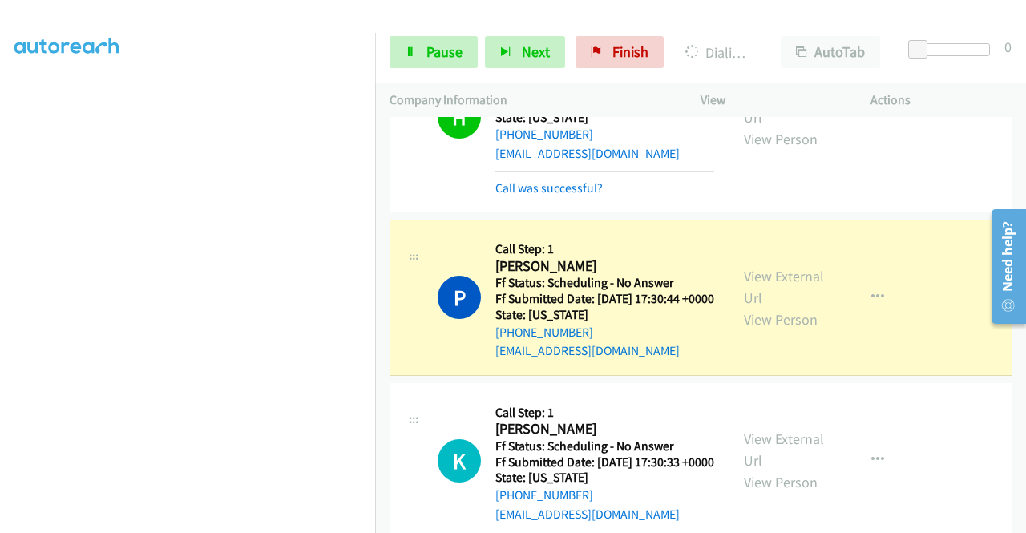
scroll to position [0, 0]
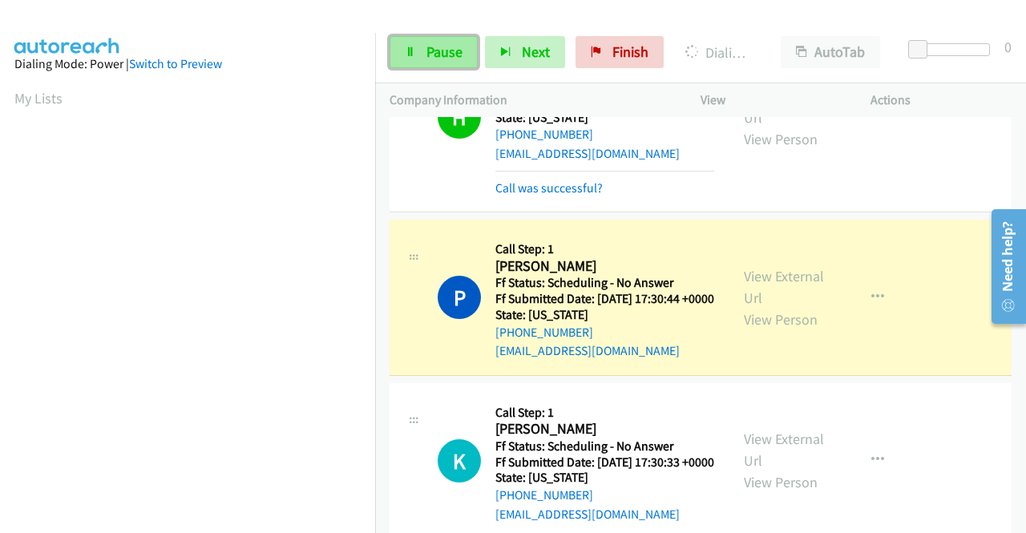
click at [445, 48] on span "Pause" at bounding box center [444, 51] width 36 height 18
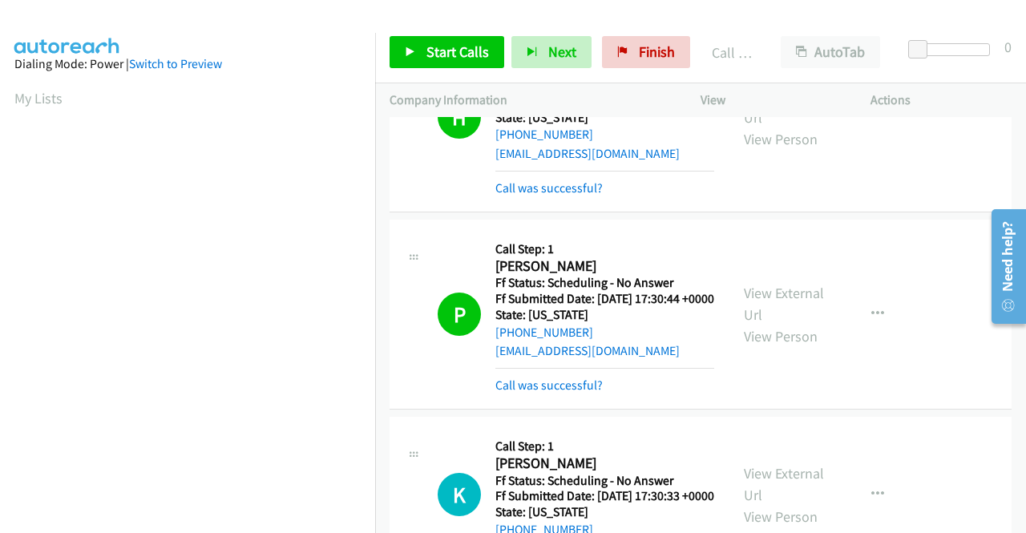
scroll to position [365, 0]
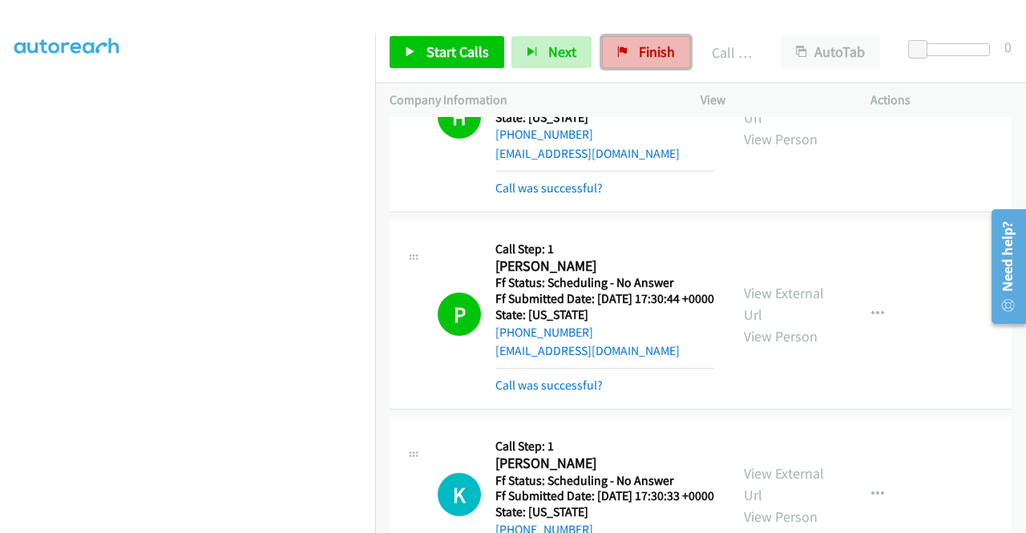
click at [651, 44] on span "Finish" at bounding box center [657, 51] width 36 height 18
